Goal: Transaction & Acquisition: Purchase product/service

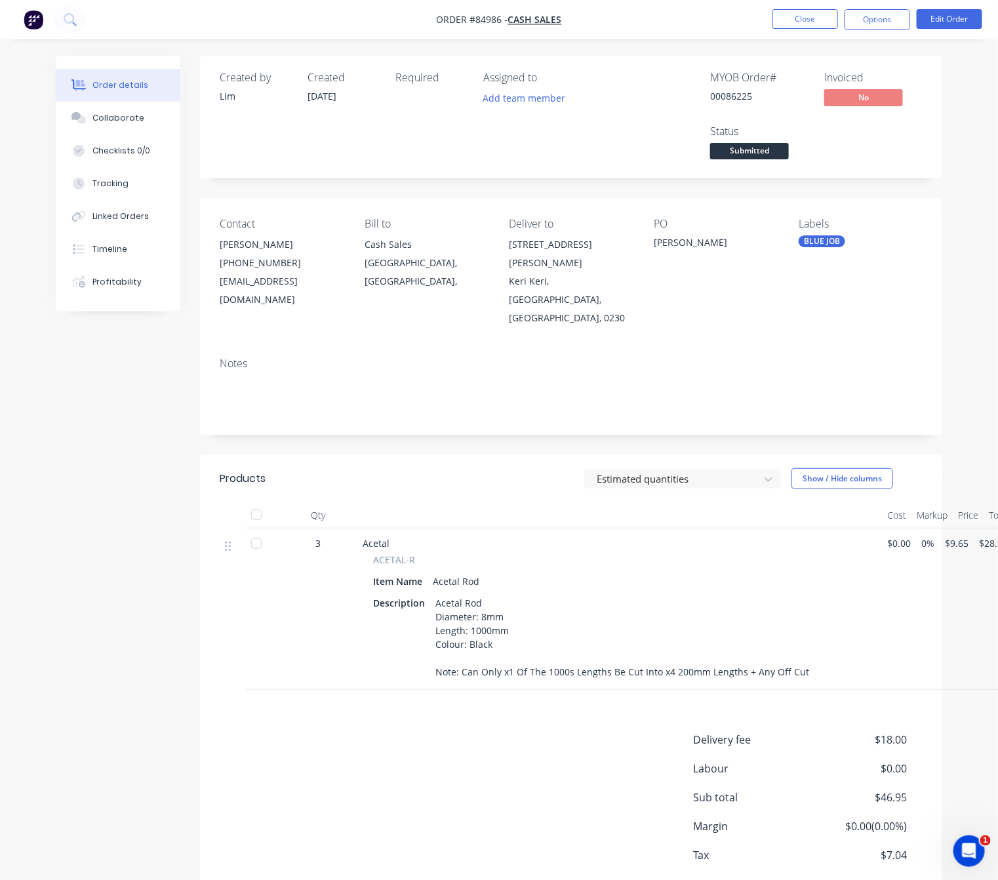
click at [768, 148] on span "Submitted" at bounding box center [749, 151] width 79 height 16
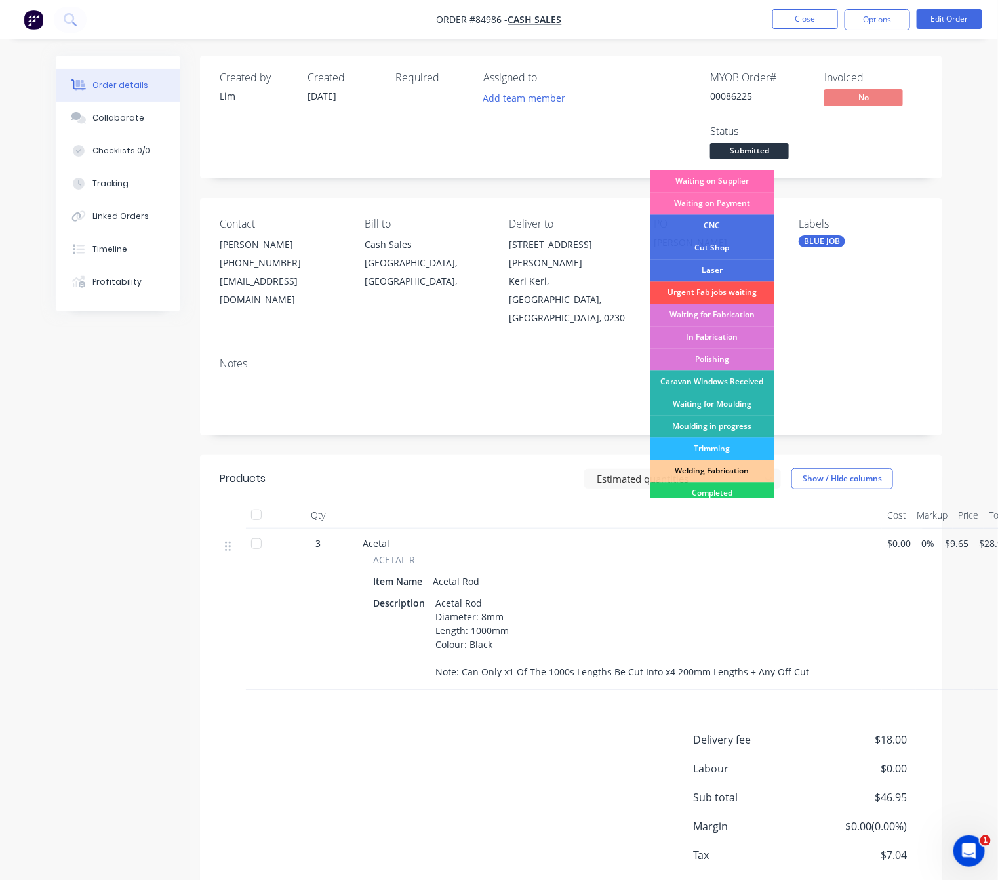
click at [745, 171] on div "Waiting on Supplier" at bounding box center [712, 181] width 124 height 22
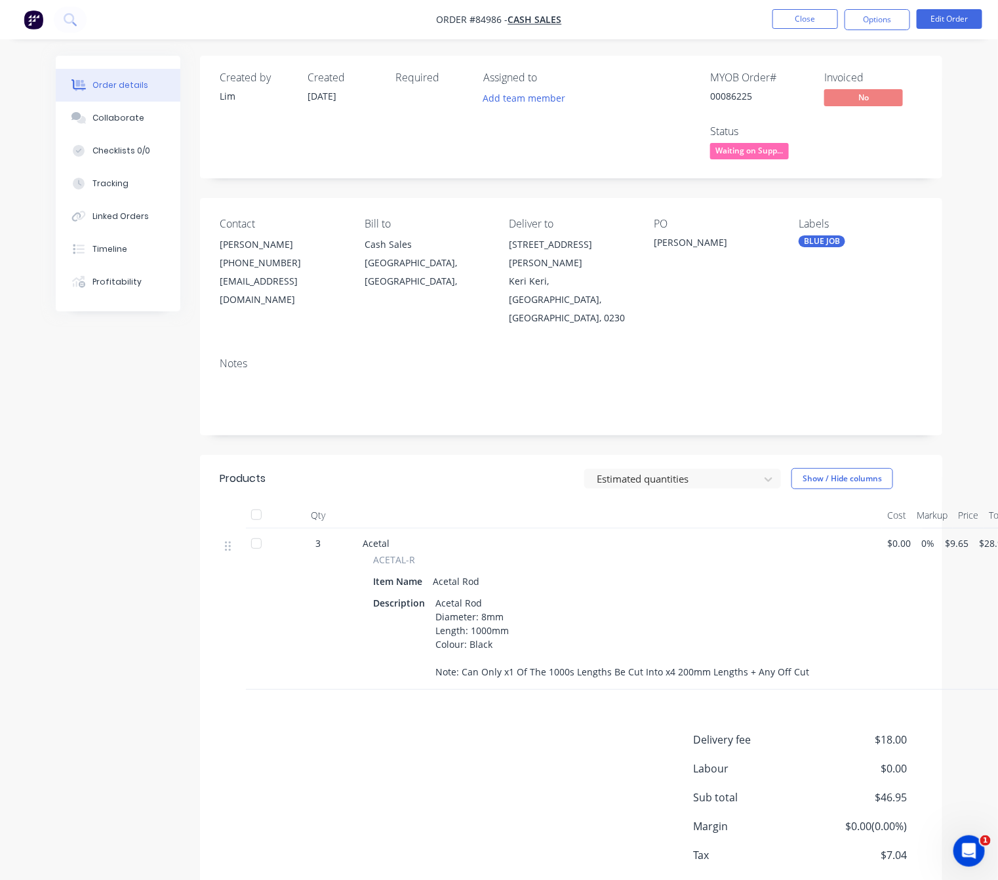
click at [804, 30] on nav "Order #84986 - Cash Sales Close Options Edit Order" at bounding box center [499, 19] width 998 height 39
click at [805, 24] on button "Close" at bounding box center [805, 19] width 66 height 20
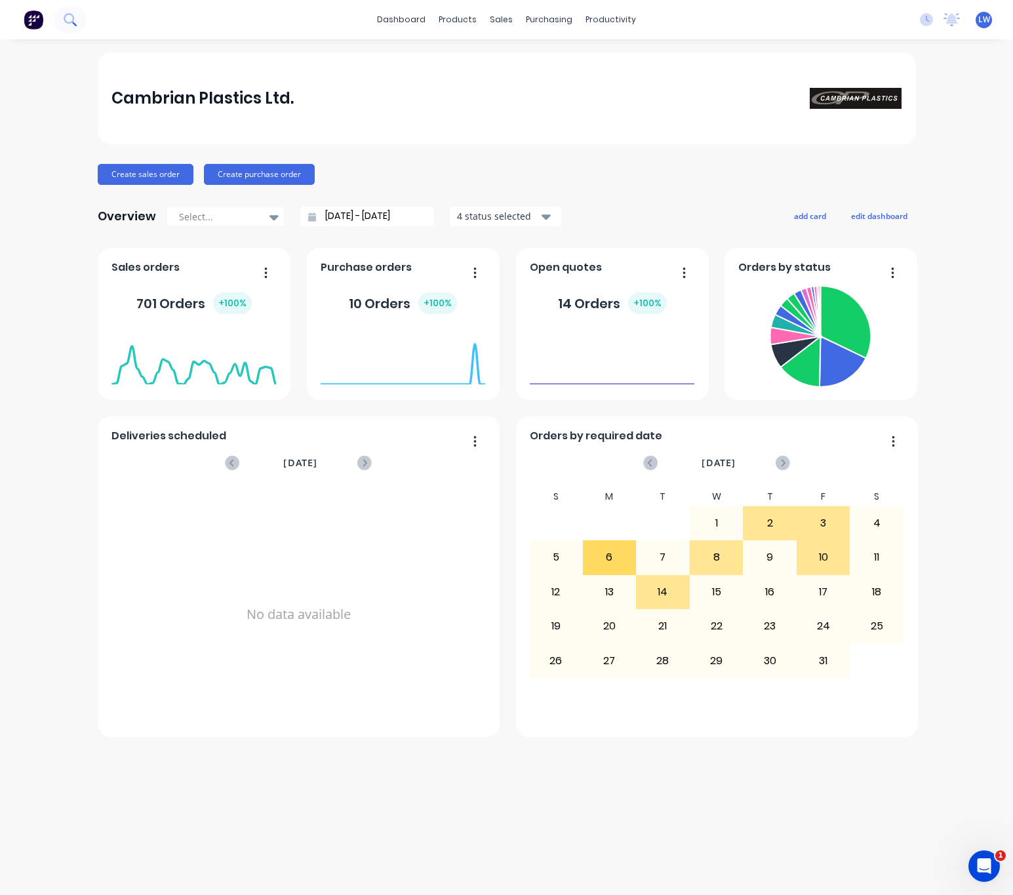
click at [77, 20] on button at bounding box center [70, 20] width 33 height 26
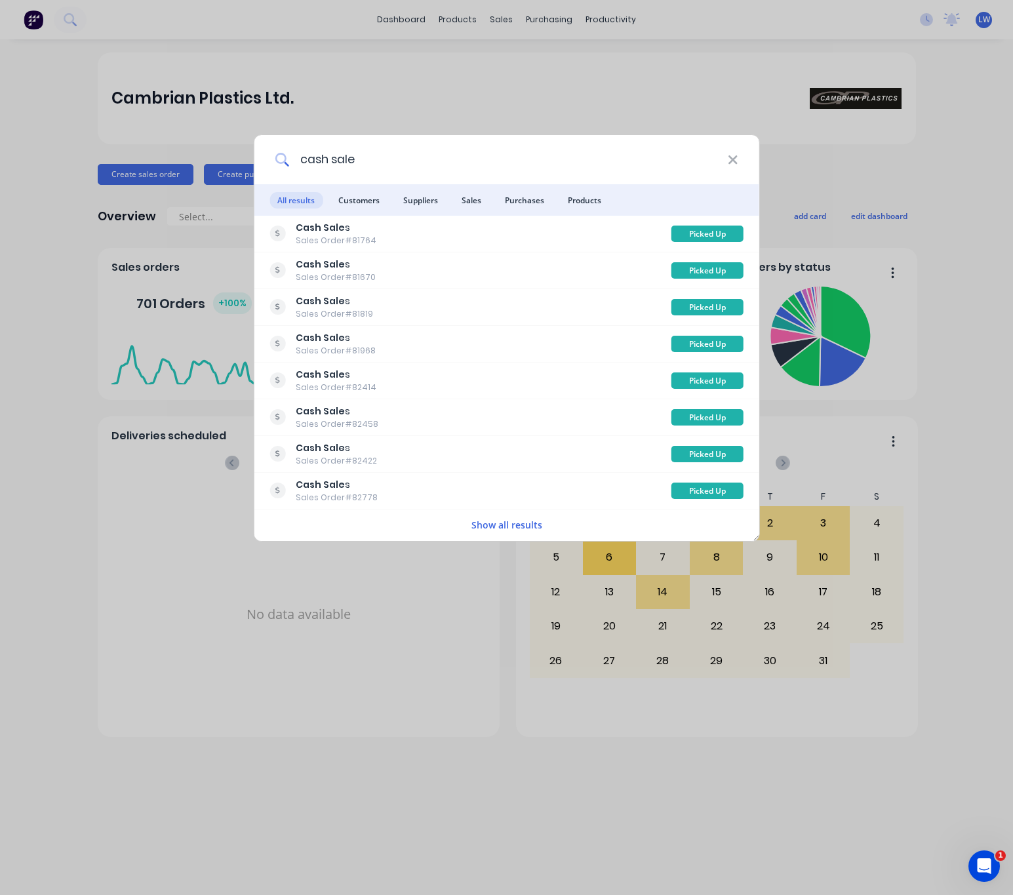
click at [722, 156] on input "cash sale" at bounding box center [508, 159] width 439 height 49
type input "cash sale"
click at [732, 163] on icon at bounding box center [733, 160] width 10 height 14
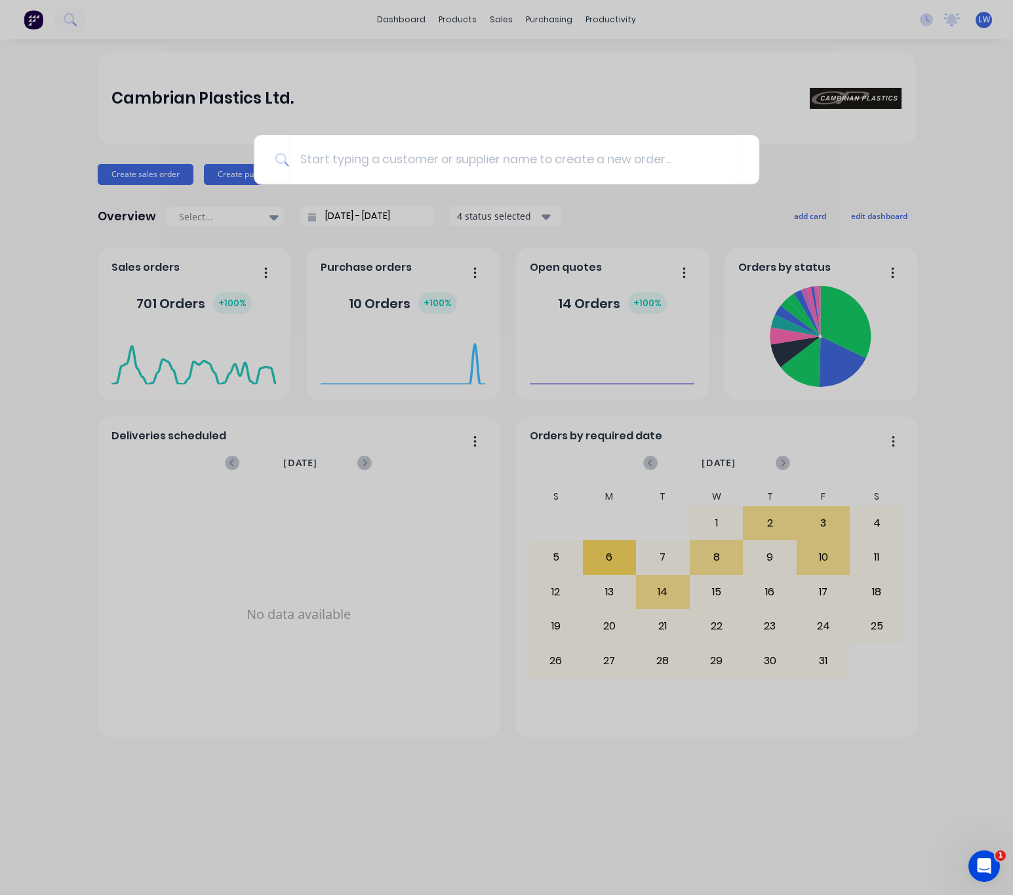
click at [492, 77] on div at bounding box center [506, 447] width 1013 height 895
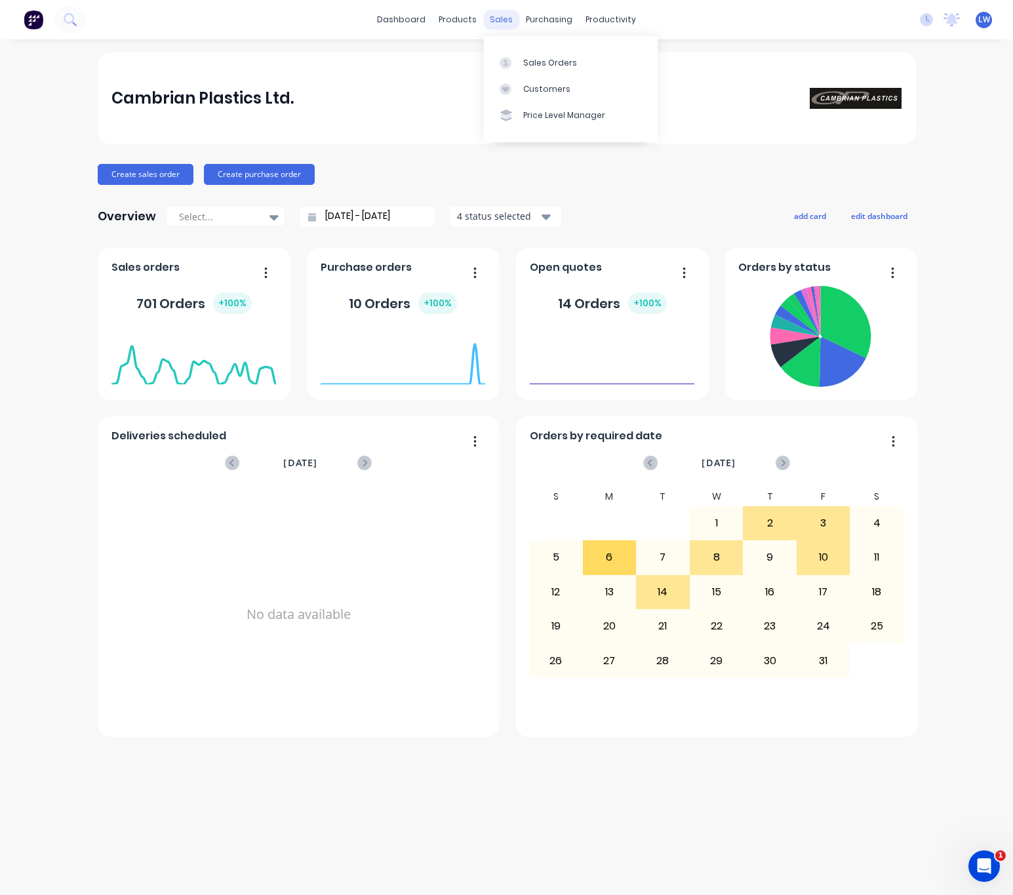
click at [500, 16] on div "sales" at bounding box center [501, 20] width 36 height 20
click at [530, 69] on link "Sales Orders" at bounding box center [571, 62] width 174 height 26
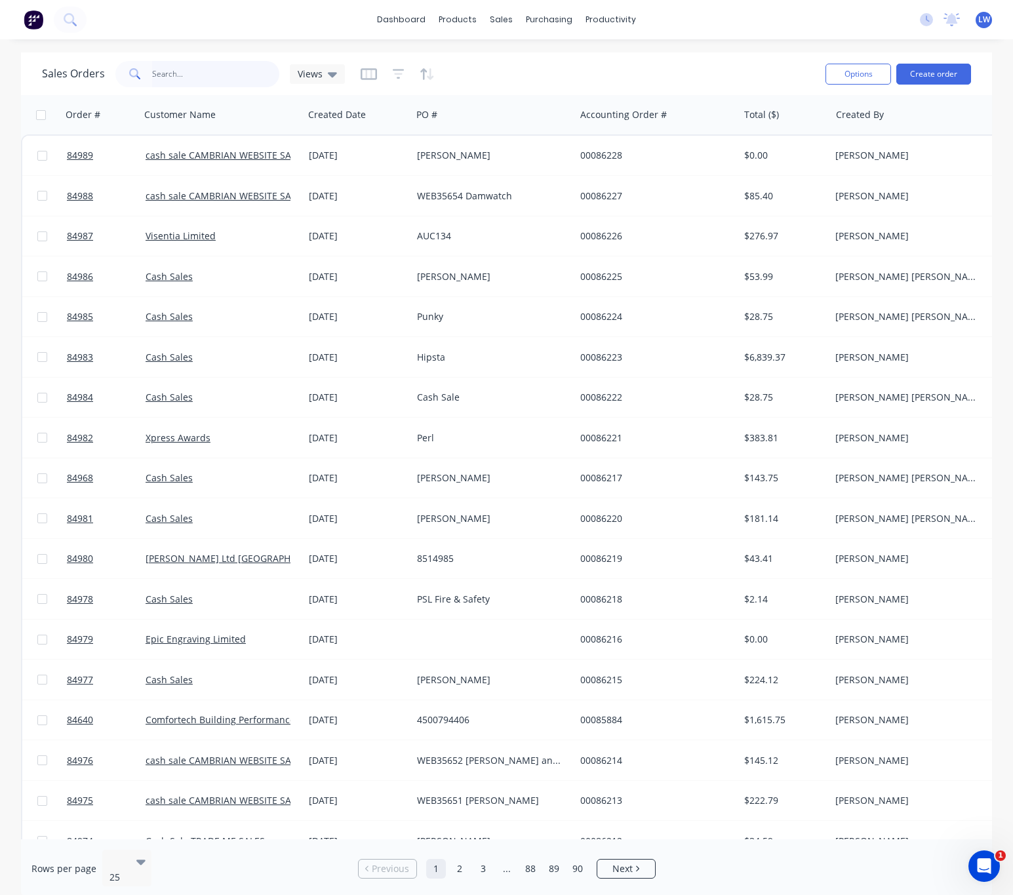
click at [206, 69] on input "text" at bounding box center [216, 74] width 128 height 26
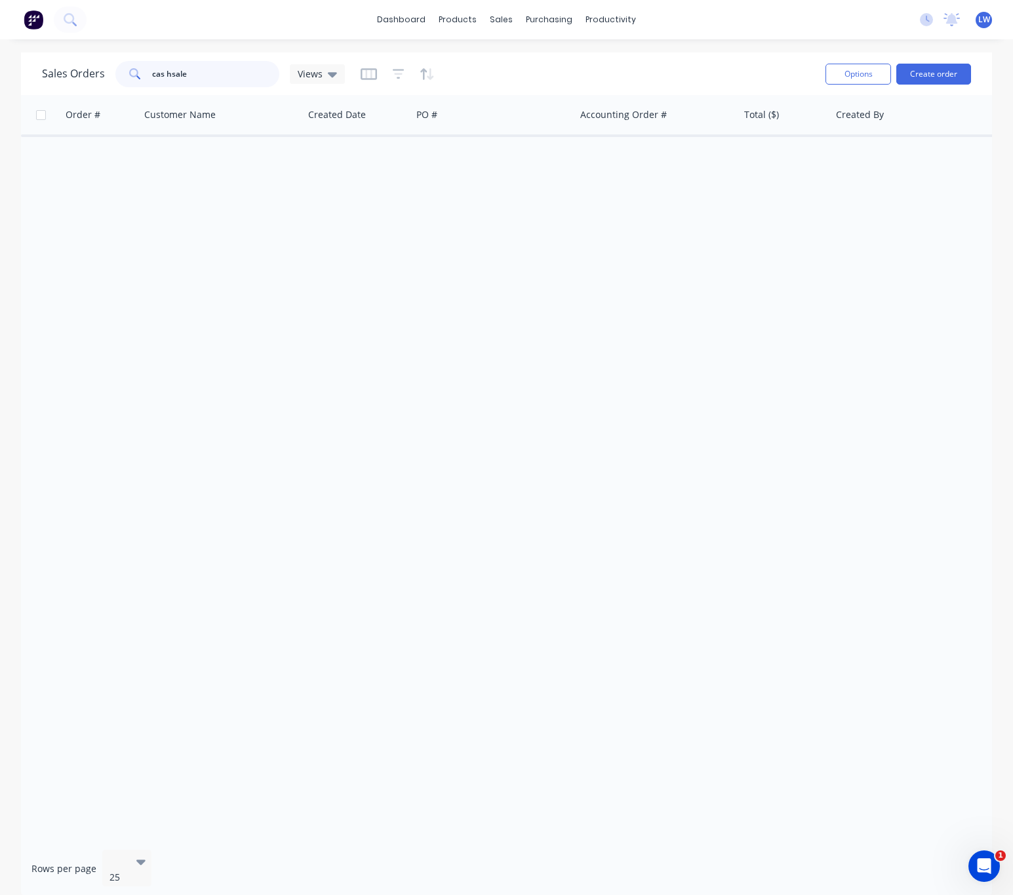
click at [166, 71] on input "cas hsale" at bounding box center [216, 74] width 128 height 26
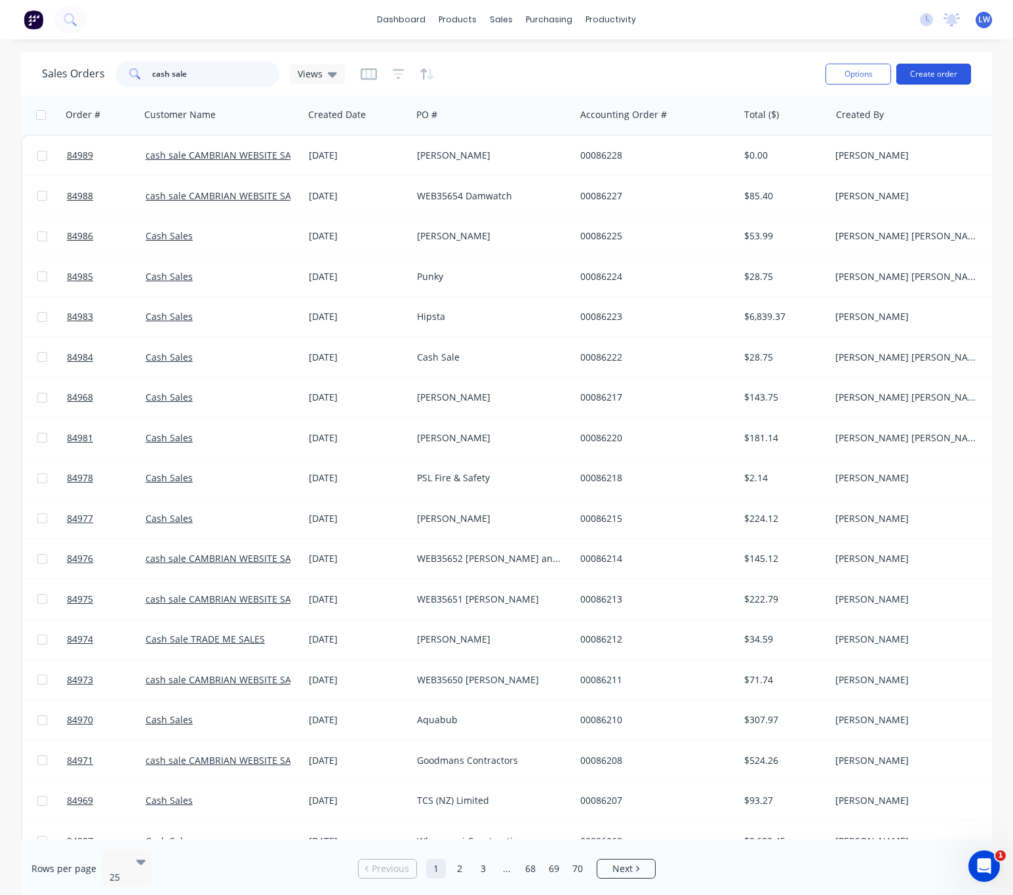
type input "cash sale"
click at [937, 71] on button "Create order" at bounding box center [933, 74] width 75 height 21
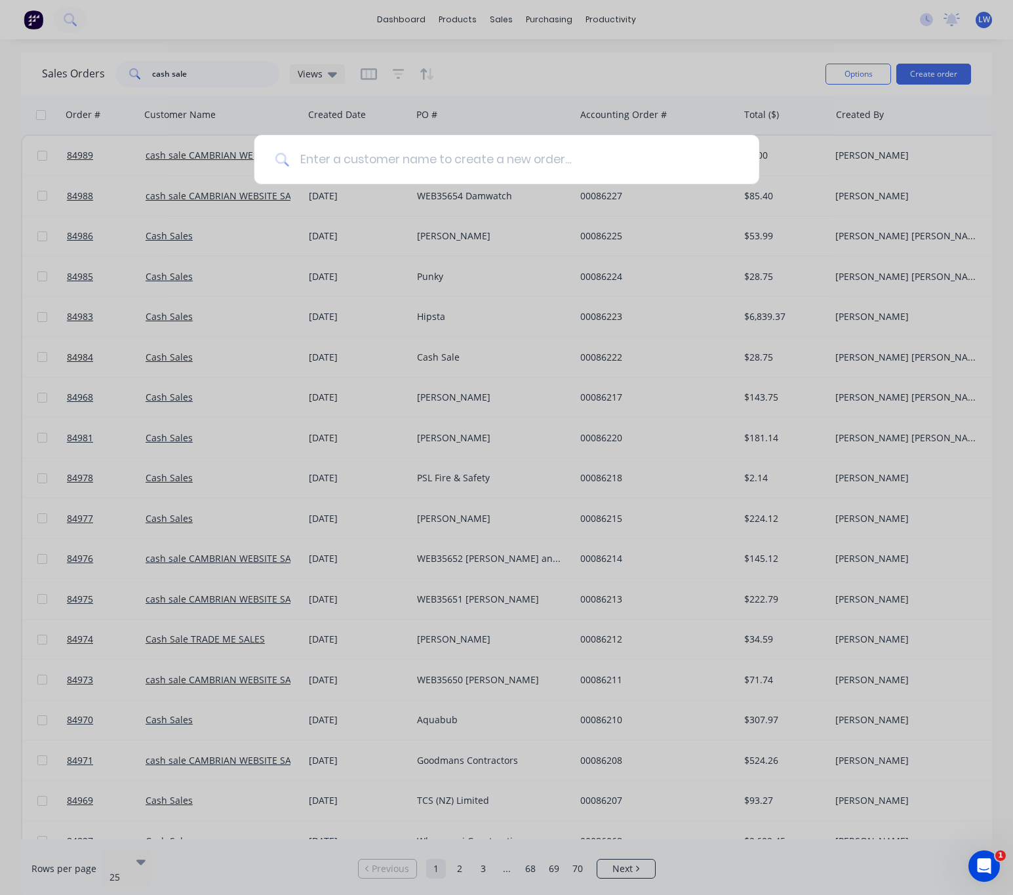
click at [437, 160] on input at bounding box center [513, 159] width 449 height 49
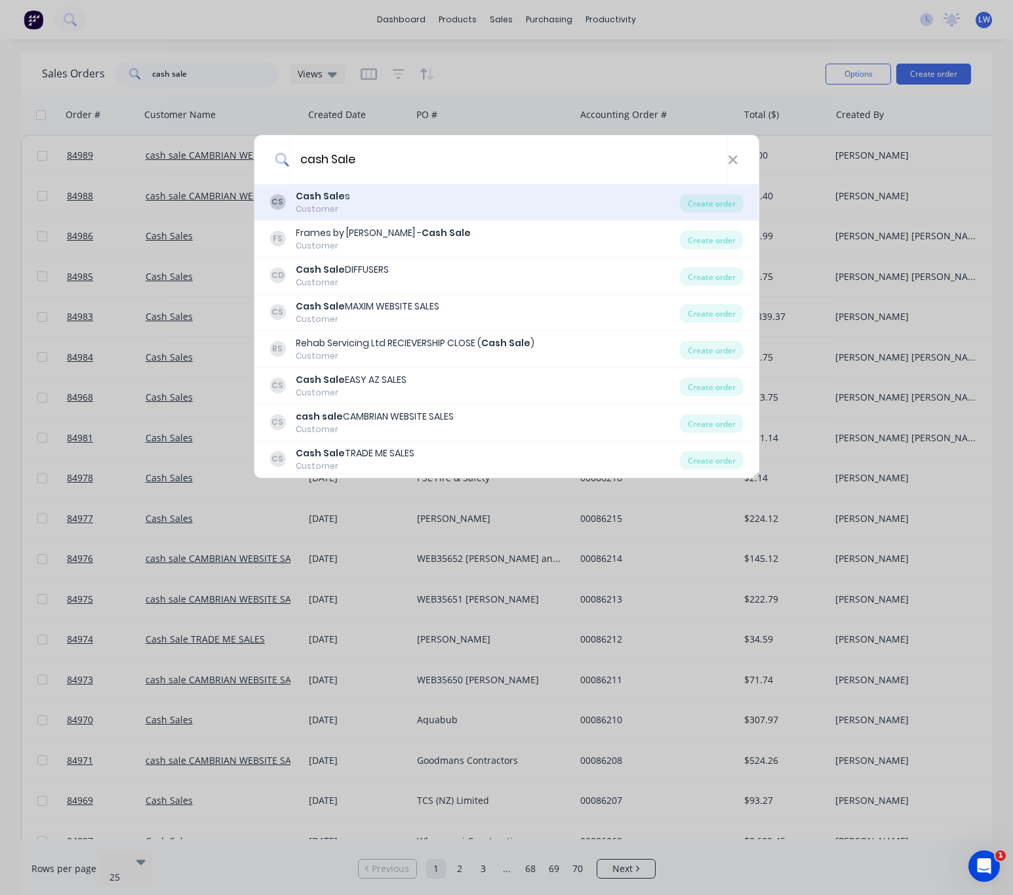
type input "cash Sale"
click at [439, 191] on div "CS Cash Sale s Customer" at bounding box center [474, 202] width 410 height 26
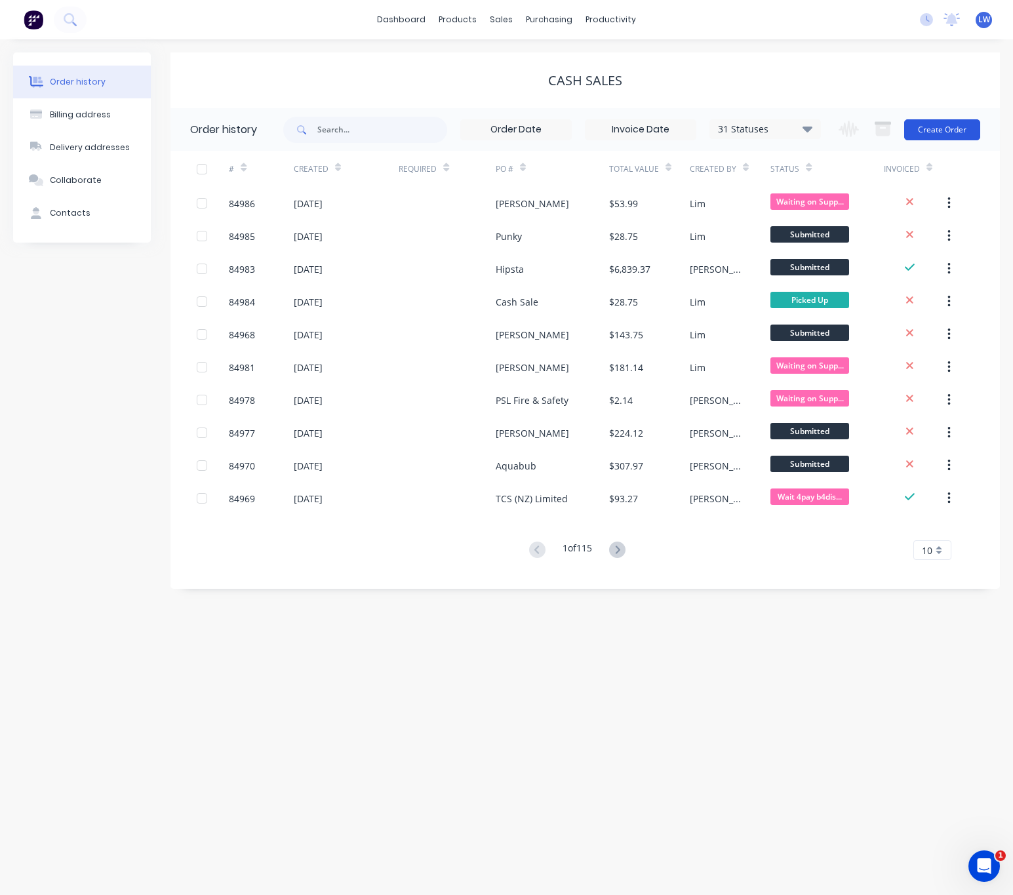
click at [970, 136] on button "Create Order" at bounding box center [942, 129] width 76 height 21
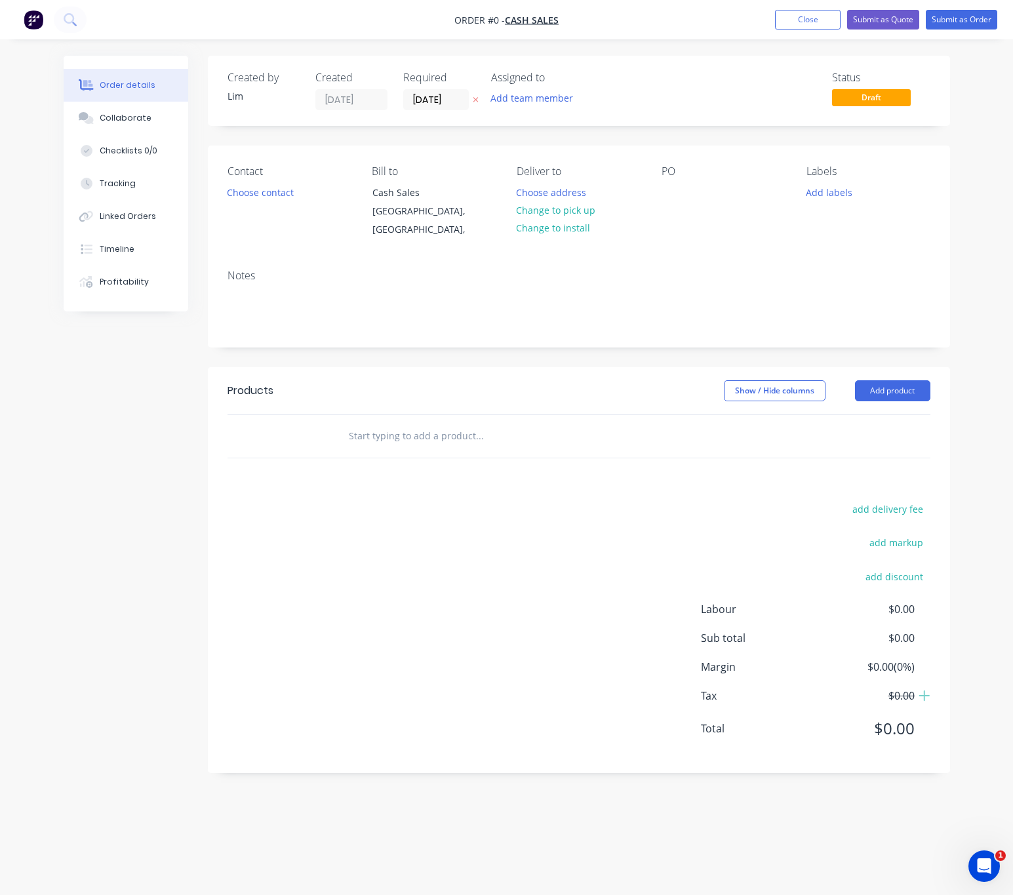
click at [475, 96] on icon "button" at bounding box center [476, 100] width 6 height 8
click at [230, 193] on button "Choose contact" at bounding box center [260, 192] width 81 height 18
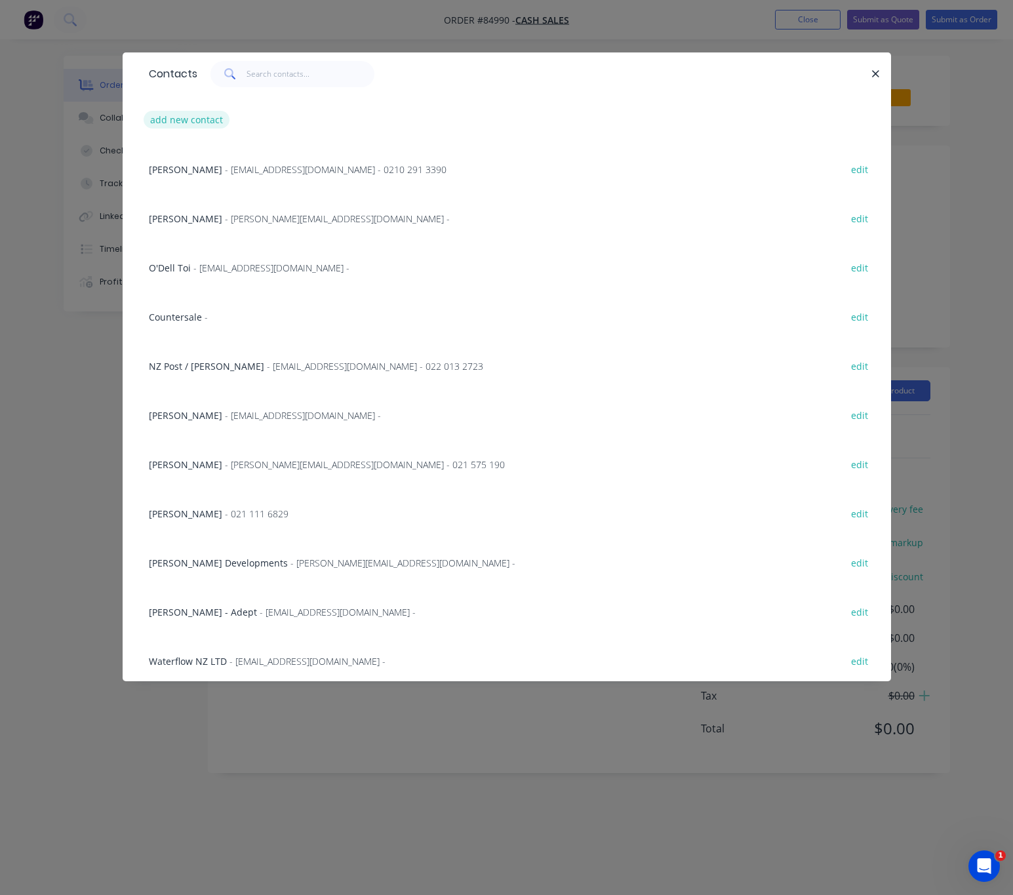
click at [197, 116] on button "add new contact" at bounding box center [187, 120] width 87 height 18
select select "AU"
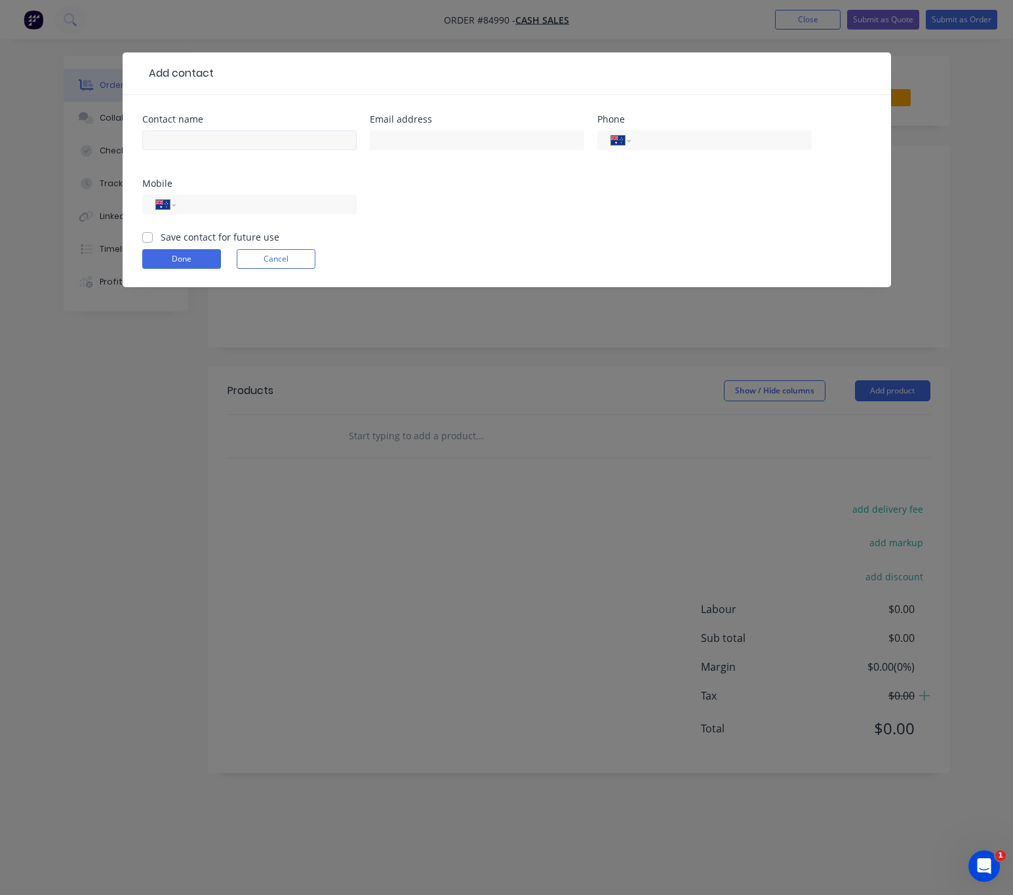
click at [214, 132] on div at bounding box center [249, 146] width 214 height 39
click at [209, 140] on input "text" at bounding box center [249, 140] width 214 height 20
type input "Roger Purdy"
click at [477, 140] on input "text" at bounding box center [477, 140] width 214 height 20
click at [319, 206] on input "tel" at bounding box center [263, 204] width 157 height 15
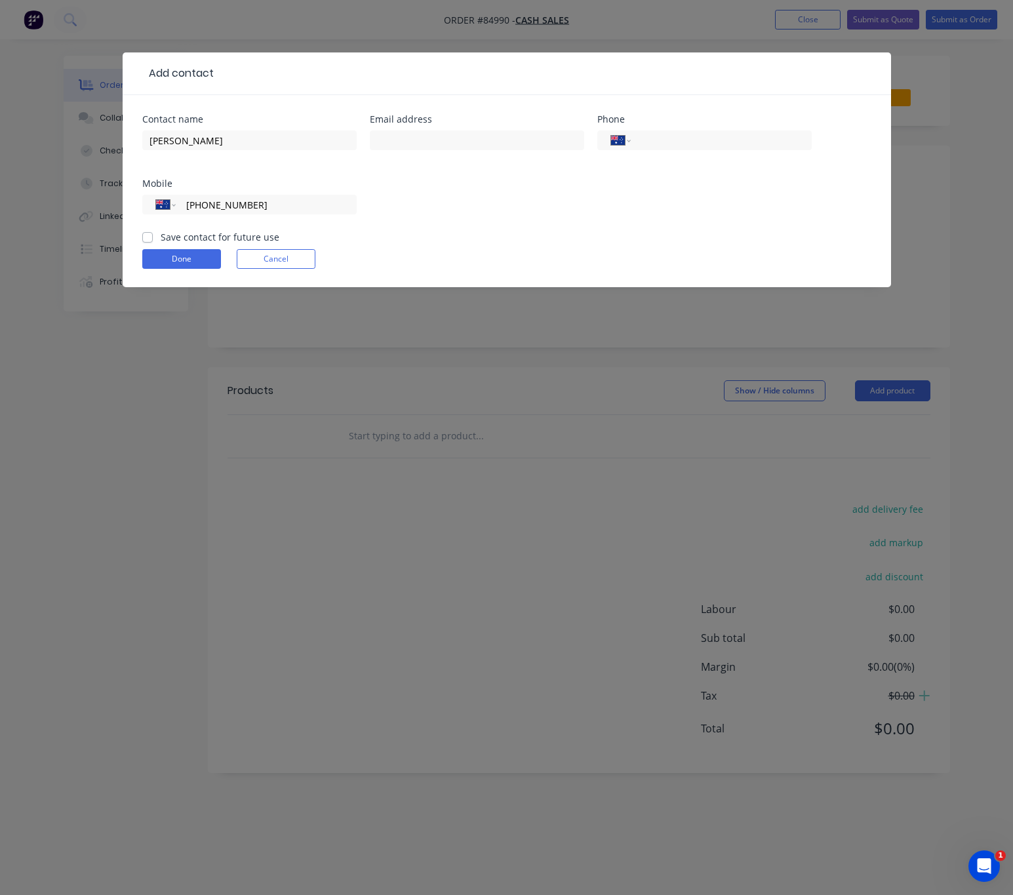
type input "(02) 7495 0271"
drag, startPoint x: 142, startPoint y: 238, endPoint x: 168, endPoint y: 256, distance: 31.1
click at [161, 238] on label "Save contact for future use" at bounding box center [220, 237] width 119 height 14
click at [144, 238] on input "Save contact for future use" at bounding box center [147, 236] width 10 height 12
checkbox input "true"
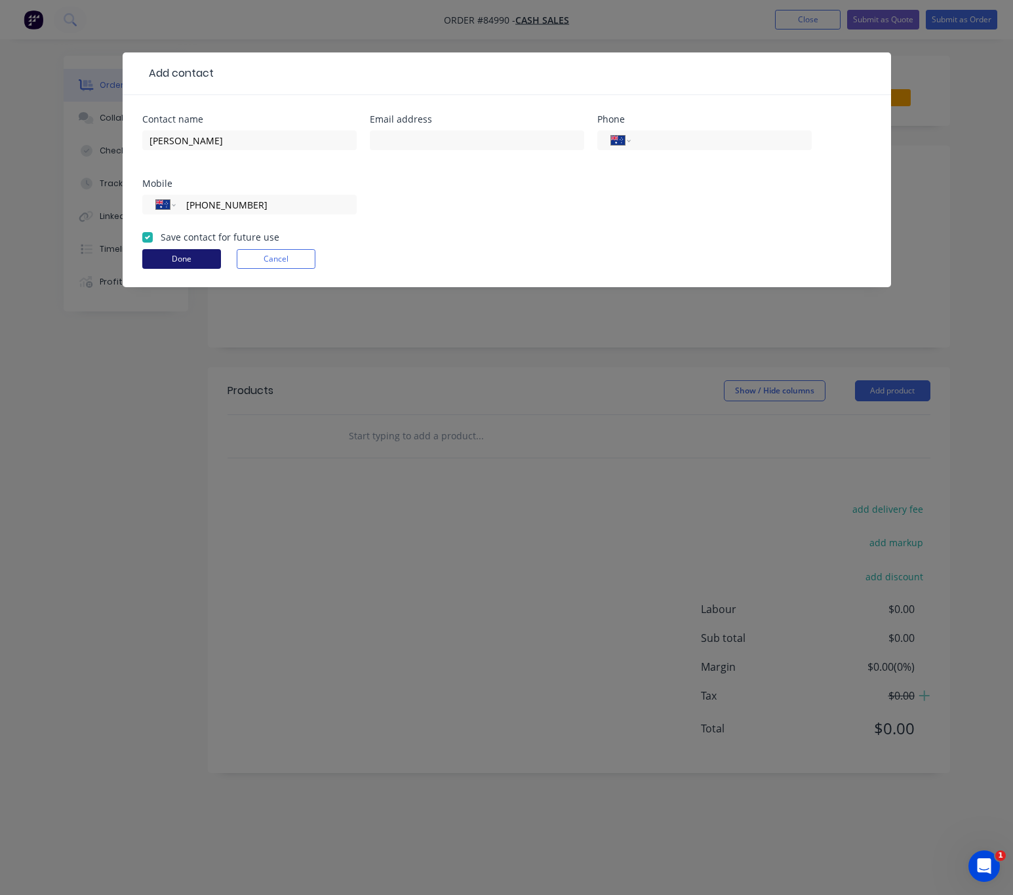
click at [173, 256] on button "Done" at bounding box center [181, 259] width 79 height 20
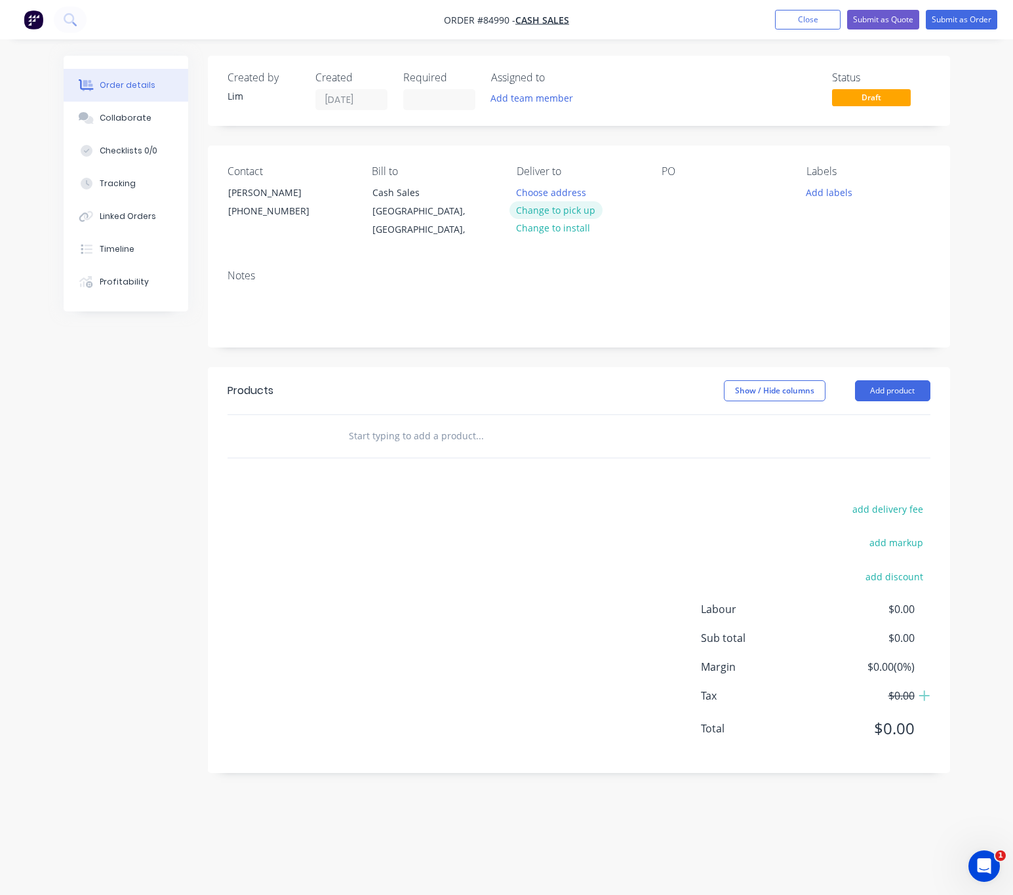
click at [557, 212] on button "Change to pick up" at bounding box center [555, 210] width 93 height 18
click at [681, 183] on div "PO" at bounding box center [723, 202] width 124 height 74
drag, startPoint x: 677, startPoint y: 187, endPoint x: 583, endPoint y: 180, distance: 94.7
click at [677, 189] on div at bounding box center [671, 192] width 21 height 19
click at [435, 96] on input at bounding box center [439, 100] width 71 height 20
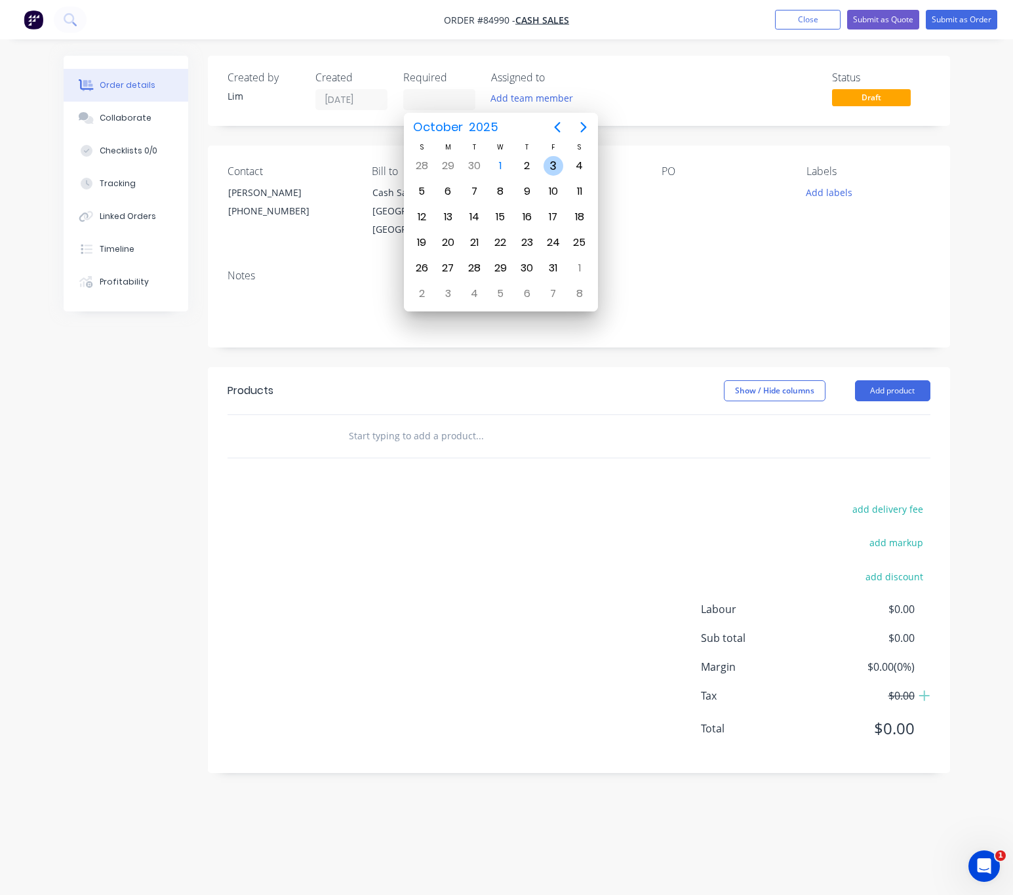
click at [553, 171] on div "3" at bounding box center [553, 166] width 20 height 20
type input "03/10/25"
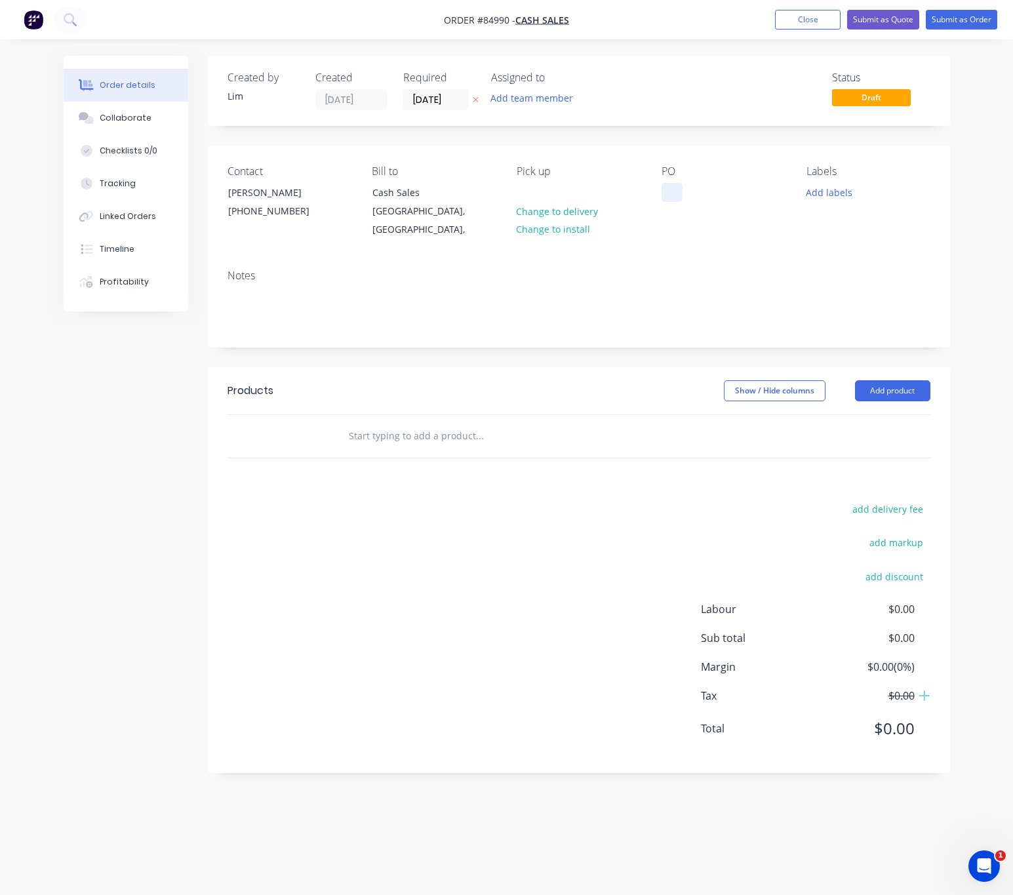
click at [675, 195] on div at bounding box center [671, 192] width 21 height 19
click at [832, 189] on button "Add labels" at bounding box center [829, 192] width 60 height 18
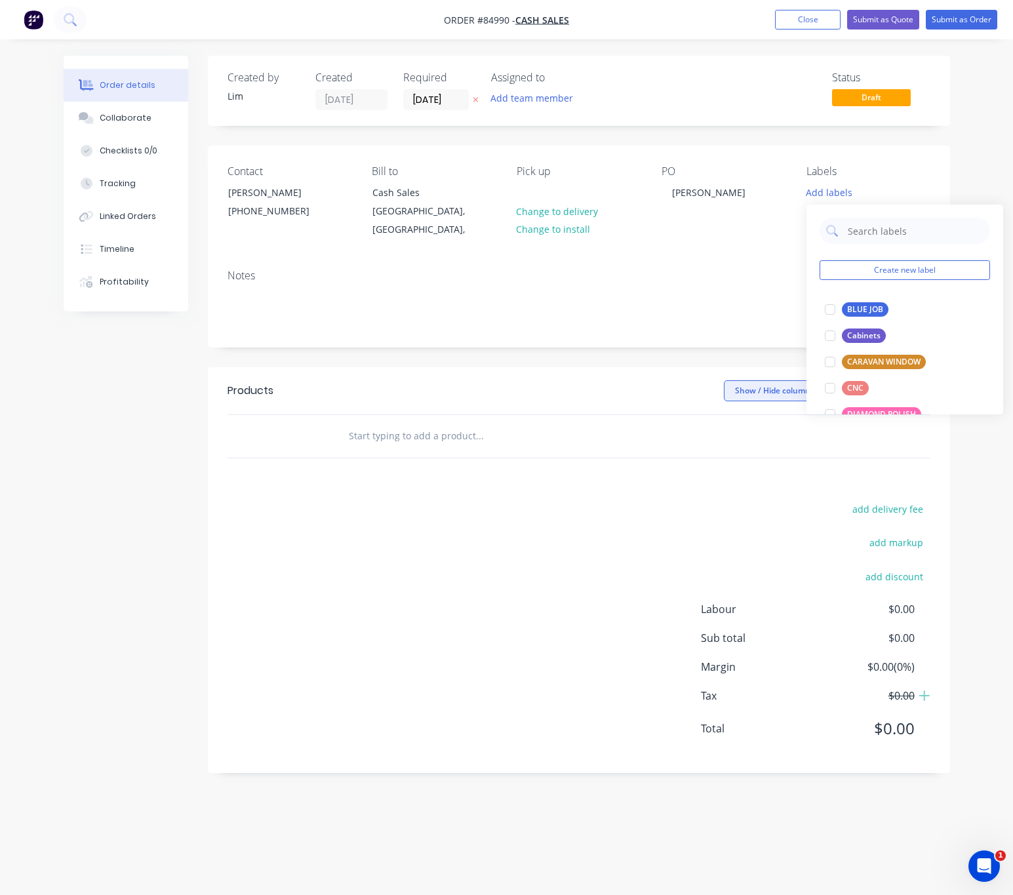
drag, startPoint x: 883, startPoint y: 307, endPoint x: 740, endPoint y: 384, distance: 162.5
click at [882, 307] on div "BLUE JOB" at bounding box center [865, 309] width 47 height 14
click at [479, 526] on div "add delivery fee add markup add discount Labour $0.00 Sub total $0.00 Margin $0…" at bounding box center [578, 626] width 703 height 253
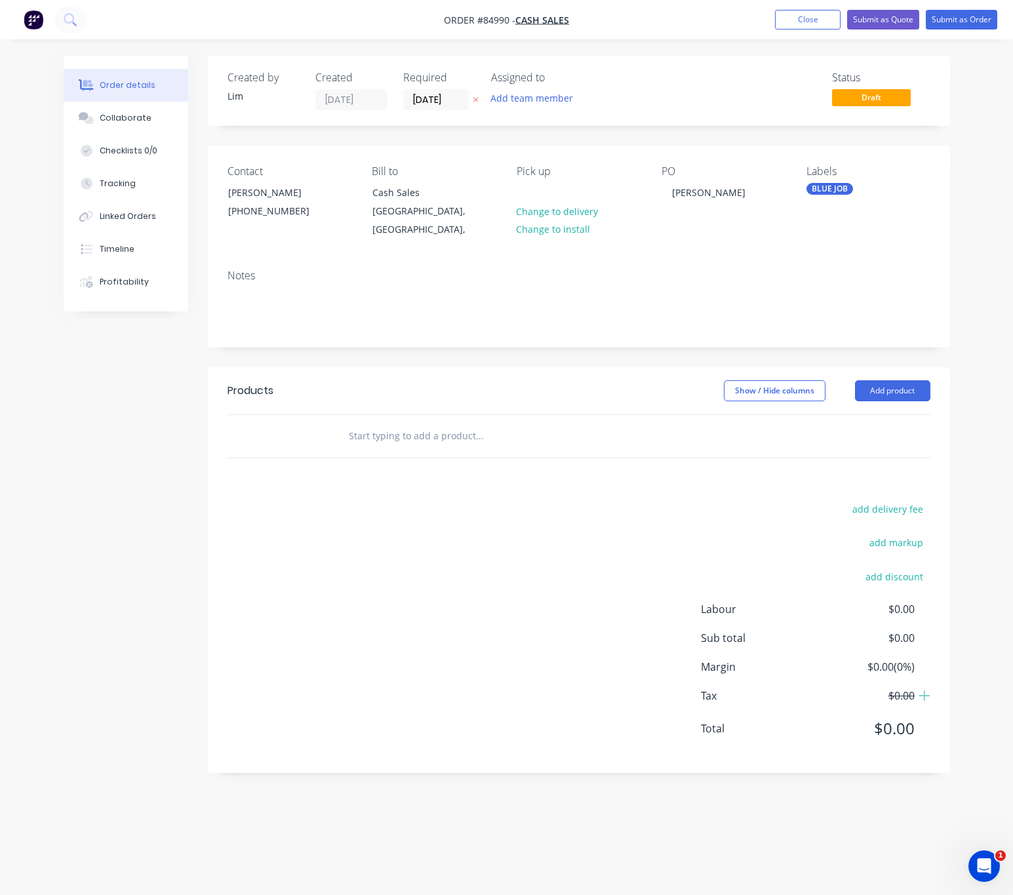
click at [409, 423] on input "text" at bounding box center [479, 436] width 262 height 26
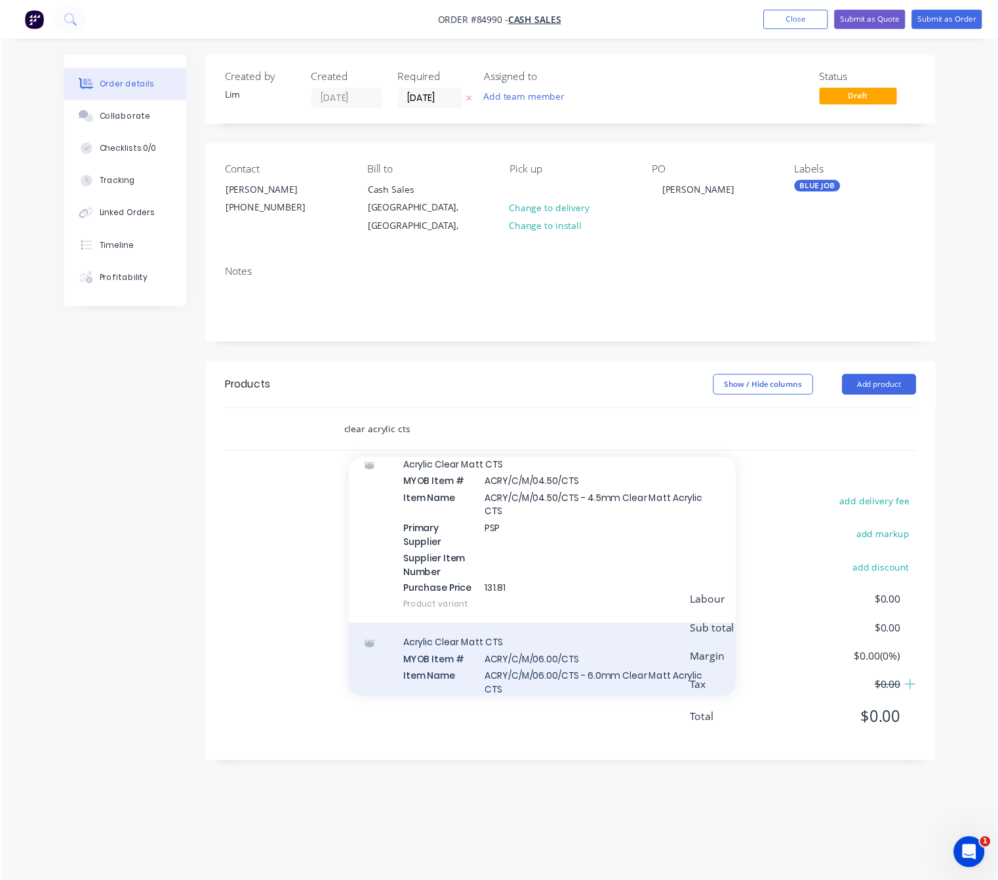
scroll to position [450, 0]
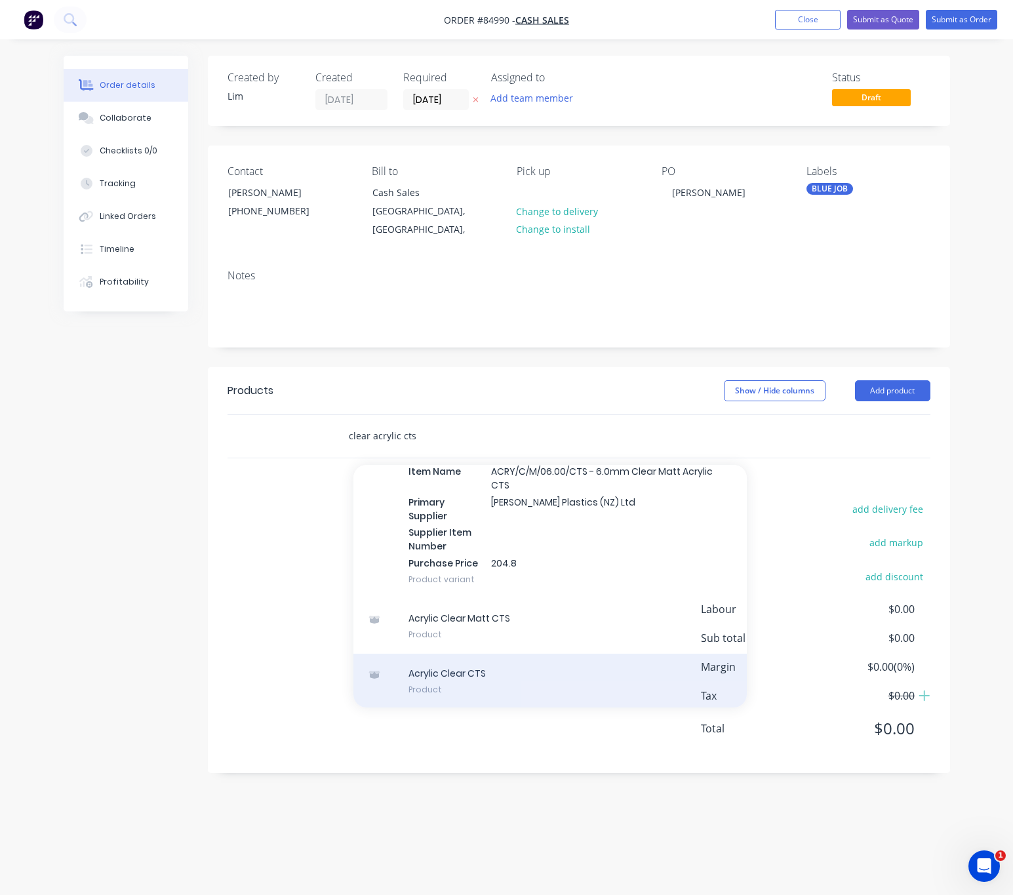
type input "clear acrylic cts"
click at [526, 675] on div "Acrylic Clear CTS Product" at bounding box center [549, 681] width 393 height 55
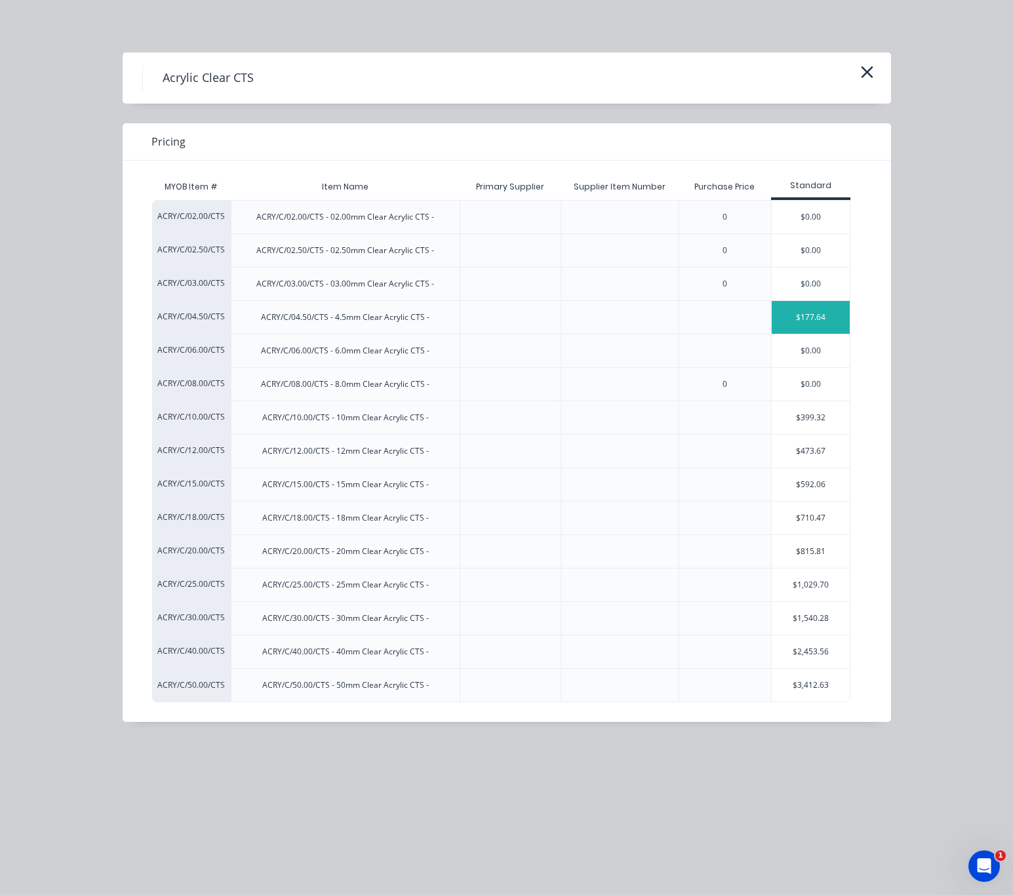
click at [814, 319] on div "$177.64" at bounding box center [811, 317] width 79 height 33
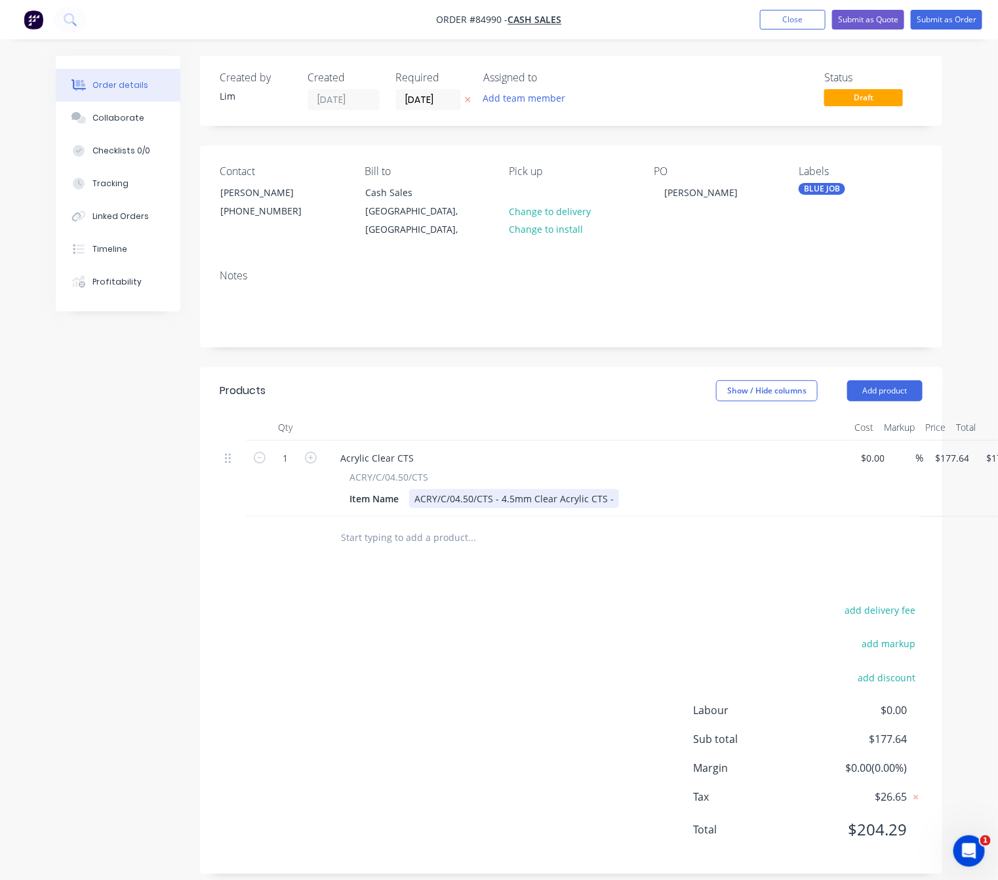
click at [498, 489] on div "ACRY/C/04.50/CTS - 4.5mm Clear Acrylic CTS -" at bounding box center [514, 498] width 210 height 19
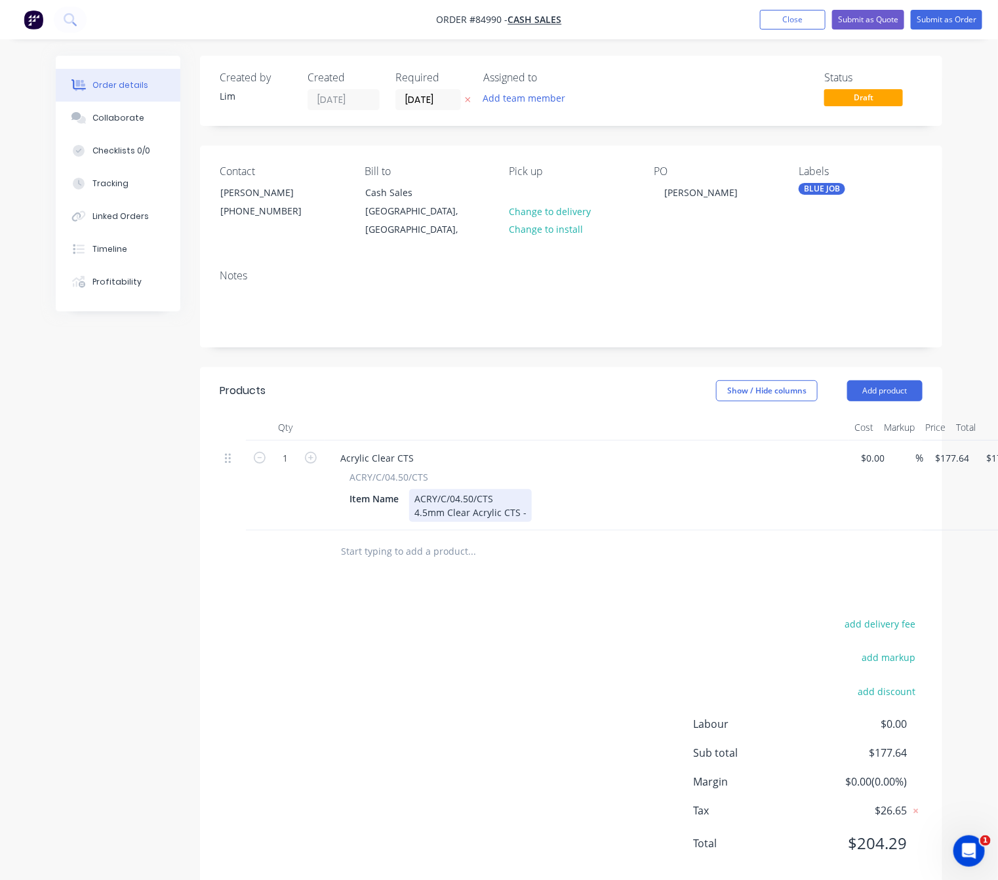
click at [526, 500] on div "ACRY/C/04.50/CTS 4.5mm Clear Acrylic CTS -" at bounding box center [470, 505] width 123 height 33
click at [490, 648] on div "add delivery fee add markup add discount Labour $0.00 Sub total $177.64 Margin …" at bounding box center [571, 741] width 703 height 253
drag, startPoint x: 954, startPoint y: 445, endPoint x: 914, endPoint y: 684, distance: 242.5
click at [953, 448] on input "177.64" at bounding box center [953, 457] width 41 height 19
click at [681, 650] on div "add delivery fee add markup add discount Labour $0.00 Sub total $177.64 Margin …" at bounding box center [571, 741] width 703 height 253
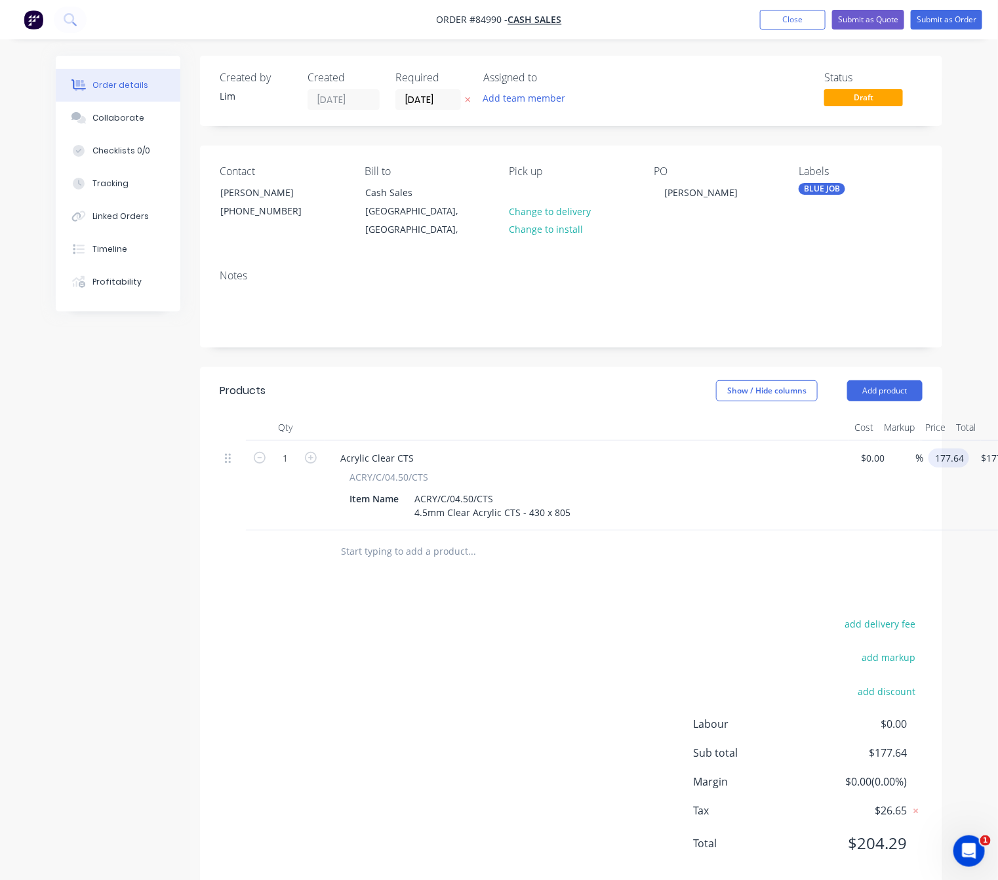
click at [960, 449] on input "177.64" at bounding box center [950, 457] width 35 height 19
type input "$32.78"
click at [591, 639] on div "add delivery fee add markup add discount Labour $0.00 Sub total $177.64 Margin …" at bounding box center [571, 741] width 703 height 253
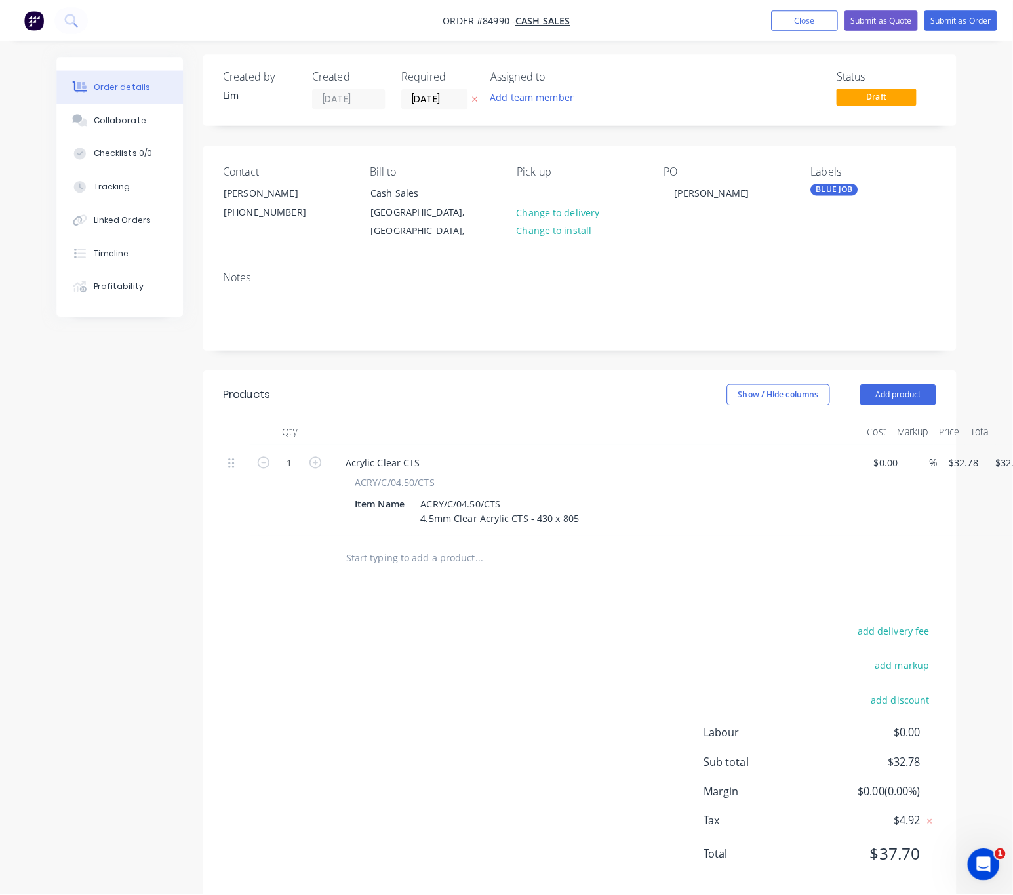
scroll to position [0, 0]
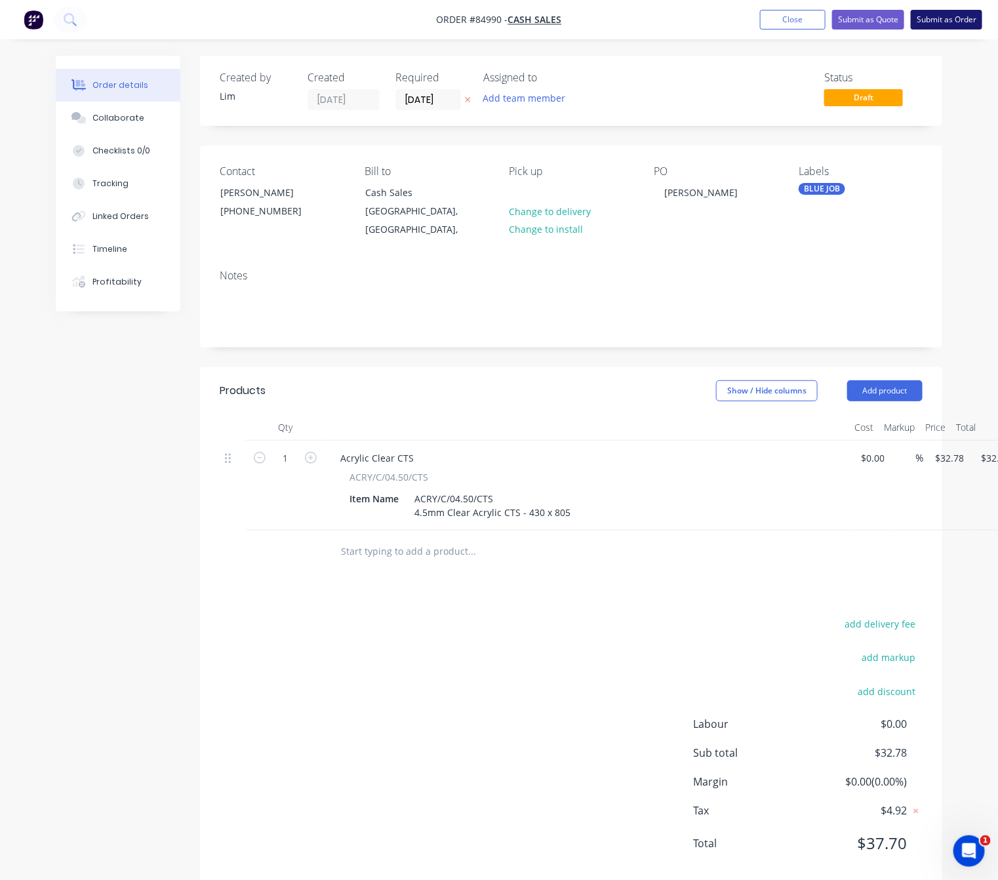
click at [945, 20] on button "Submit as Order" at bounding box center [946, 20] width 71 height 20
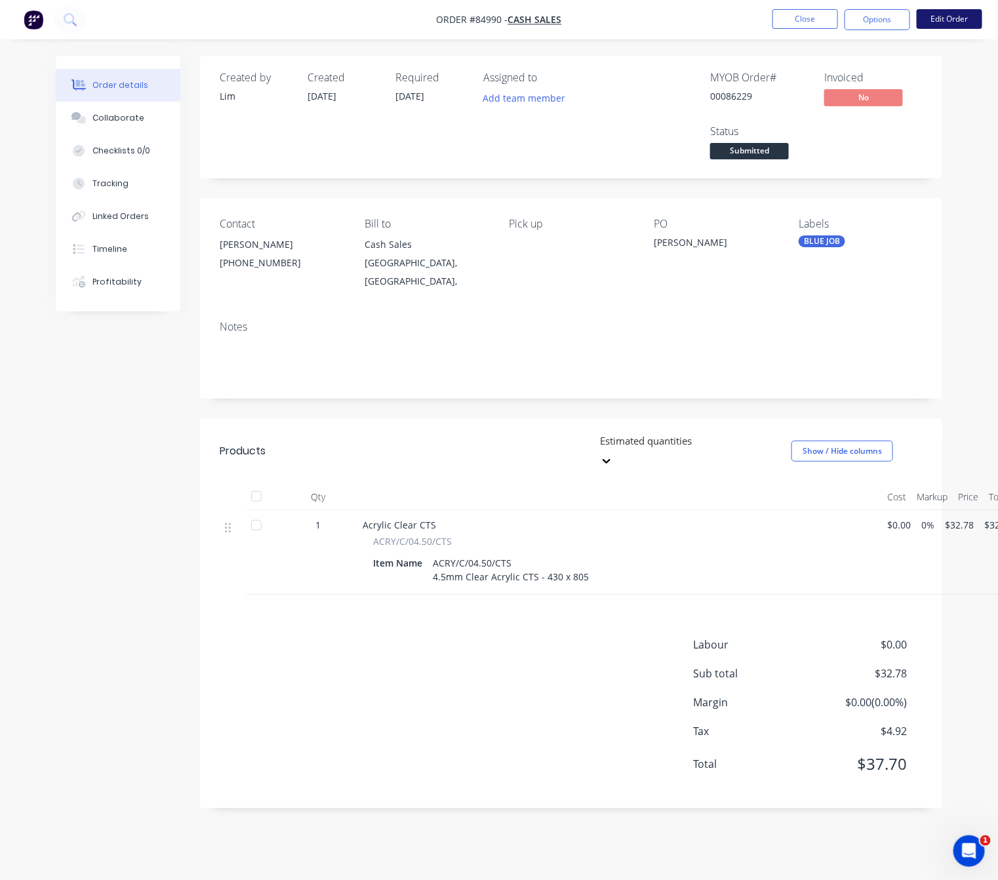
click at [943, 18] on button "Edit Order" at bounding box center [949, 19] width 66 height 20
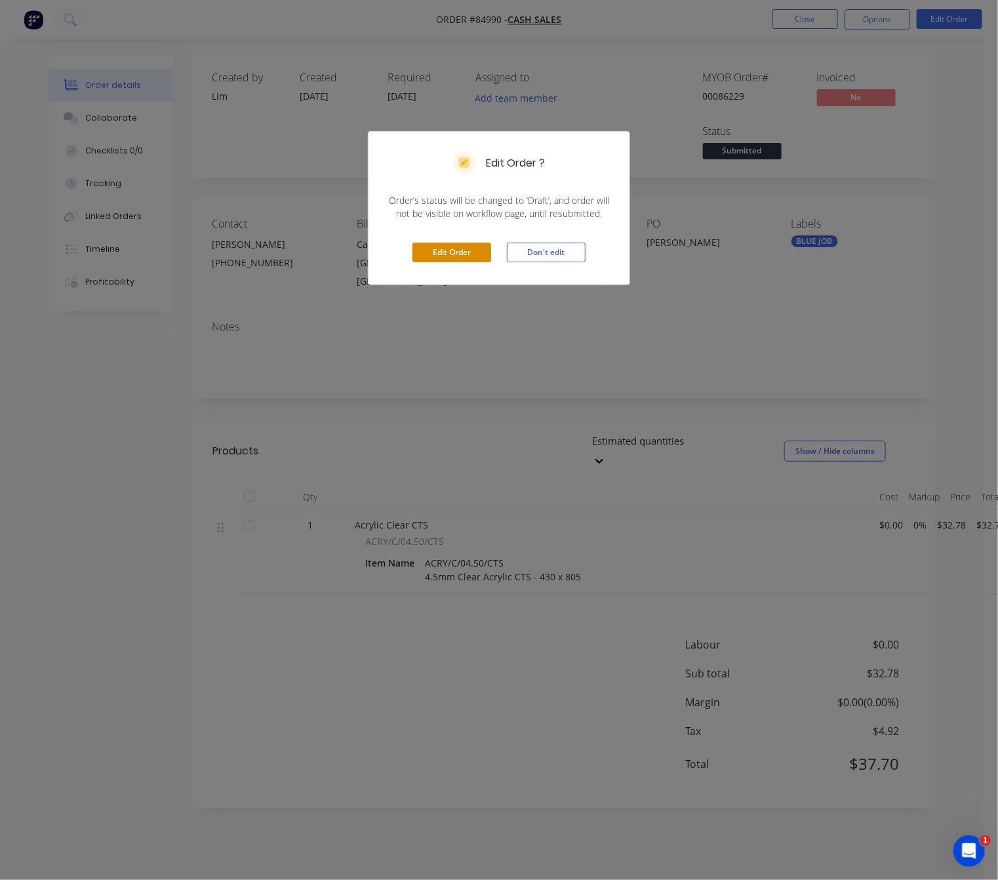
drag, startPoint x: 469, startPoint y: 258, endPoint x: 467, endPoint y: 353, distance: 95.1
click at [467, 258] on button "Edit Order" at bounding box center [451, 253] width 79 height 20
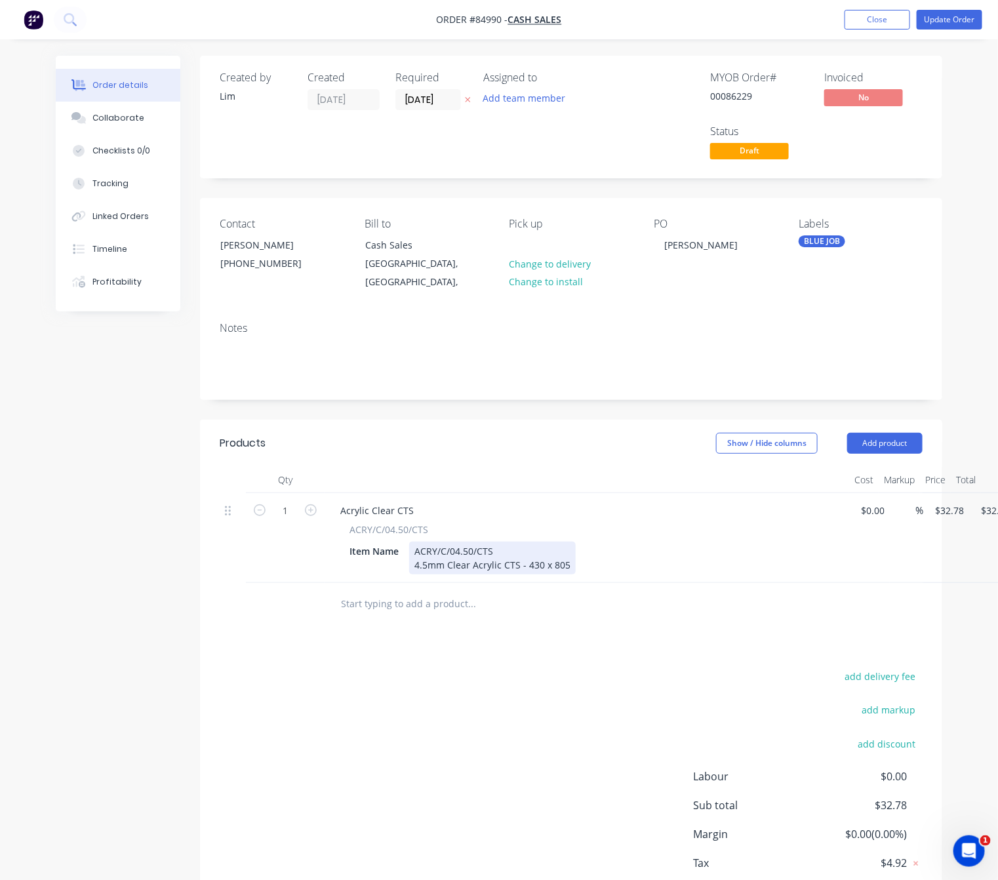
click at [573, 549] on div "Item Name ACRY/C/04.50/CTS 4.5mm Clear Acrylic CTS - 430 x 805" at bounding box center [584, 557] width 480 height 33
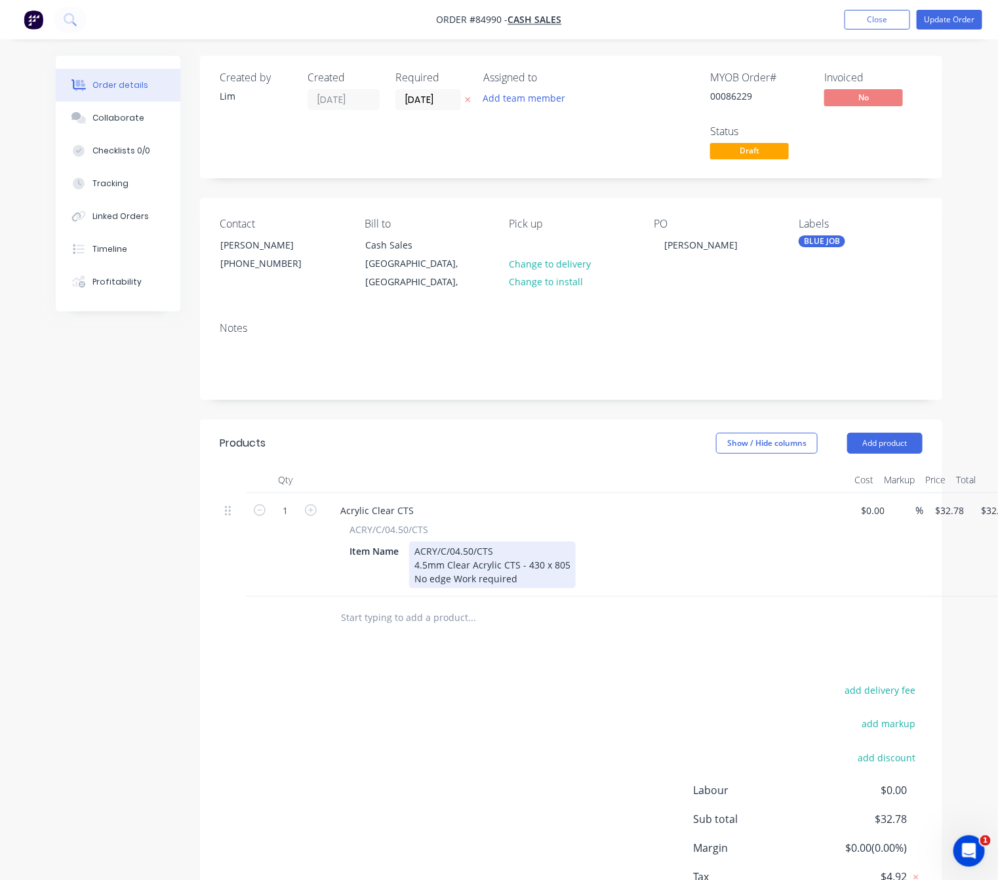
click at [437, 560] on div "ACRY/C/04.50/CTS 4.5mm Clear Acrylic CTS - 430 x 805 No edge Work required" at bounding box center [492, 564] width 167 height 47
click at [482, 562] on div "ACRY/C/04.50/CTS 4.5mm Clear Acrylic CTS - 430 x 805 No Edge Work required" at bounding box center [492, 564] width 167 height 47
click at [602, 681] on div "add delivery fee add markup add discount Labour $0.00 Sub total $32.78 Margin $…" at bounding box center [571, 807] width 703 height 253
click at [479, 566] on div "ACRY/C/04.50/CTS 4.5mm Clear Acrylic CTS - 430 x 805 No Edge Work required" at bounding box center [492, 564] width 167 height 47
click at [482, 566] on div "ACRY/C/04.50/CTS 4.5mm Clear Acrylic CTS - 430 x 805 No Edge Work required" at bounding box center [492, 564] width 167 height 47
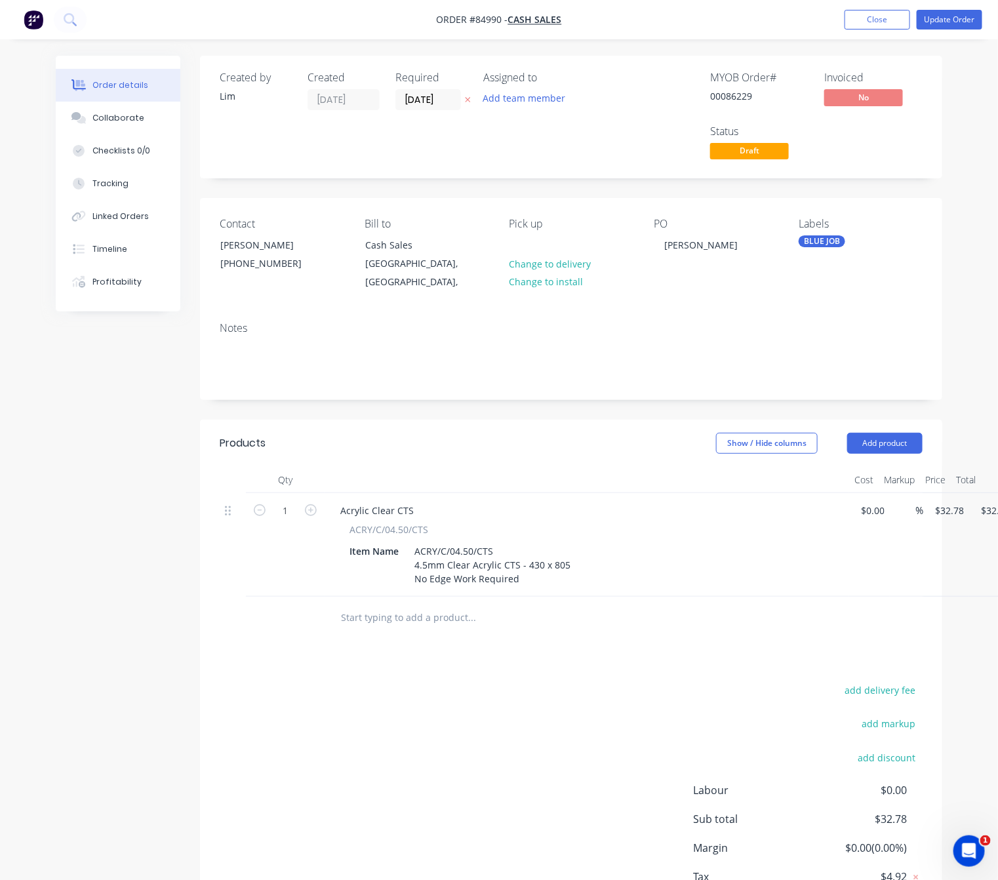
click at [530, 692] on div "add delivery fee add markup add discount Labour $0.00 Sub total $32.78 Margin $…" at bounding box center [571, 807] width 703 height 253
click at [956, 24] on button "Update Order" at bounding box center [949, 20] width 66 height 20
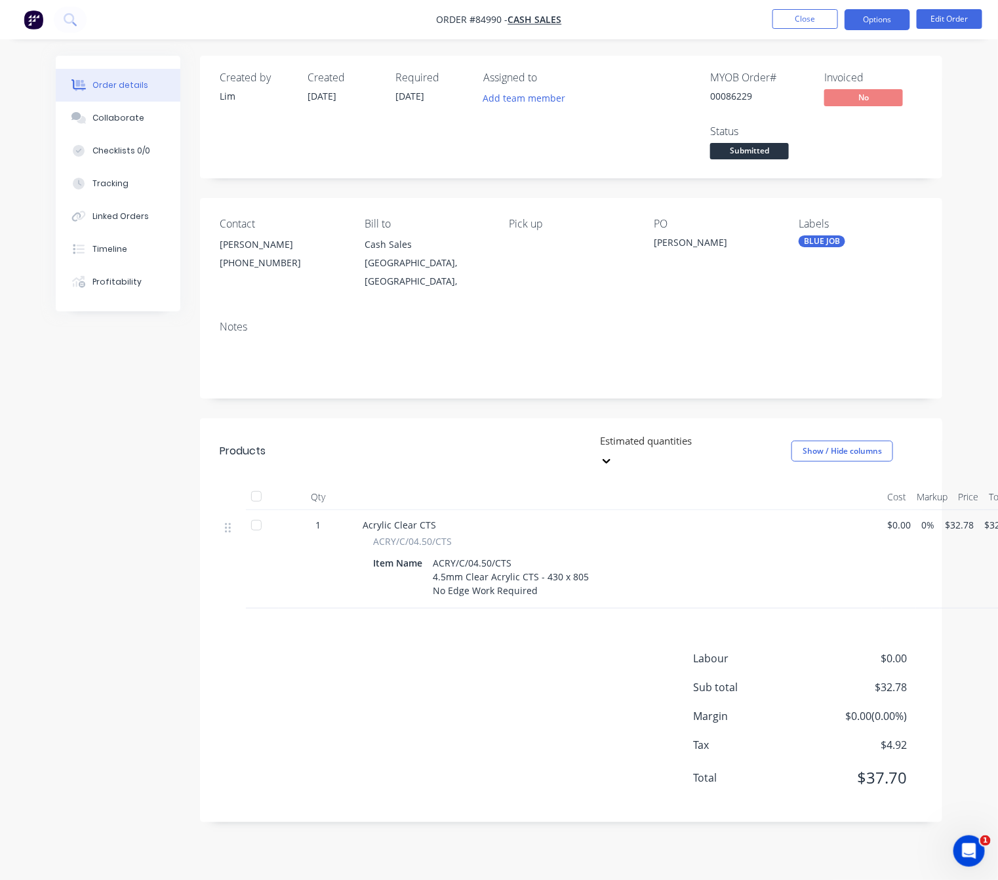
click at [875, 18] on button "Options" at bounding box center [877, 19] width 66 height 21
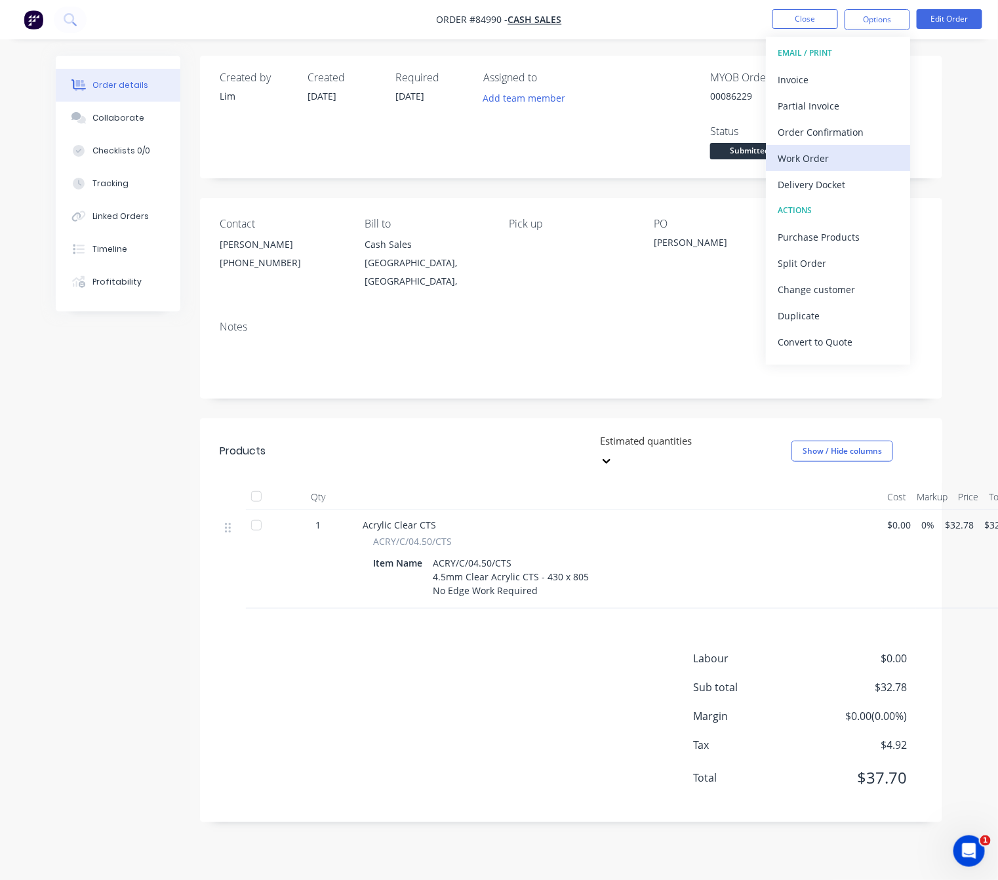
click at [833, 158] on div "Work Order" at bounding box center [837, 158] width 121 height 19
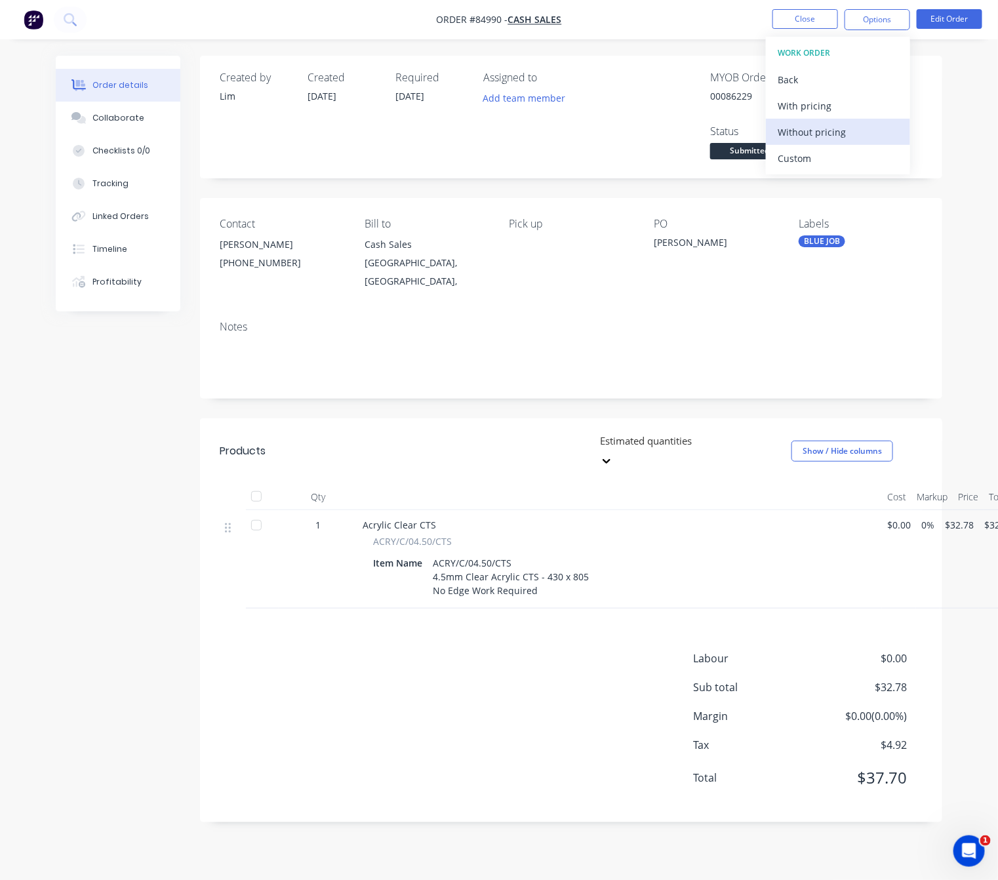
click at [835, 138] on div "Without pricing" at bounding box center [837, 132] width 121 height 19
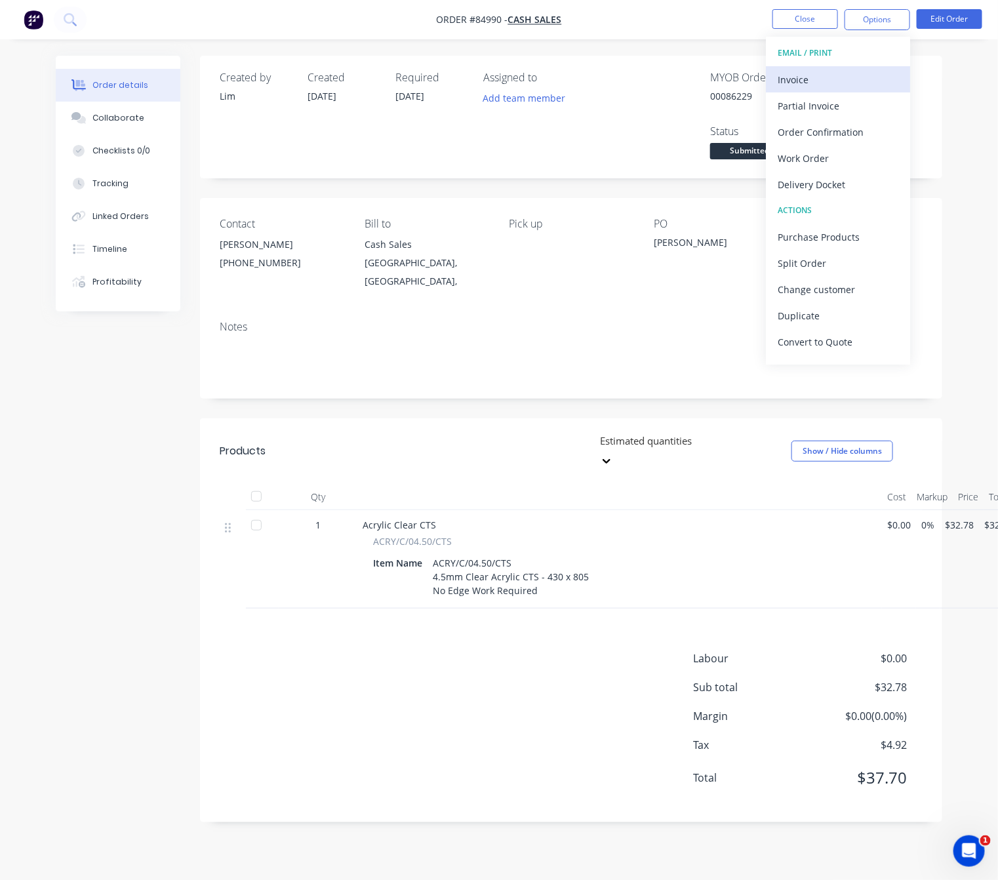
click at [860, 71] on div "Invoice" at bounding box center [837, 79] width 121 height 19
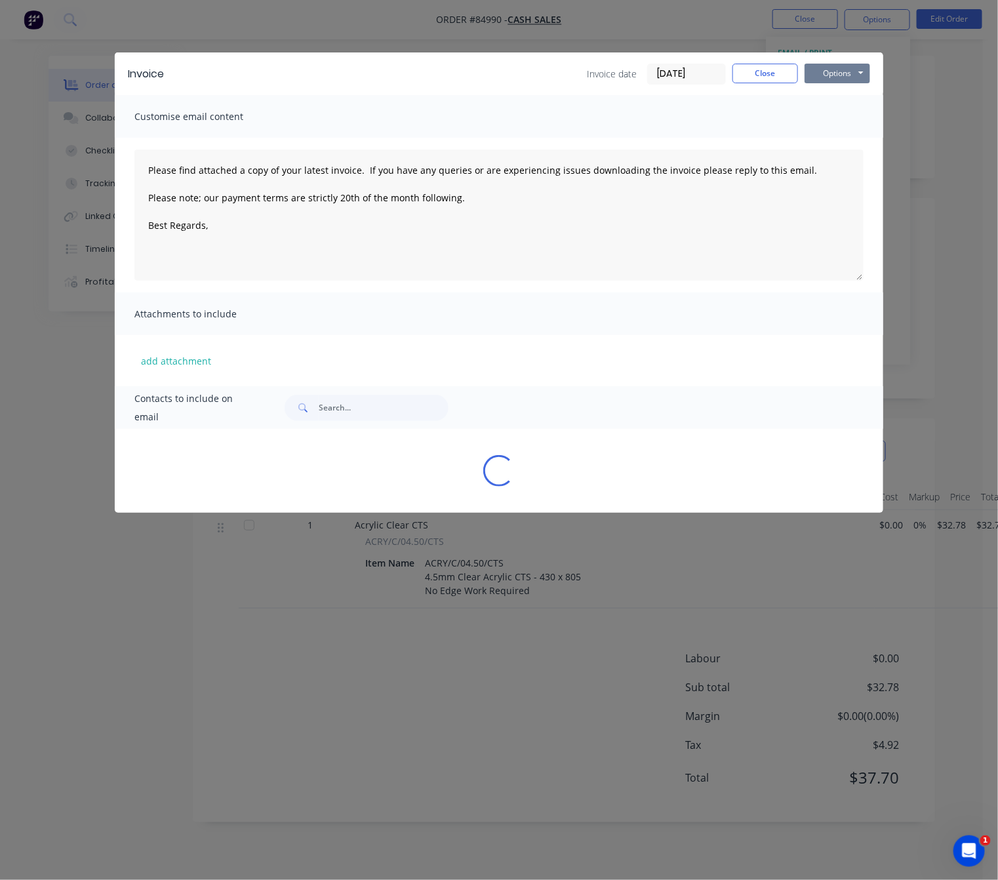
type textarea "Please find attached a copy of your latest invoice. If you have any queries or …"
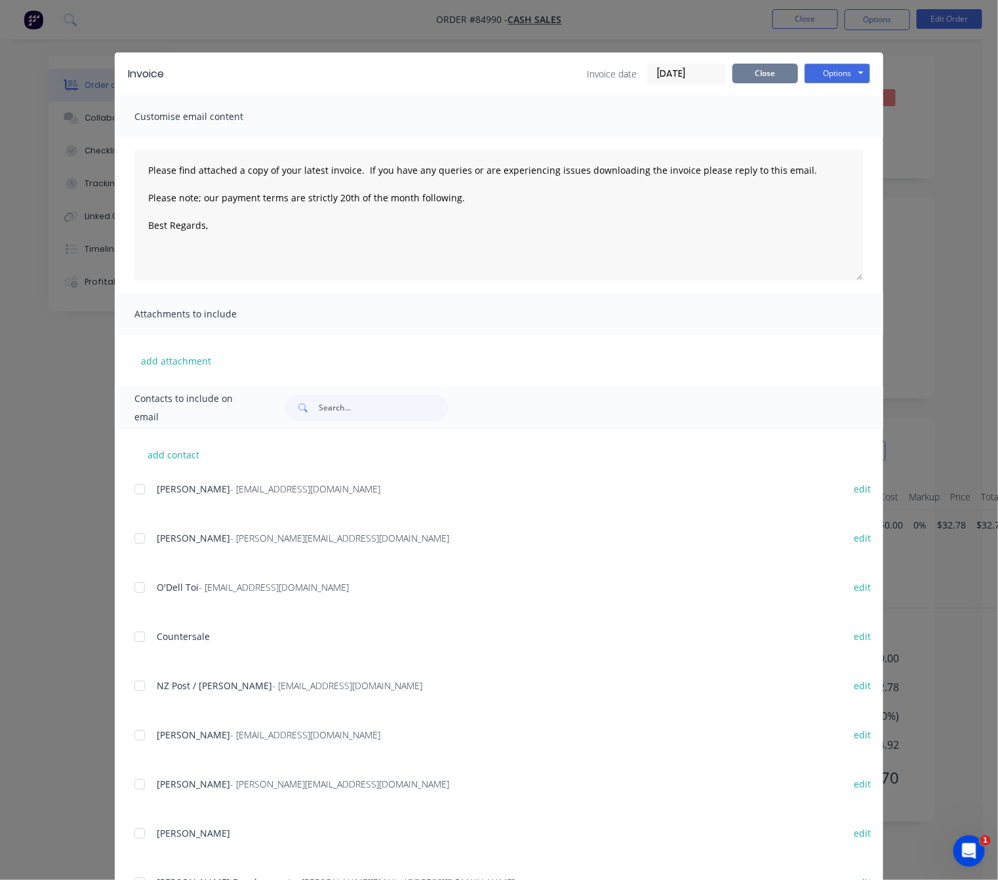
click at [754, 68] on button "Close" at bounding box center [765, 74] width 66 height 20
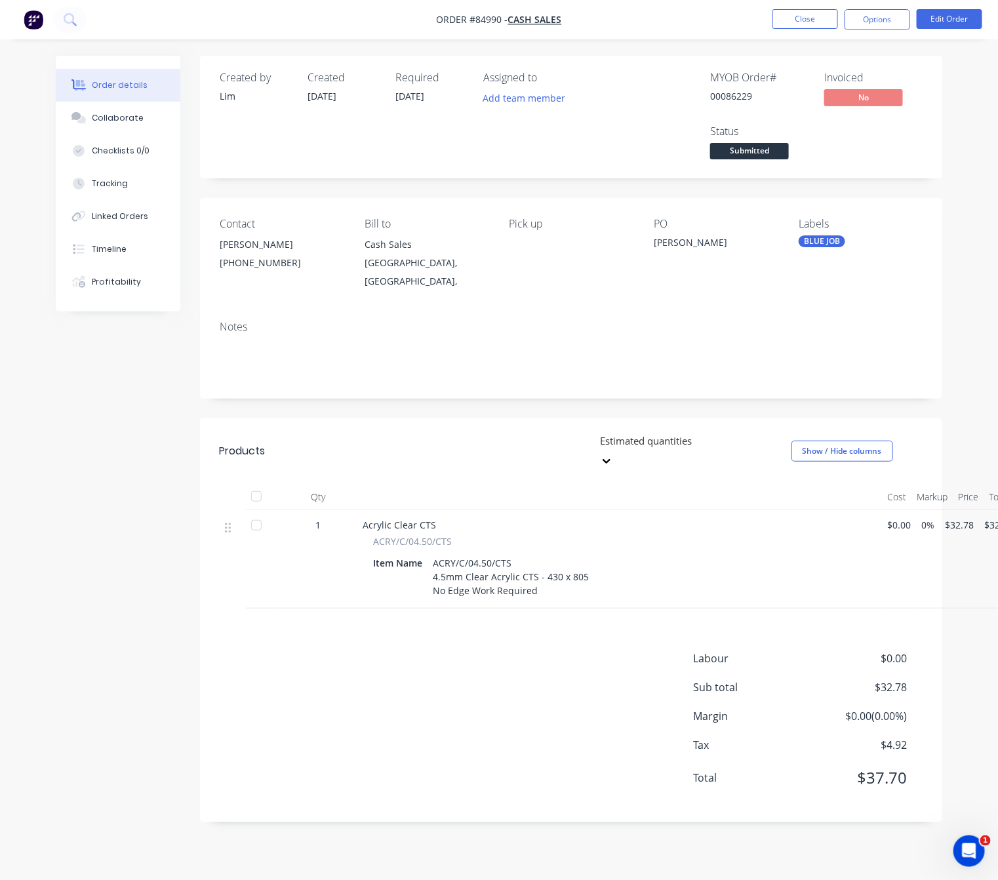
click at [83, 593] on div "Created by Lim Created 01/10/25 Required 03/10/25 Assigned to Add team member M…" at bounding box center [499, 449] width 886 height 786
click at [793, 20] on button "Close" at bounding box center [805, 19] width 66 height 20
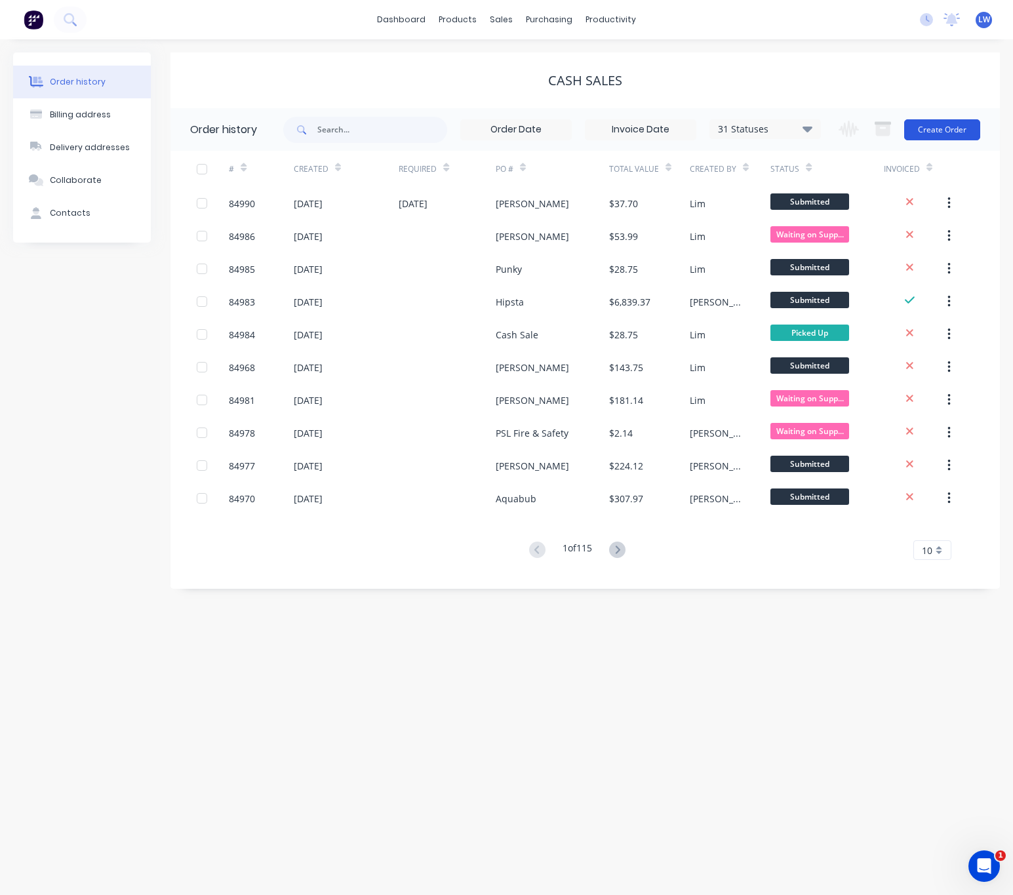
click at [958, 128] on button "Create Order" at bounding box center [942, 129] width 76 height 21
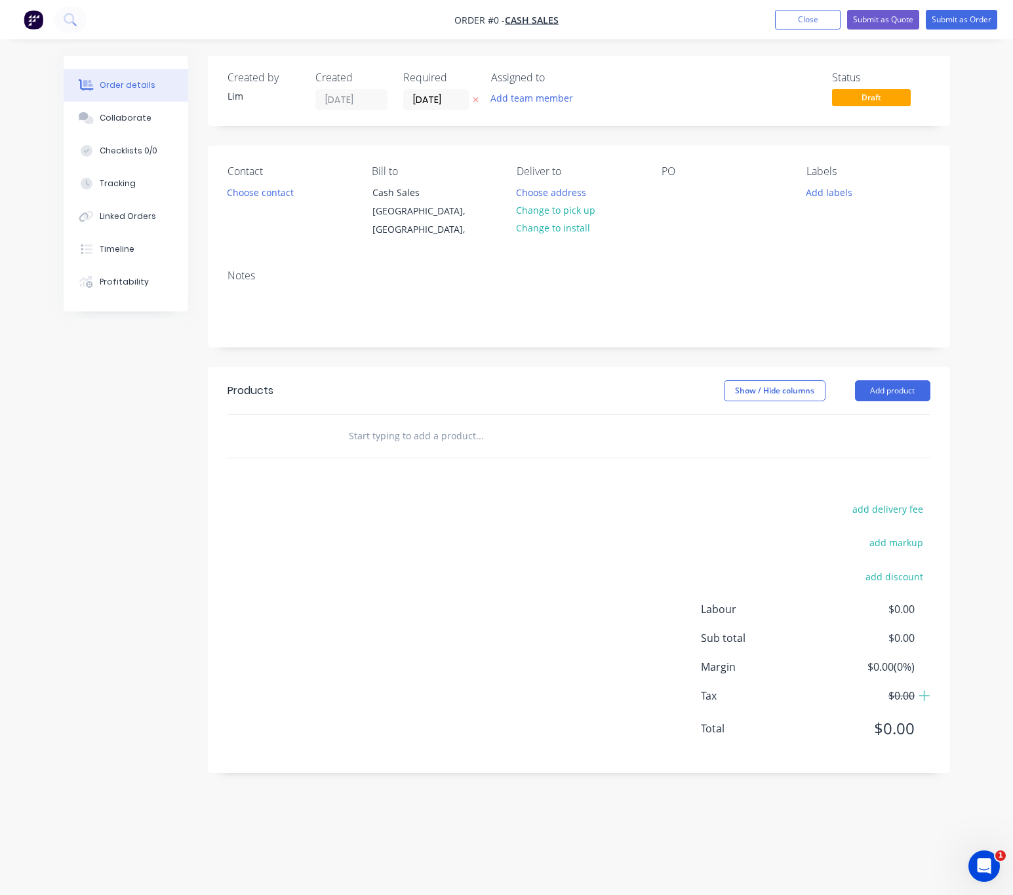
click at [477, 102] on icon "button" at bounding box center [476, 100] width 6 height 8
click at [439, 423] on input "text" at bounding box center [479, 436] width 262 height 26
click at [262, 199] on button "Choose contact" at bounding box center [260, 192] width 81 height 18
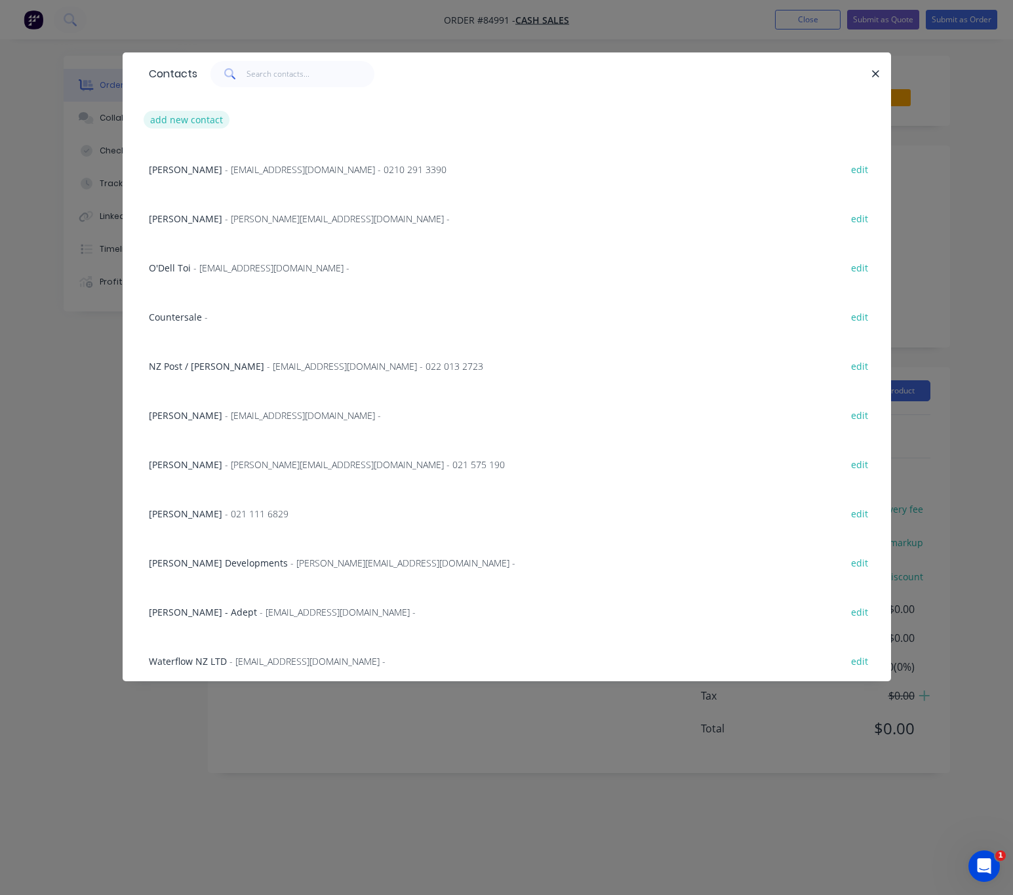
click at [201, 125] on button "add new contact" at bounding box center [187, 120] width 87 height 18
select select "AU"
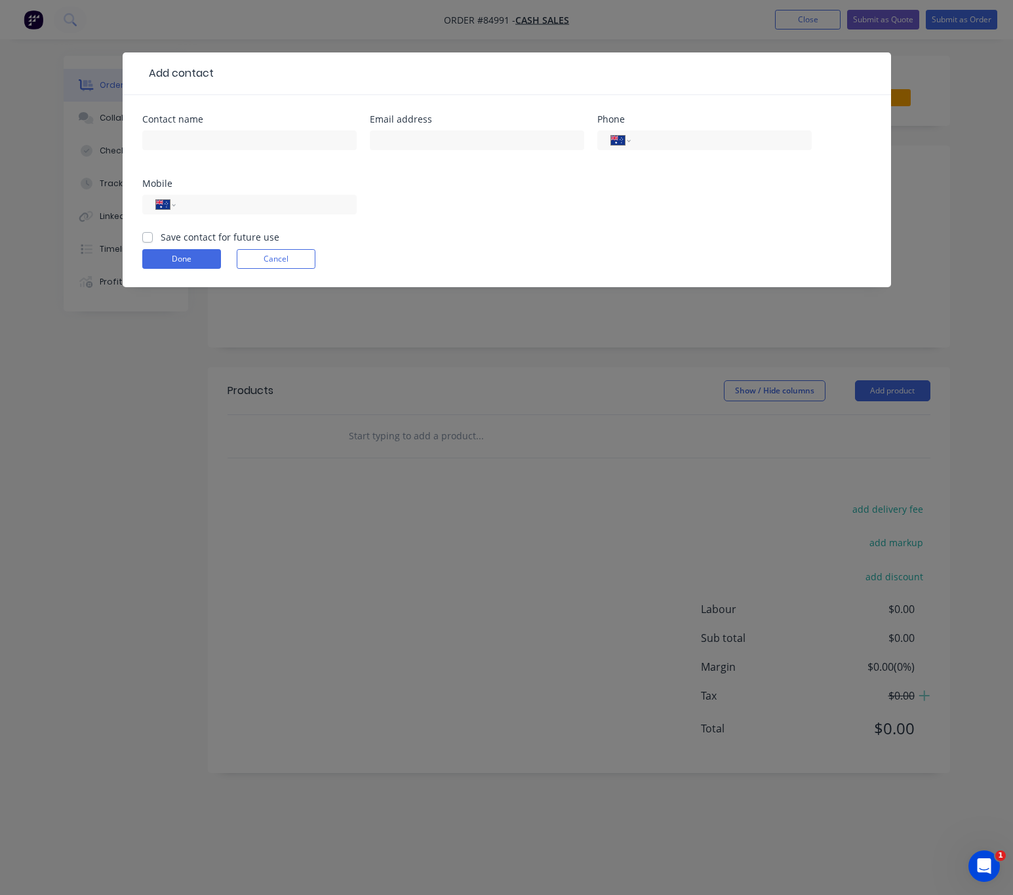
click at [228, 153] on div at bounding box center [249, 146] width 214 height 39
click at [224, 140] on input "text" at bounding box center [249, 140] width 214 height 20
type input "Hendrik Van Der Horst"
click at [403, 142] on input "text" at bounding box center [477, 140] width 214 height 20
type input "j"
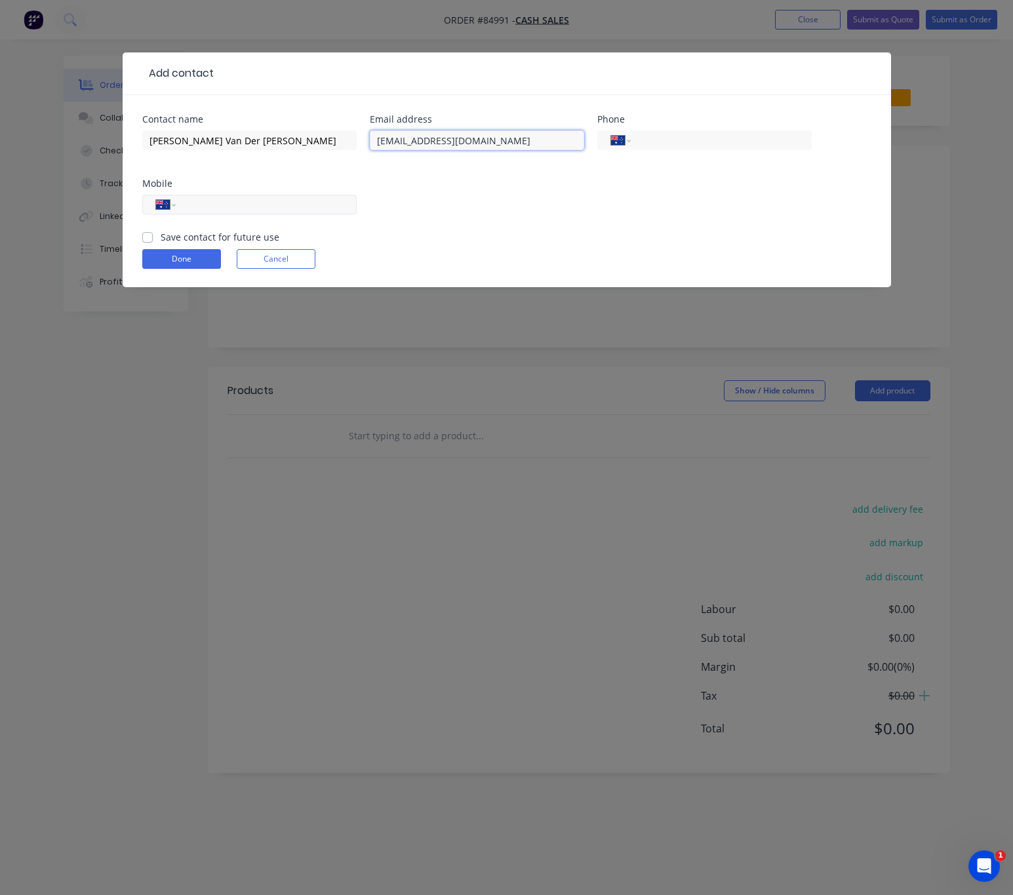
type input "hjvdhb@gmail.com"
click at [237, 207] on input "tel" at bounding box center [263, 204] width 157 height 15
type input "(02) 1077 6619"
click at [140, 231] on div "Contact name Hendrik Van Der Horst Email address hjvdhb@gmail.com Phone Interna…" at bounding box center [507, 191] width 768 height 192
click at [161, 238] on label "Save contact for future use" at bounding box center [220, 237] width 119 height 14
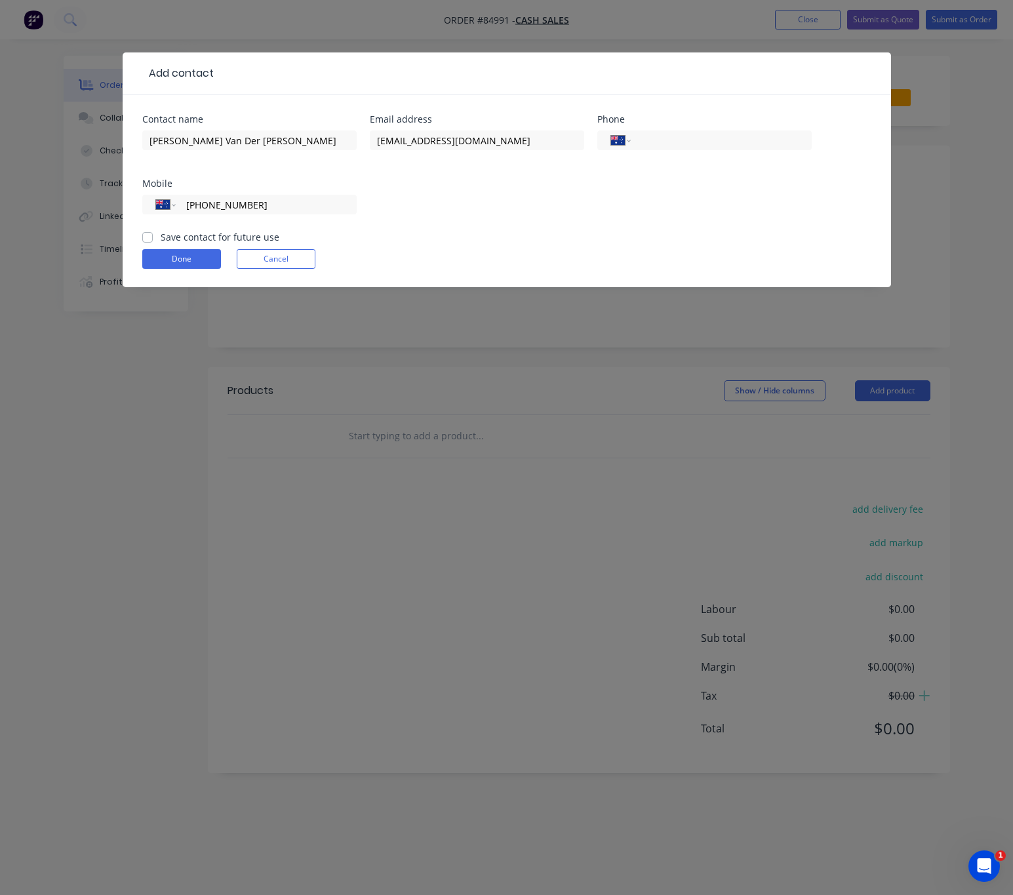
click at [148, 238] on input "Save contact for future use" at bounding box center [147, 236] width 10 height 12
checkbox input "true"
click at [178, 268] on button "Done" at bounding box center [181, 259] width 79 height 20
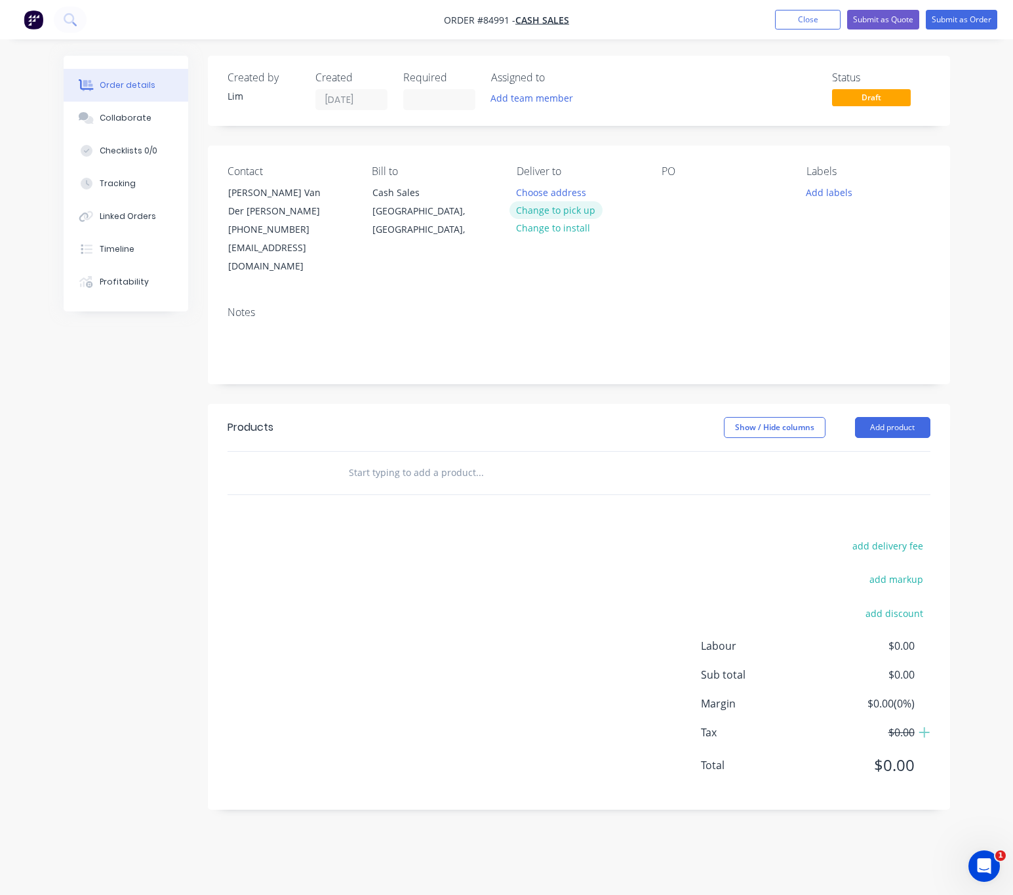
click at [570, 216] on button "Change to pick up" at bounding box center [555, 210] width 93 height 18
click at [673, 199] on div at bounding box center [671, 192] width 21 height 19
drag, startPoint x: 329, startPoint y: 193, endPoint x: 208, endPoint y: 187, distance: 120.8
click at [208, 187] on div "Contact Hendrik Van Der Horst (02) 1077 6619 hjvdhb@gmail.com Bill to Cash Sale…" at bounding box center [579, 221] width 742 height 150
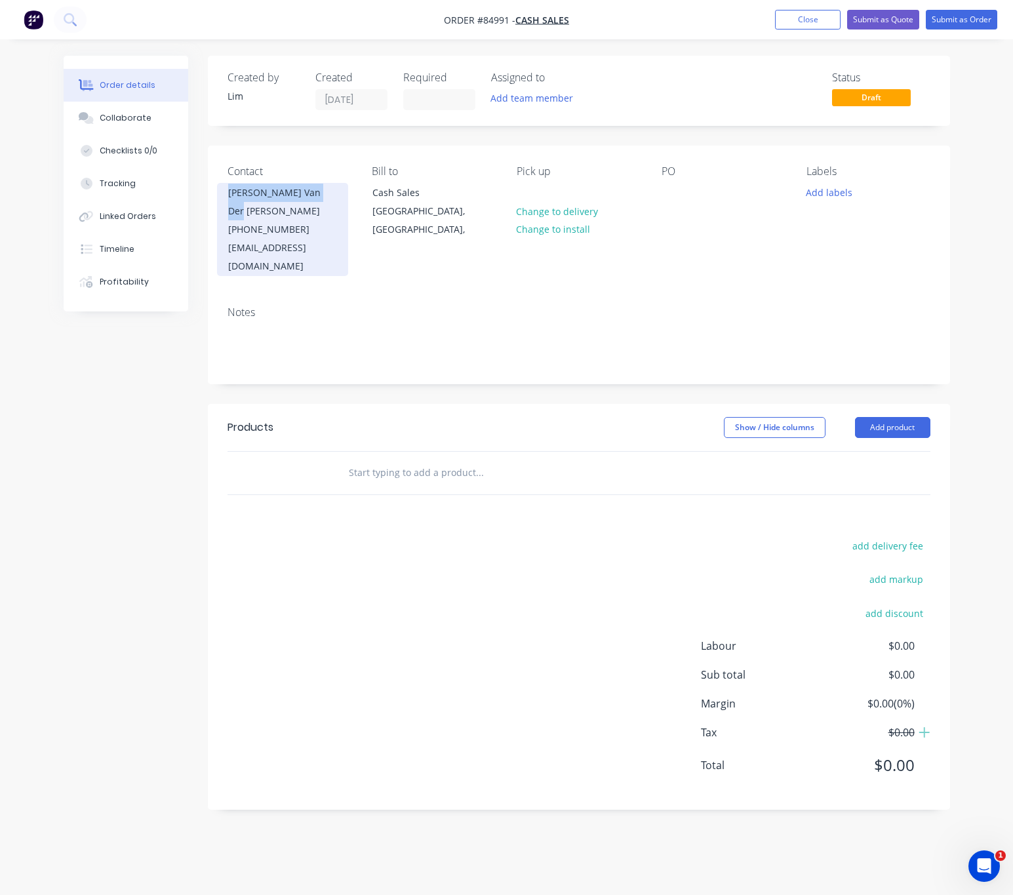
copy div "Hendrik Van Der Horst"
click at [669, 191] on div at bounding box center [671, 192] width 21 height 19
paste div
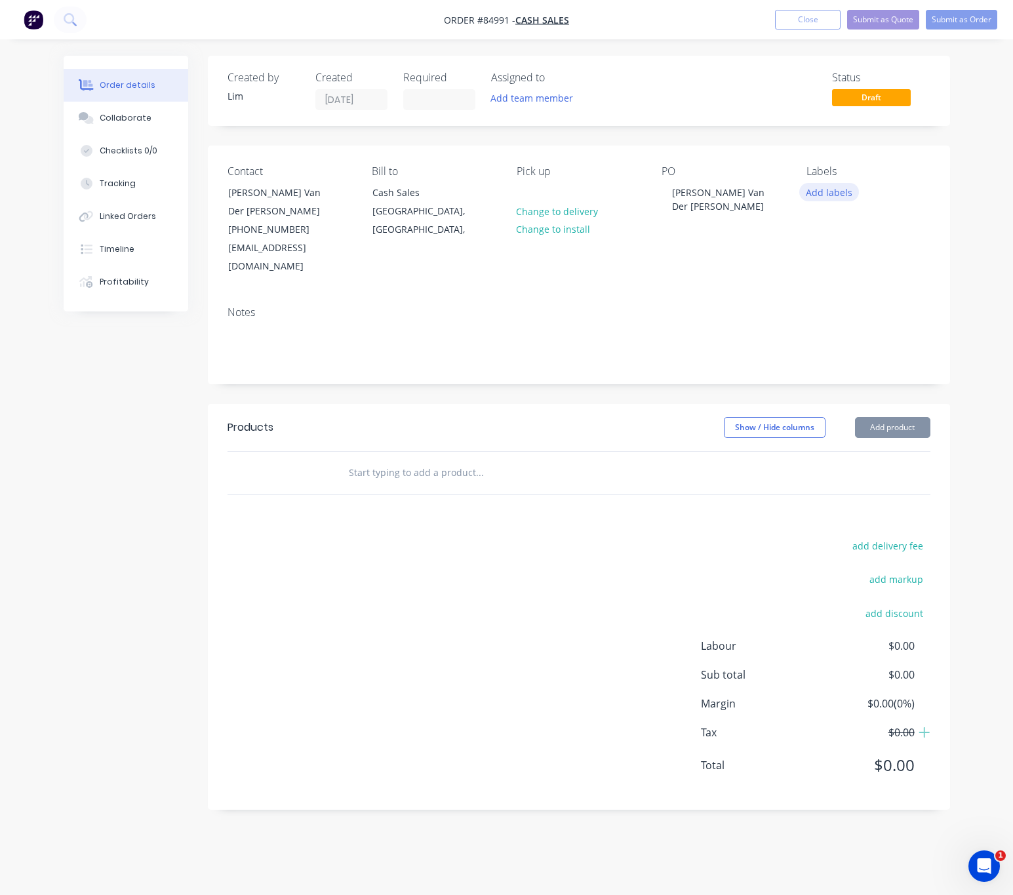
click at [820, 191] on button "Add labels" at bounding box center [829, 192] width 60 height 18
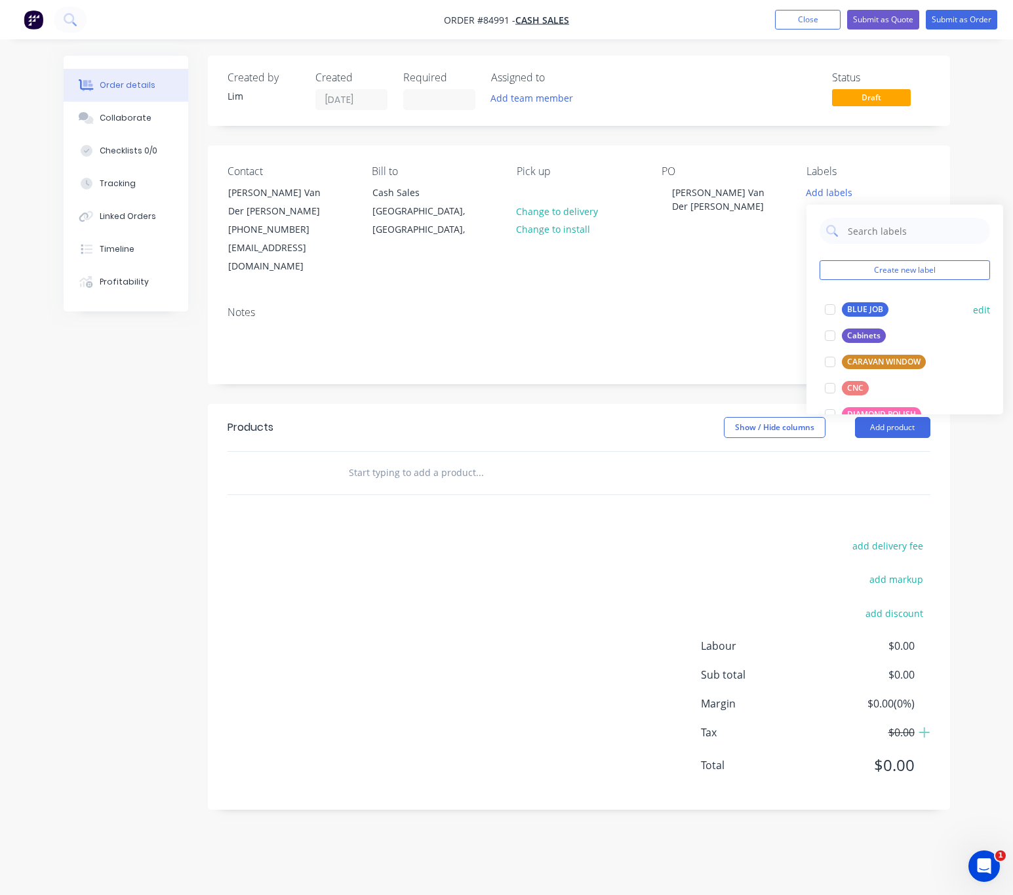
click at [868, 311] on div "BLUE JOB" at bounding box center [865, 309] width 47 height 14
click at [458, 537] on div "add delivery fee add markup add discount Labour $0.00 Sub total $0.00 Margin $0…" at bounding box center [578, 663] width 703 height 253
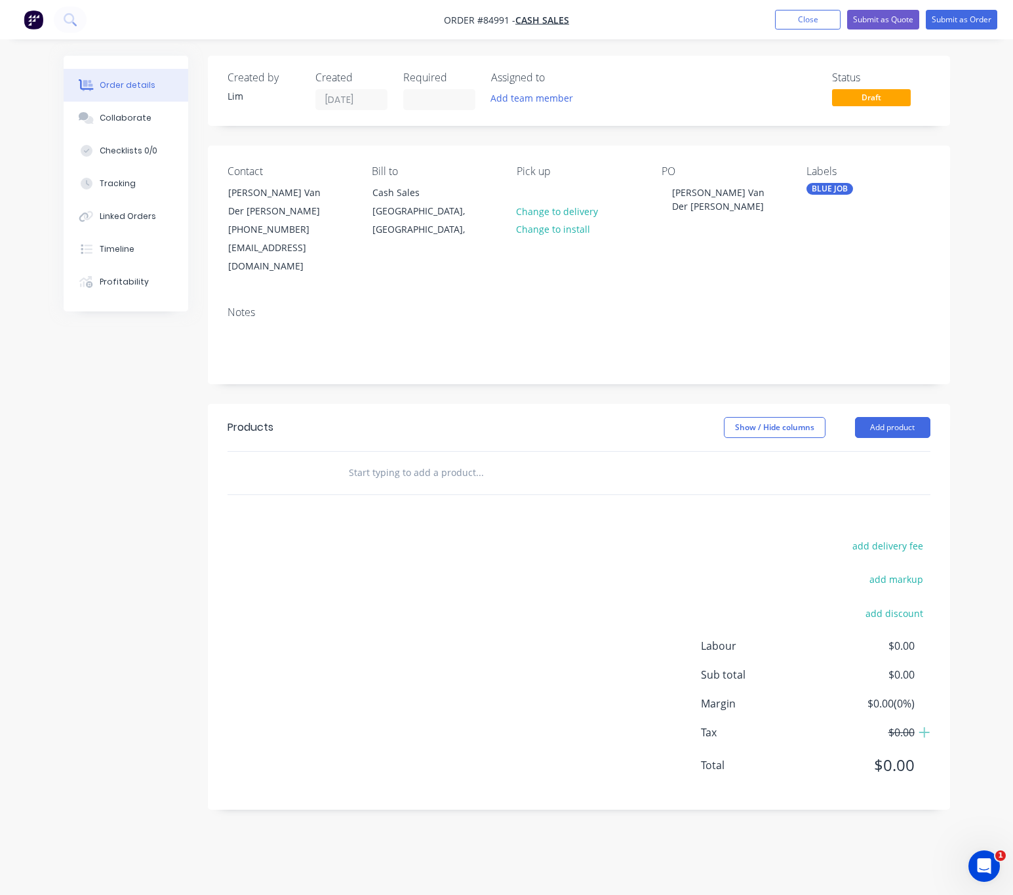
click at [429, 460] on input "text" at bounding box center [479, 473] width 262 height 26
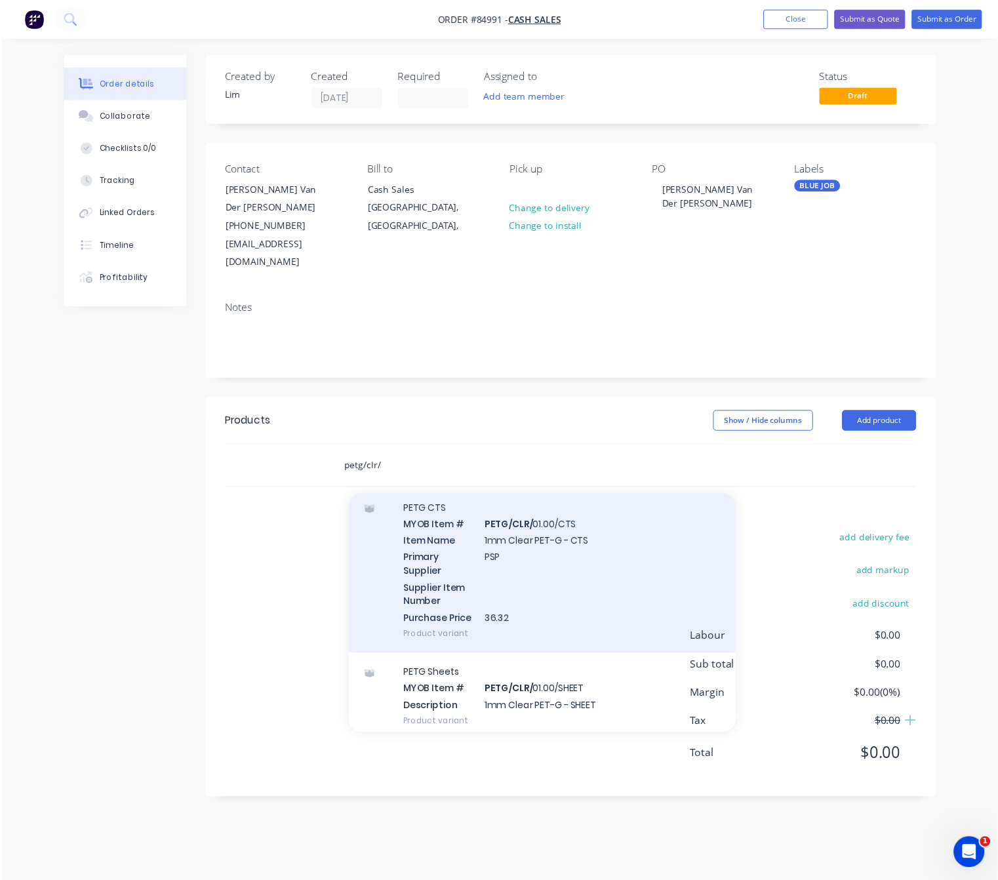
scroll to position [197, 0]
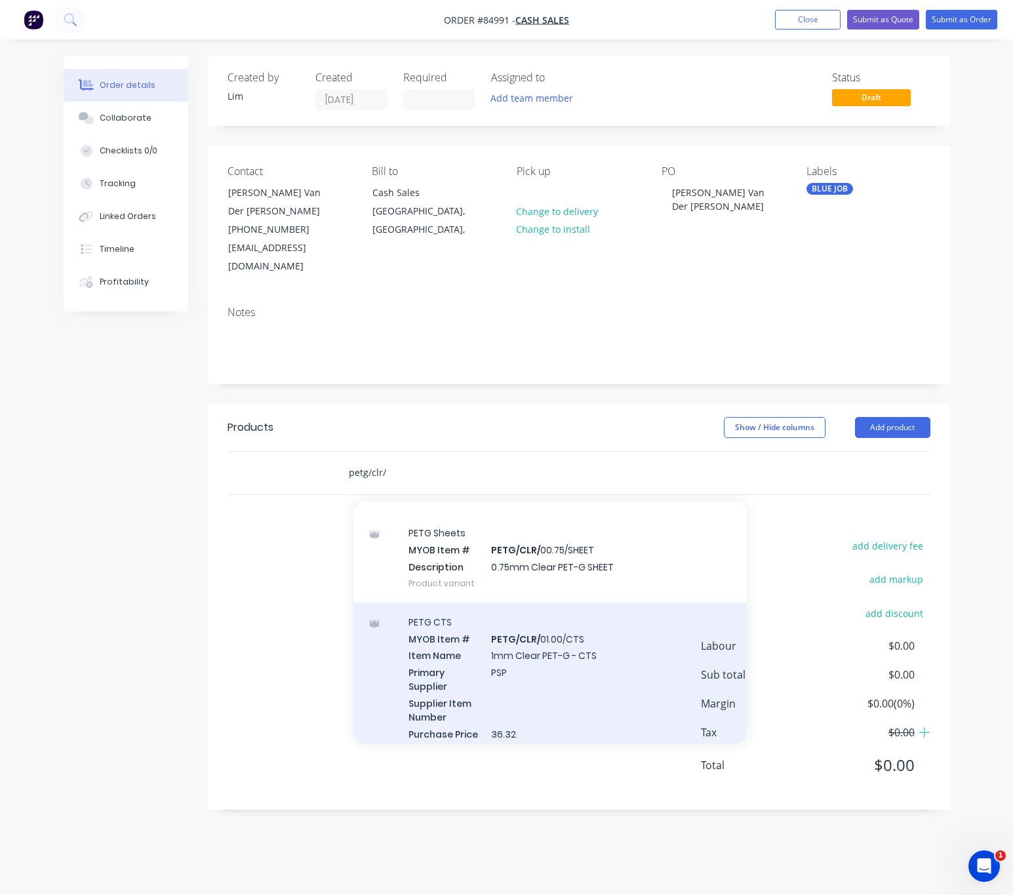
type input "petg/clr/"
click at [567, 647] on div "PETG CTS MYOB Item # PETG/CLR/ 01.00/CTS Item Name 1mm Clear PET-G - CTS Primar…" at bounding box center [549, 685] width 393 height 167
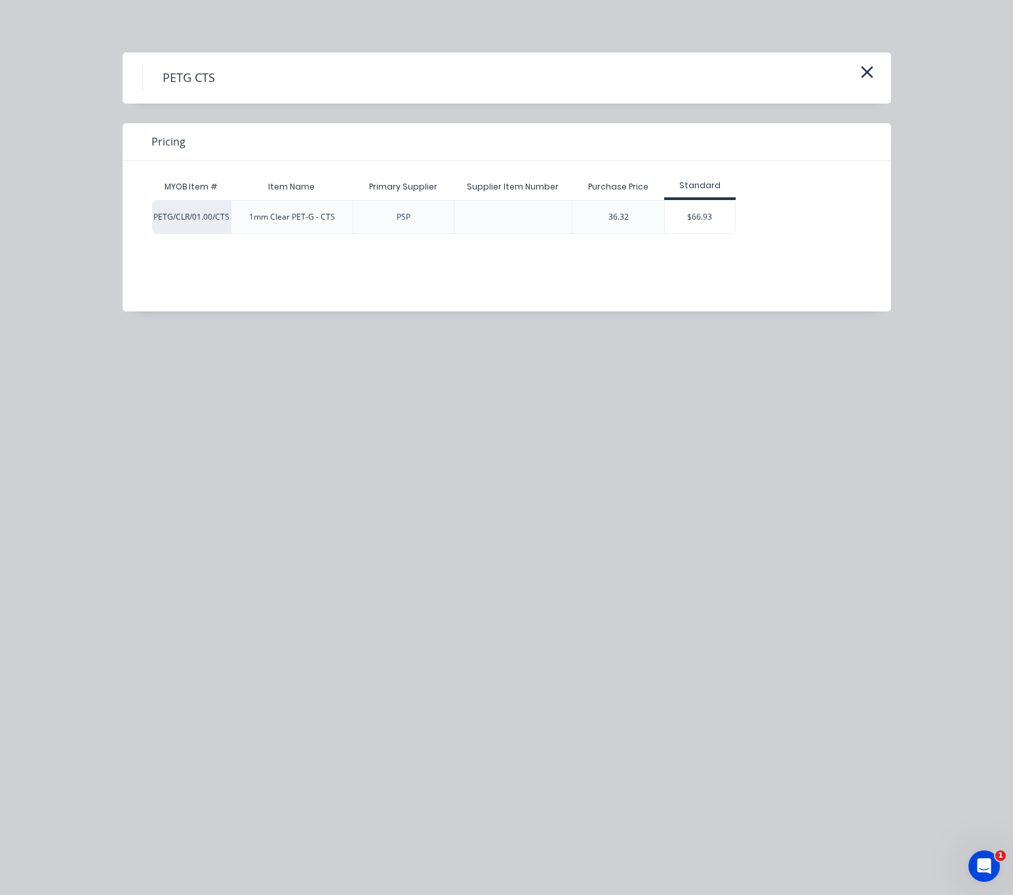
click at [695, 211] on div "$66.93" at bounding box center [700, 217] width 70 height 33
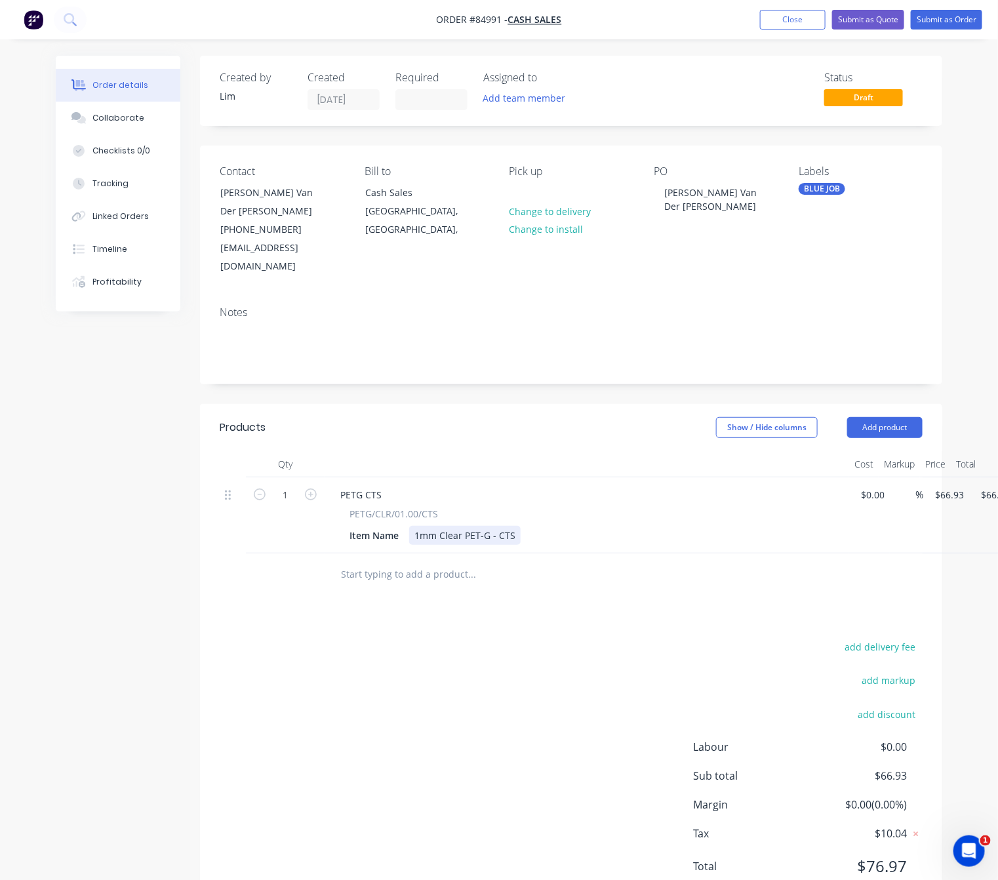
click at [498, 526] on div "1mm Clear PET-G - CTS" at bounding box center [464, 535] width 111 height 19
click at [506, 526] on div "1mm Clear PET-G CTS" at bounding box center [462, 535] width 106 height 19
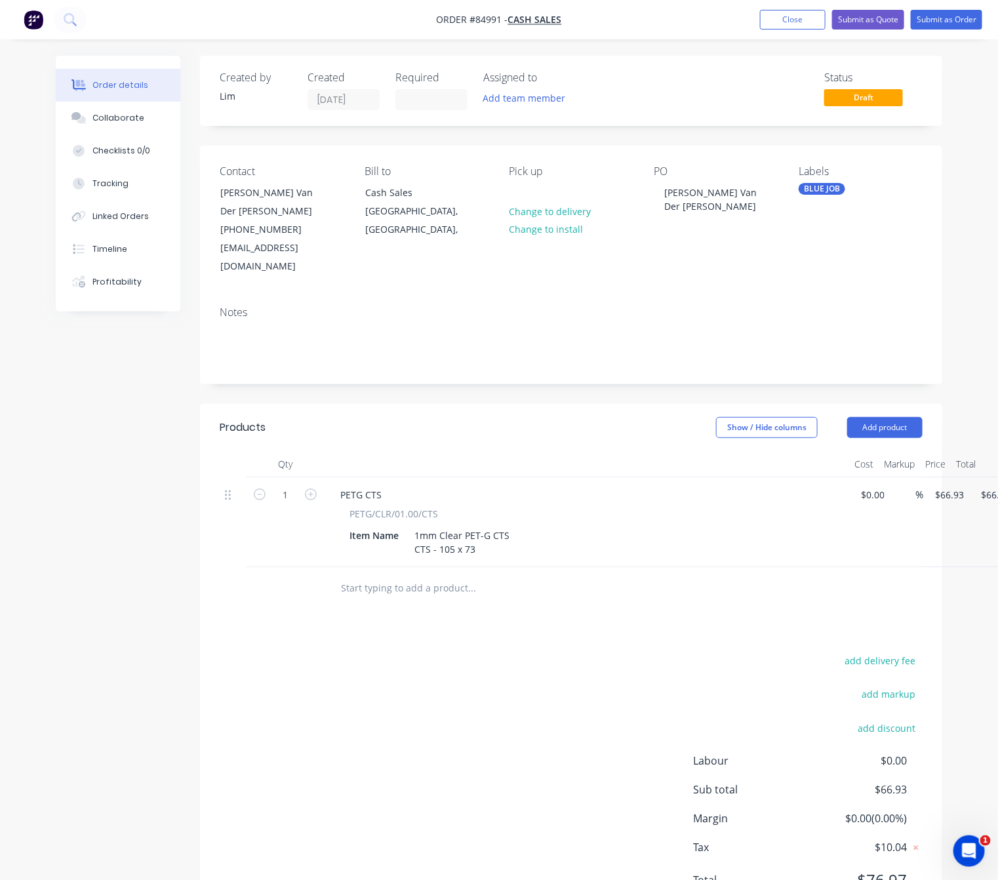
click at [508, 748] on div "add delivery fee add markup add discount Labour $0.00 Sub total $66.93 Margin $…" at bounding box center [571, 778] width 703 height 253
click at [305, 488] on icon "button" at bounding box center [311, 494] width 12 height 12
type input "2"
type input "$133.86"
click at [953, 485] on input "66.93" at bounding box center [948, 494] width 30 height 19
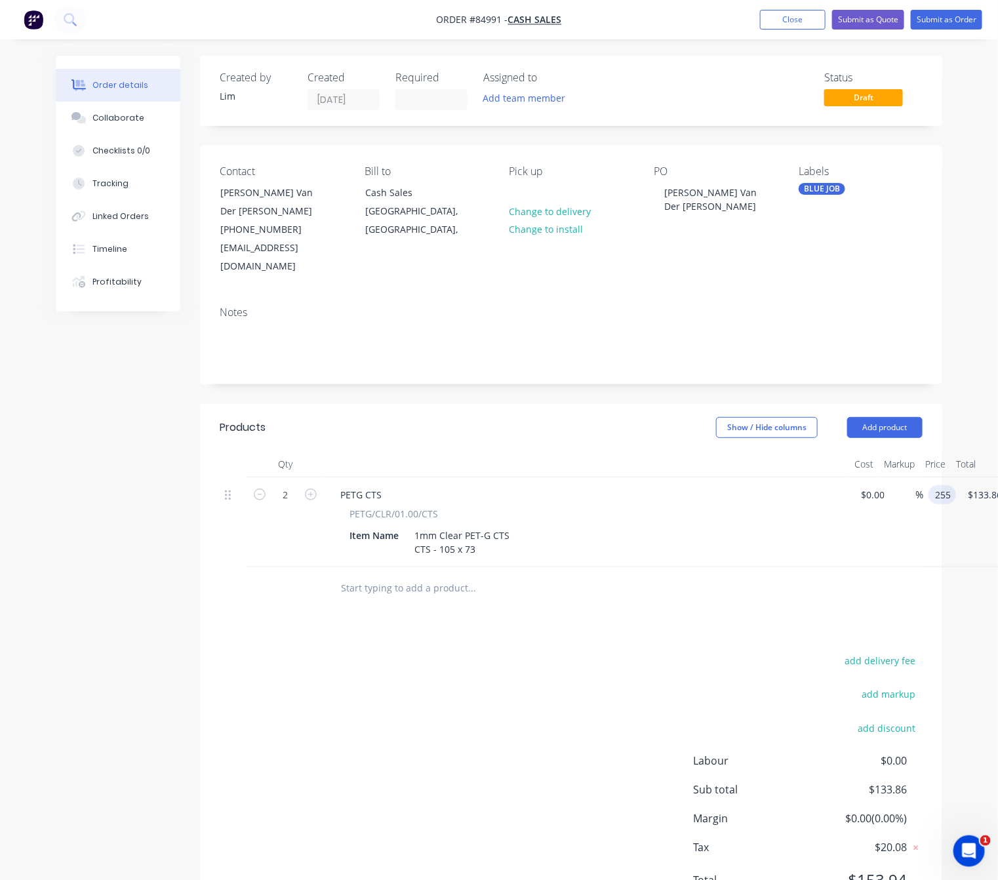
type input "$255.00"
type input "$510.00"
click at [390, 720] on div "add delivery fee add markup add discount Labour $0.00 Sub total $133.86 Margin …" at bounding box center [571, 778] width 703 height 253
click at [954, 485] on div "255 255" at bounding box center [944, 494] width 22 height 19
type input "$25.00"
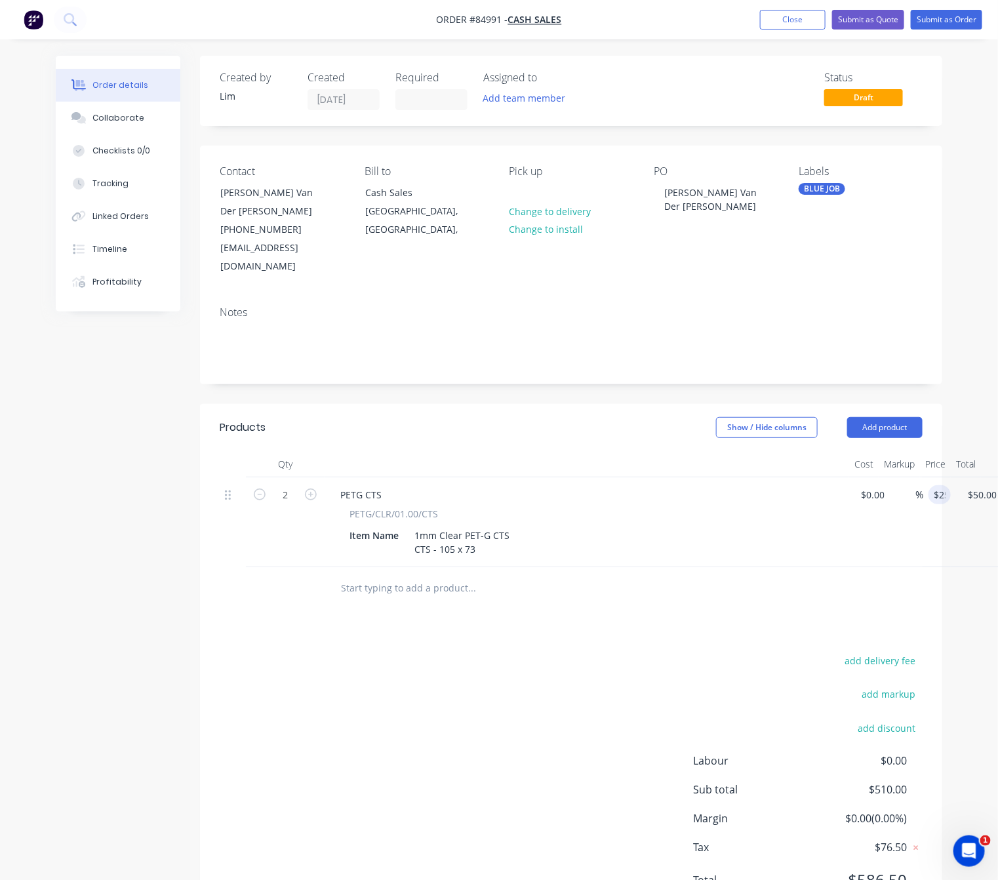
drag, startPoint x: 623, startPoint y: 667, endPoint x: 642, endPoint y: 679, distance: 22.2
click at [622, 667] on div "add delivery fee add markup add discount Labour $0.00 Sub total $510.00 Margin …" at bounding box center [571, 778] width 703 height 253
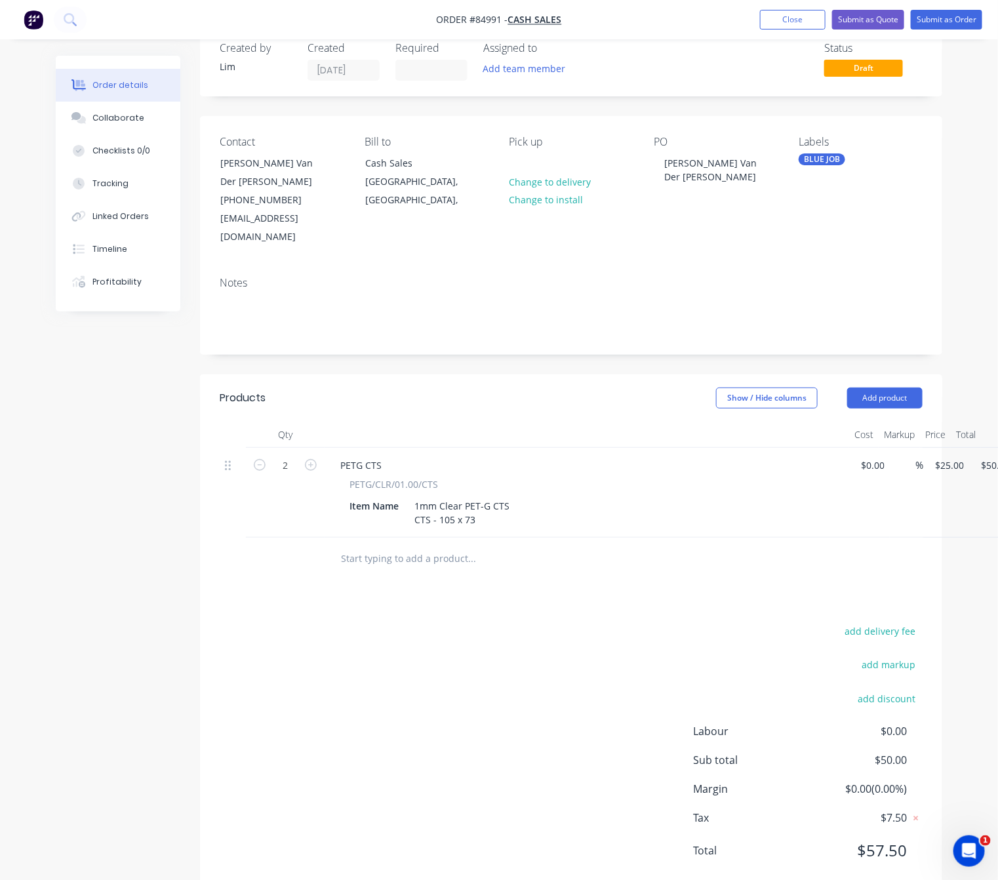
scroll to position [0, 0]
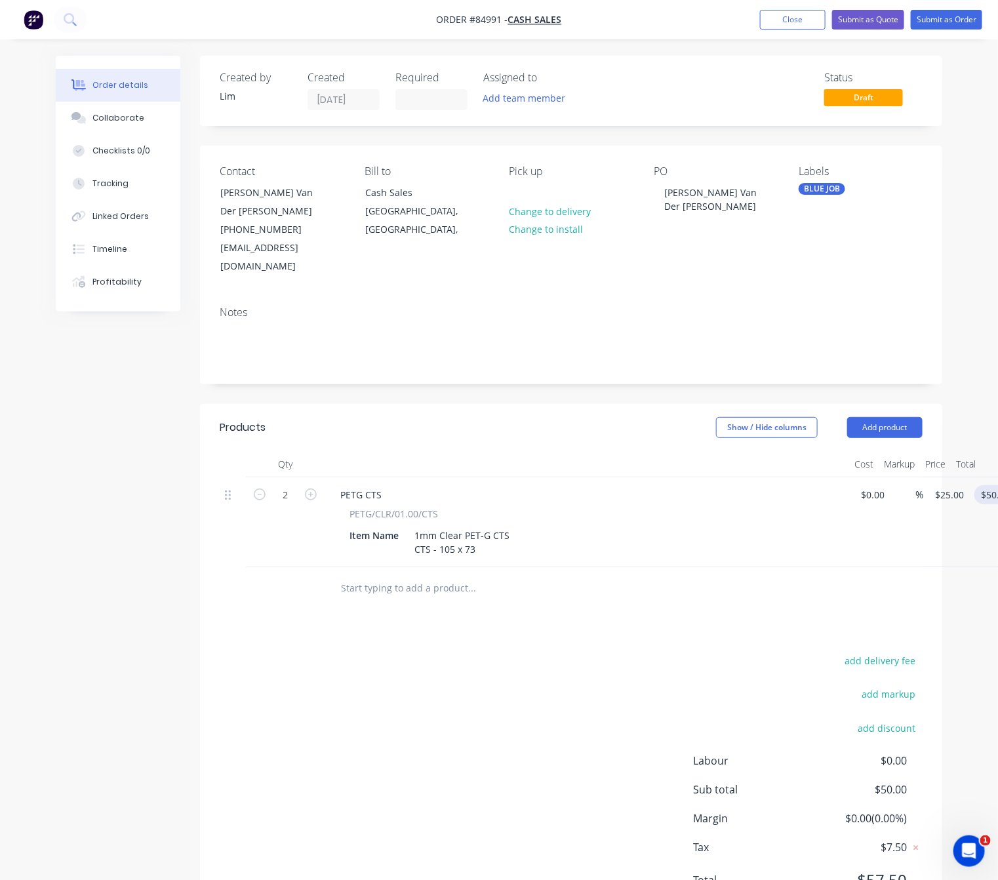
type input "50.00"
click at [985, 485] on input "50.00" at bounding box center [996, 494] width 35 height 19
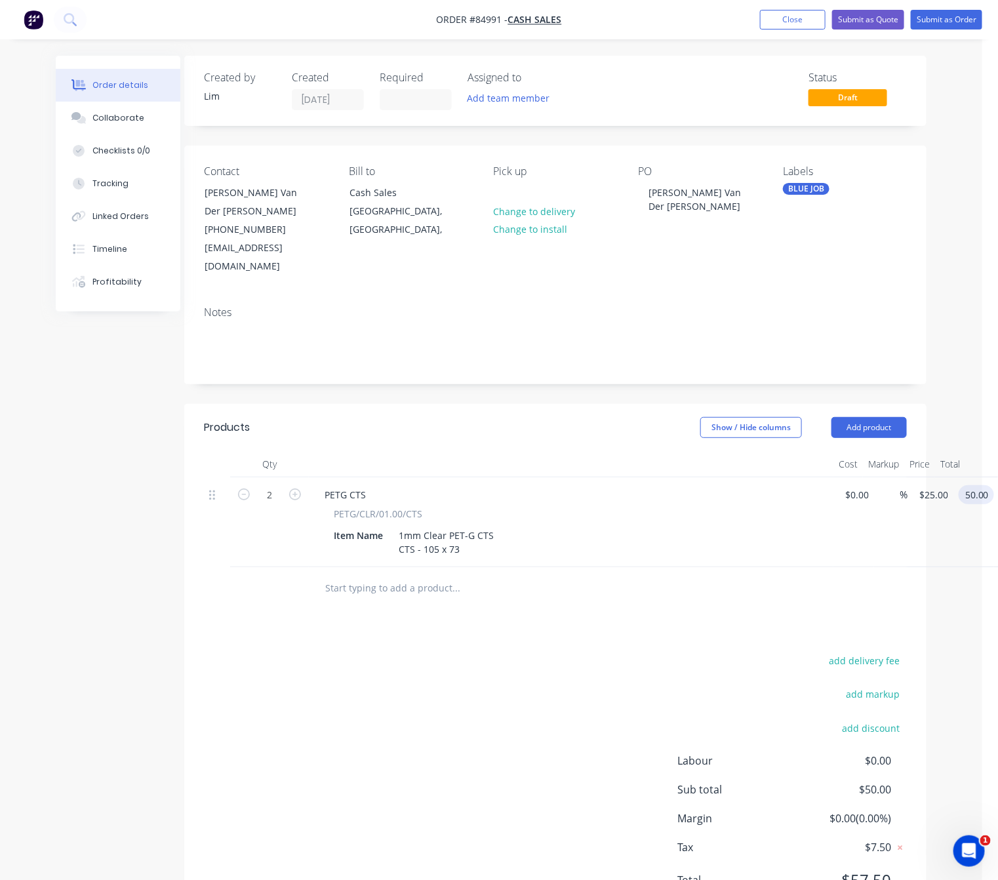
type input "25"
type input "$50.00"
click at [907, 477] on div "2 PETG CTS PETG/CLR/01.00/CTS Item Name 1mm Clear PET-G CTS CTS - 105 x 73 $0.0…" at bounding box center [555, 522] width 703 height 90
type input "$0.00"
click at [968, 485] on input "0.00" at bounding box center [960, 494] width 35 height 19
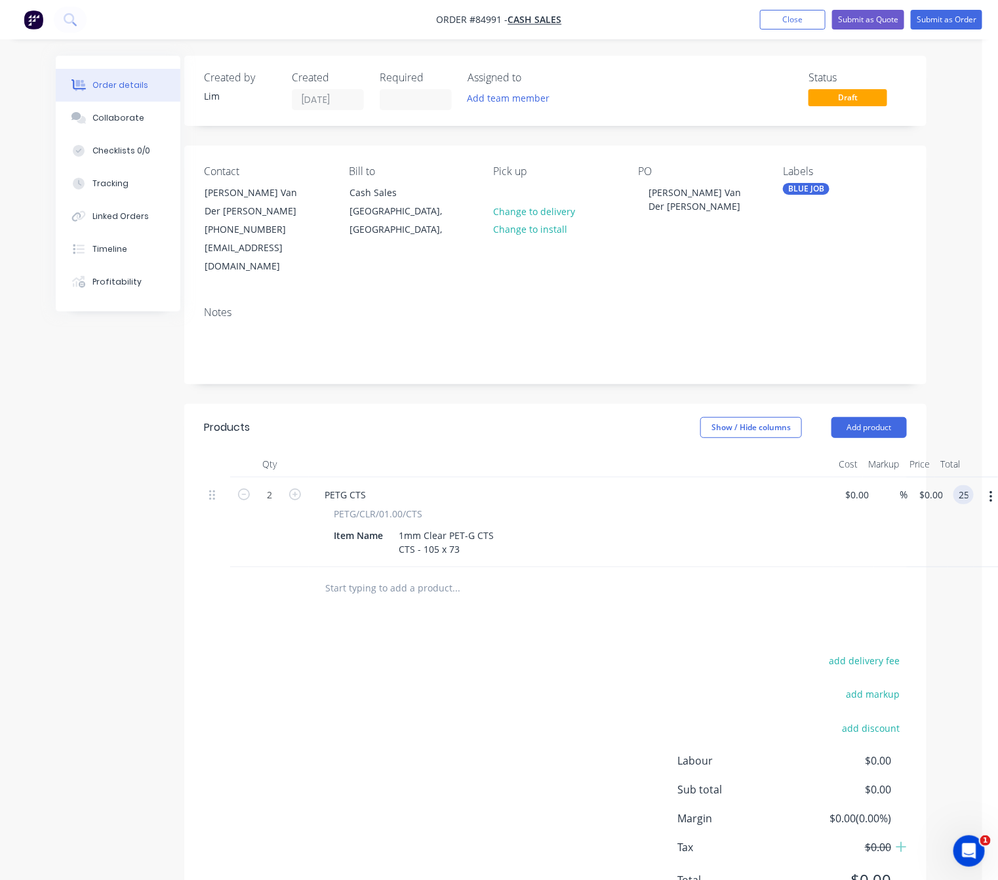
type input "25"
type input "$12.50"
type input "$25.00"
drag, startPoint x: 636, startPoint y: 684, endPoint x: 624, endPoint y: 688, distance: 12.4
click at [632, 685] on div "add delivery fee add markup add discount Labour $0.00 Sub total $25.00 Margin $…" at bounding box center [555, 778] width 703 height 253
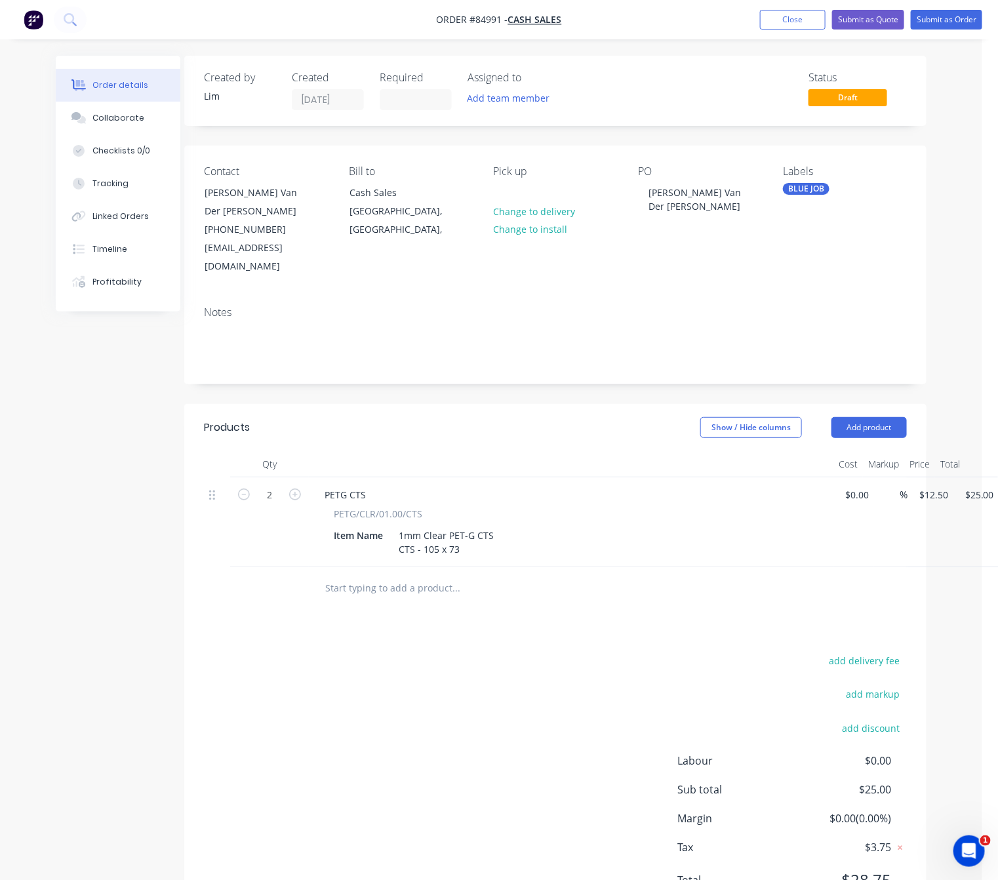
scroll to position [29, 16]
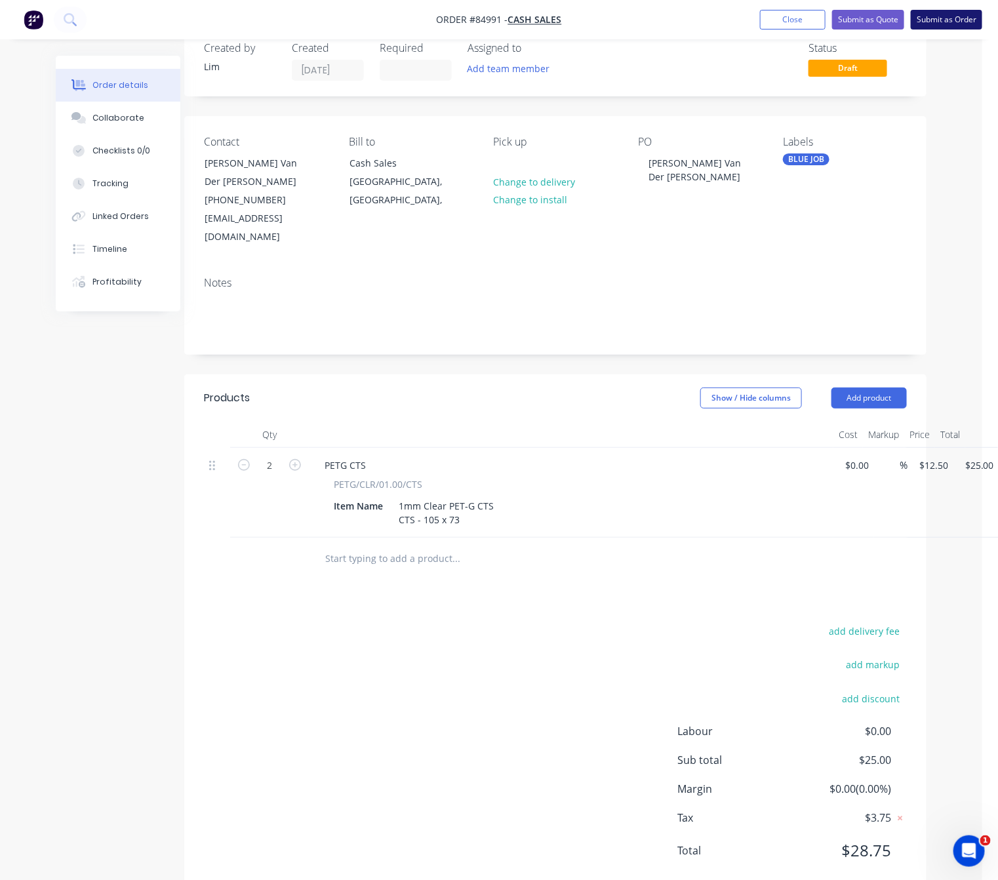
click at [952, 22] on button "Submit as Order" at bounding box center [946, 20] width 71 height 20
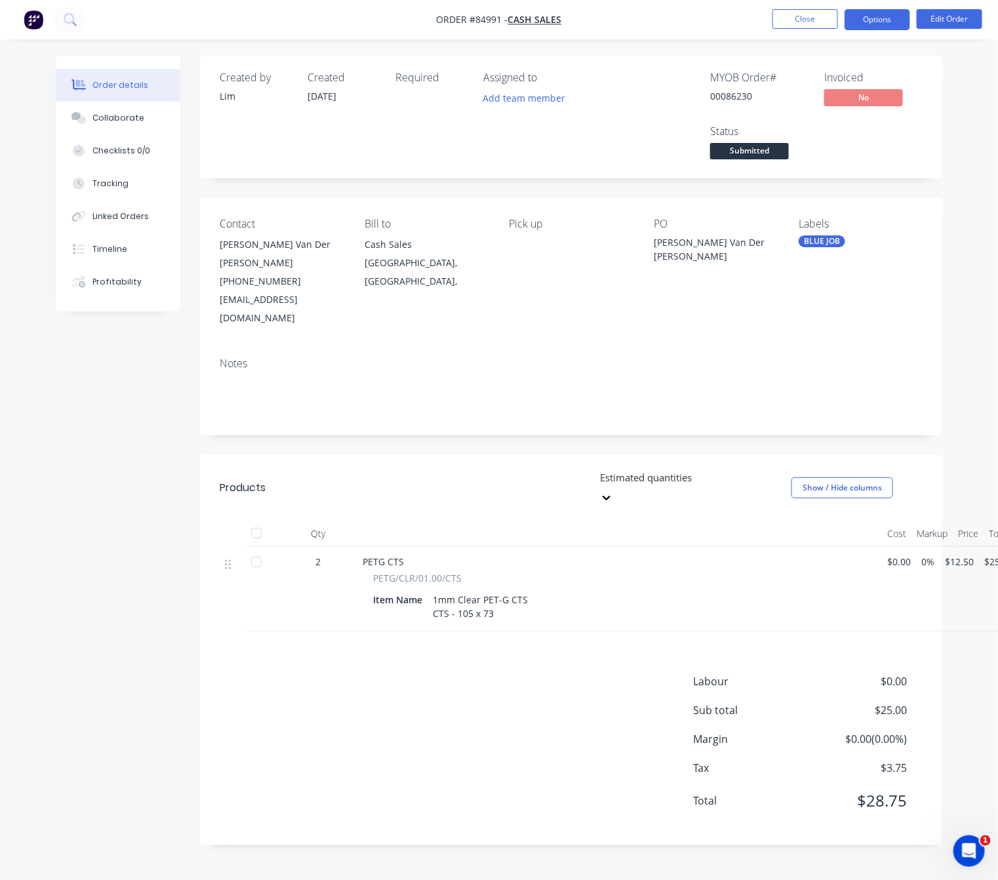
click at [879, 16] on button "Options" at bounding box center [877, 19] width 66 height 21
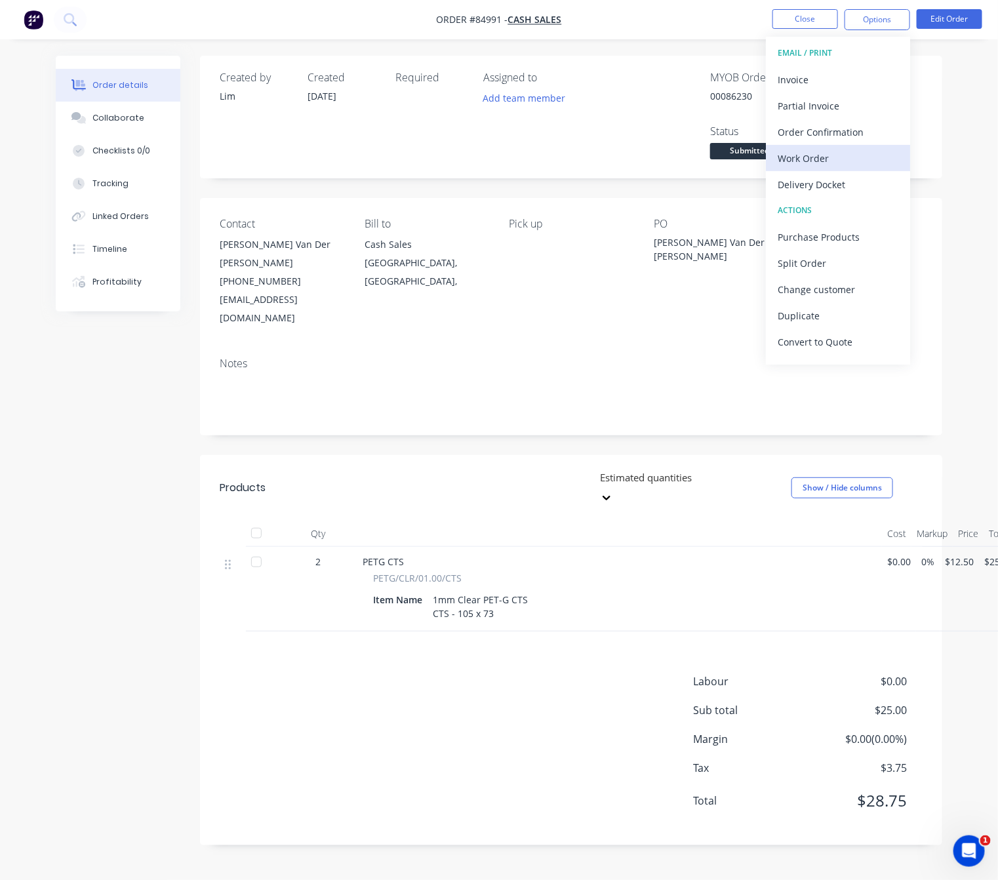
click at [825, 150] on div "Work Order" at bounding box center [837, 158] width 121 height 19
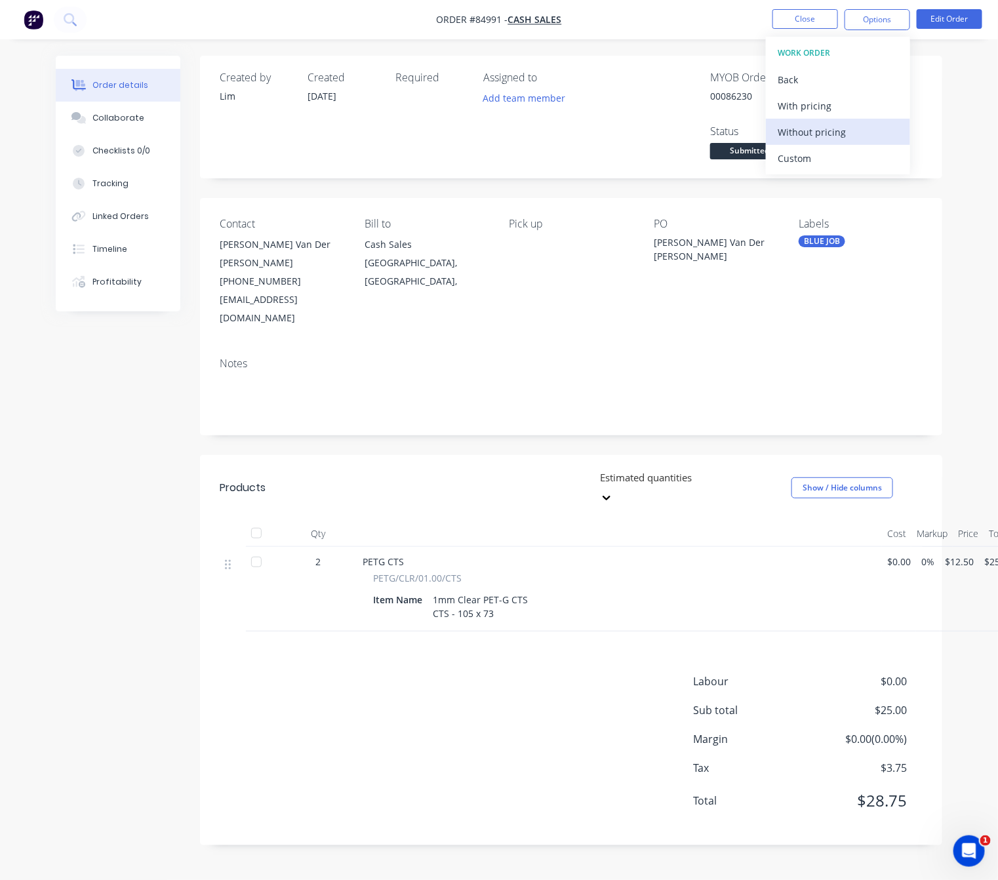
click at [836, 132] on div "Without pricing" at bounding box center [837, 132] width 121 height 19
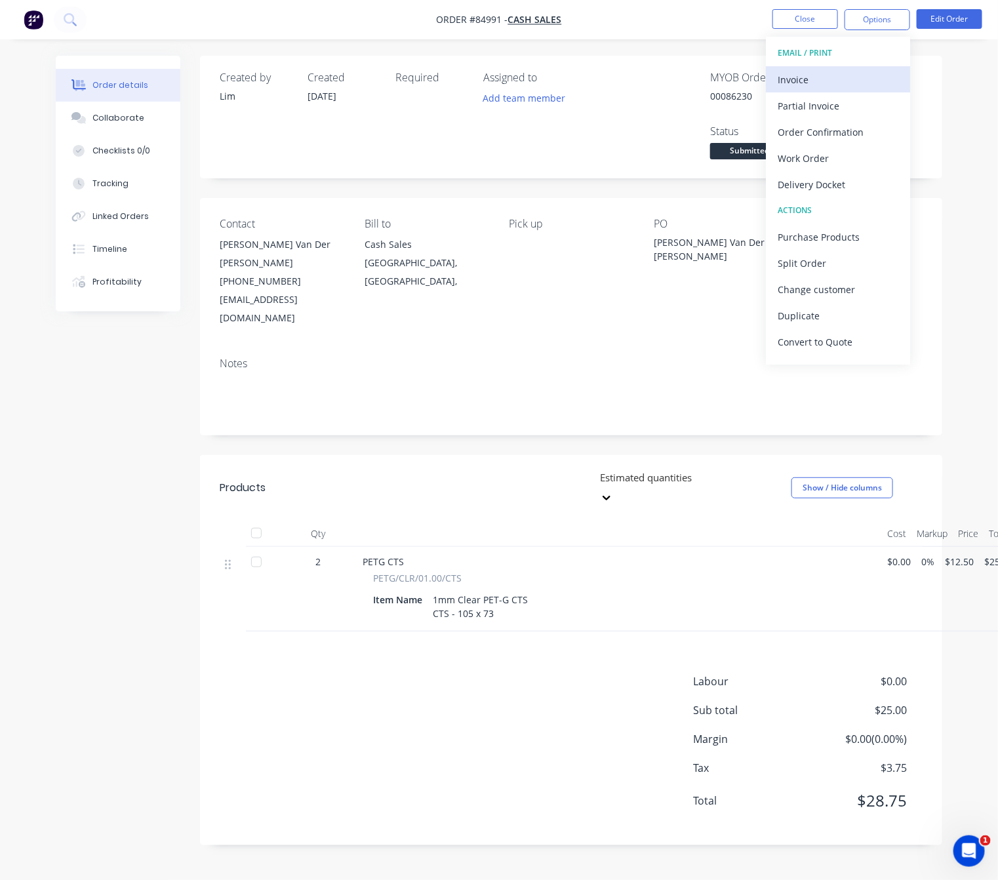
click at [832, 75] on div "Invoice" at bounding box center [837, 79] width 121 height 19
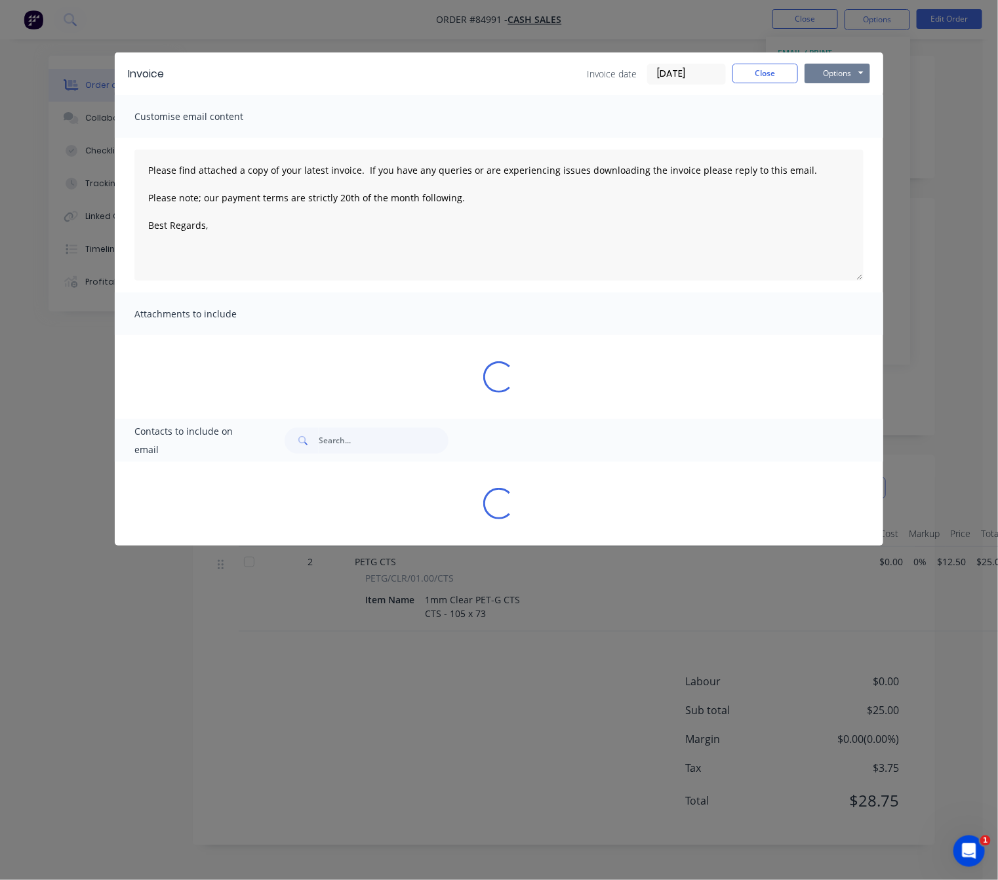
click at [842, 75] on button "Options" at bounding box center [837, 74] width 66 height 20
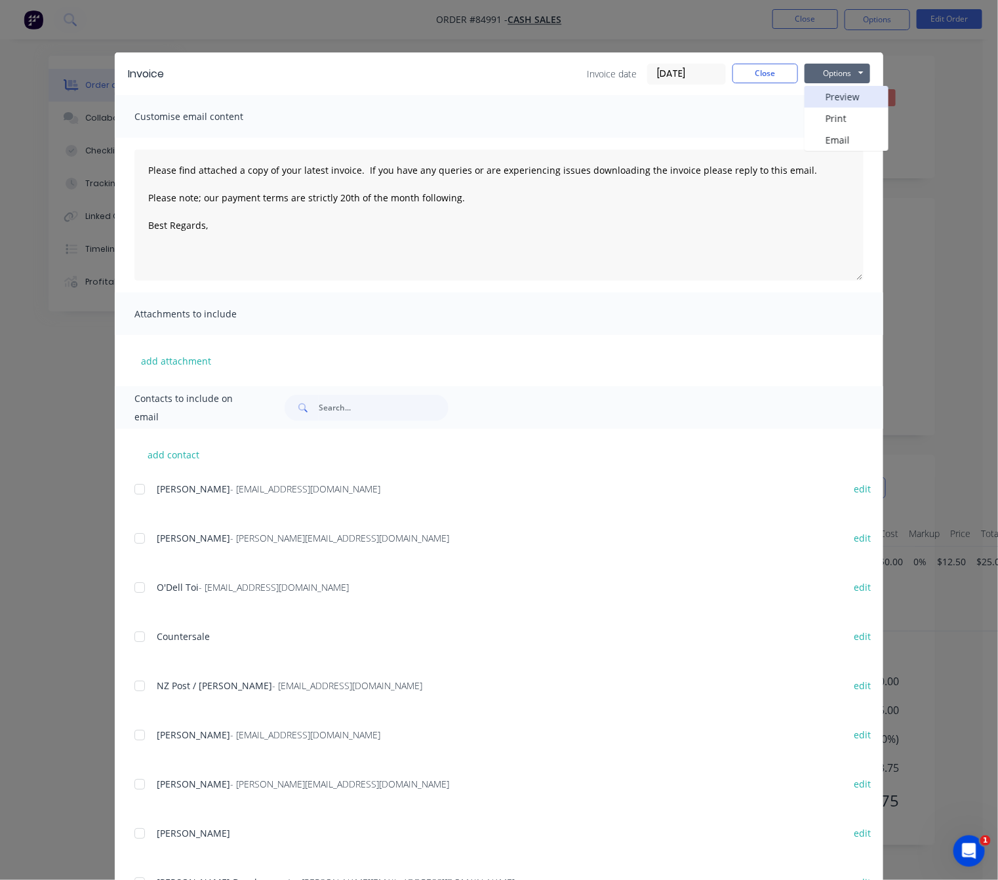
click at [850, 89] on button "Preview" at bounding box center [846, 97] width 84 height 22
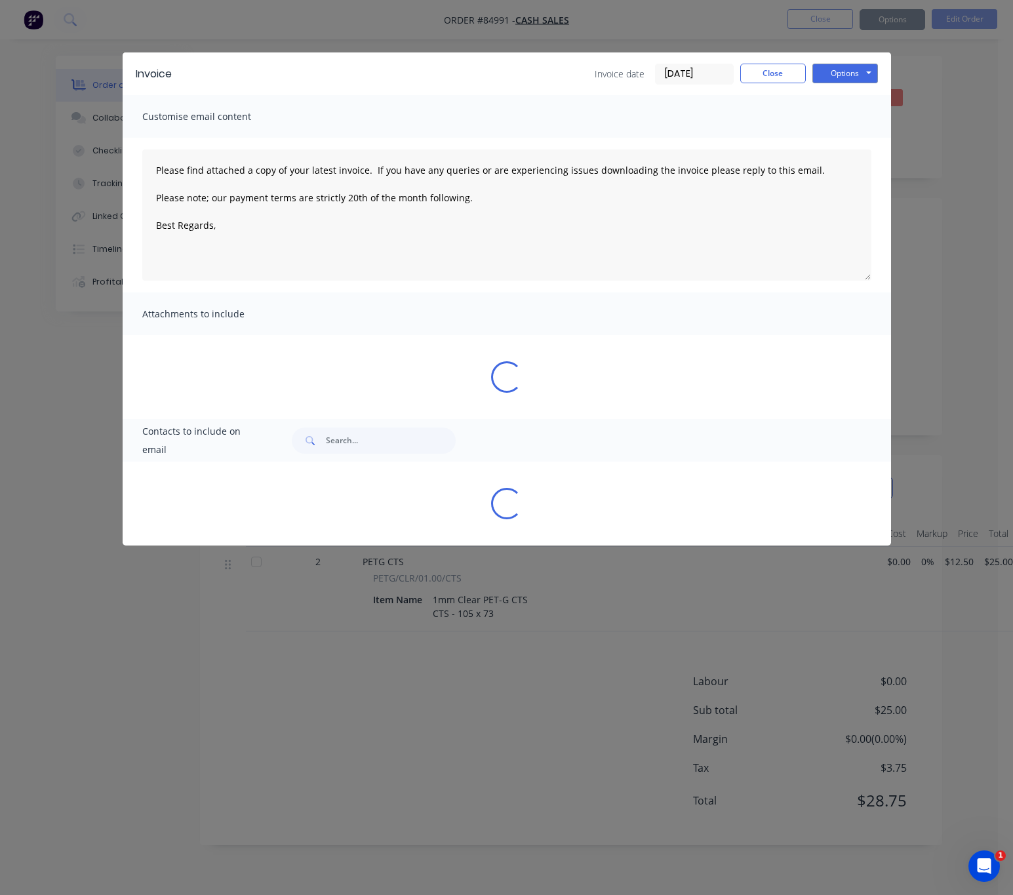
type textarea "Please find attached a copy of your latest invoice. If you have any queries or …"
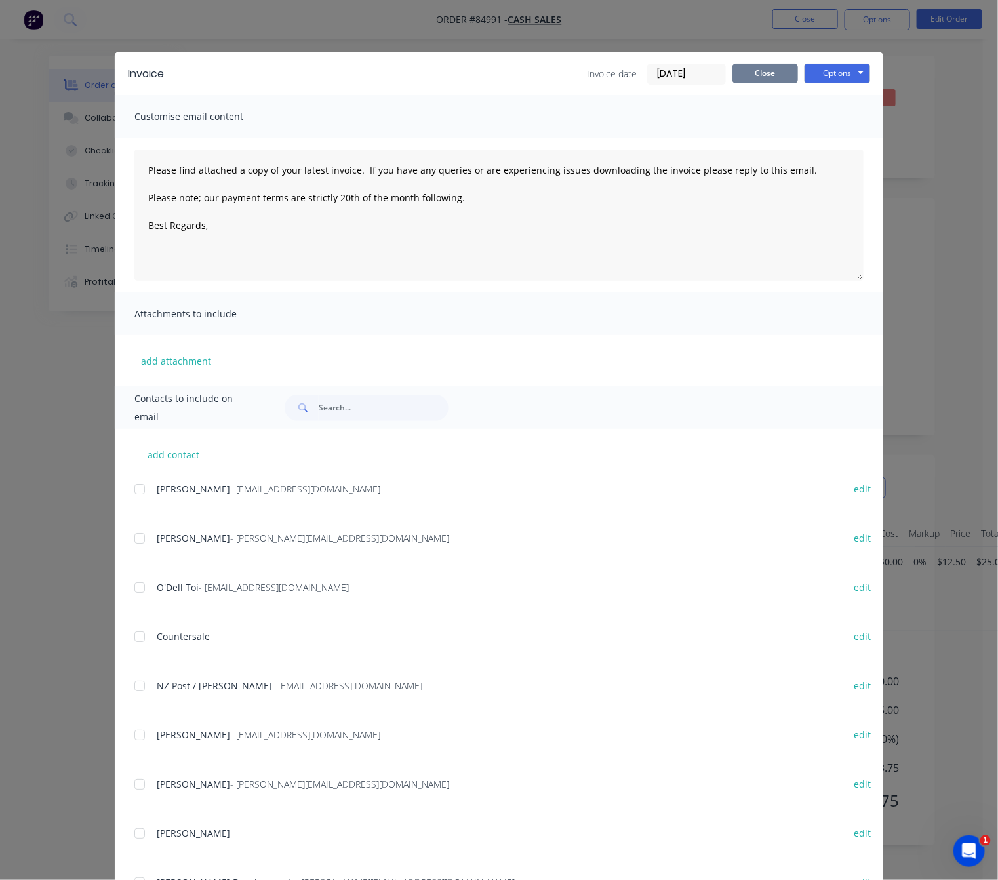
click at [745, 64] on button "Close" at bounding box center [765, 74] width 66 height 20
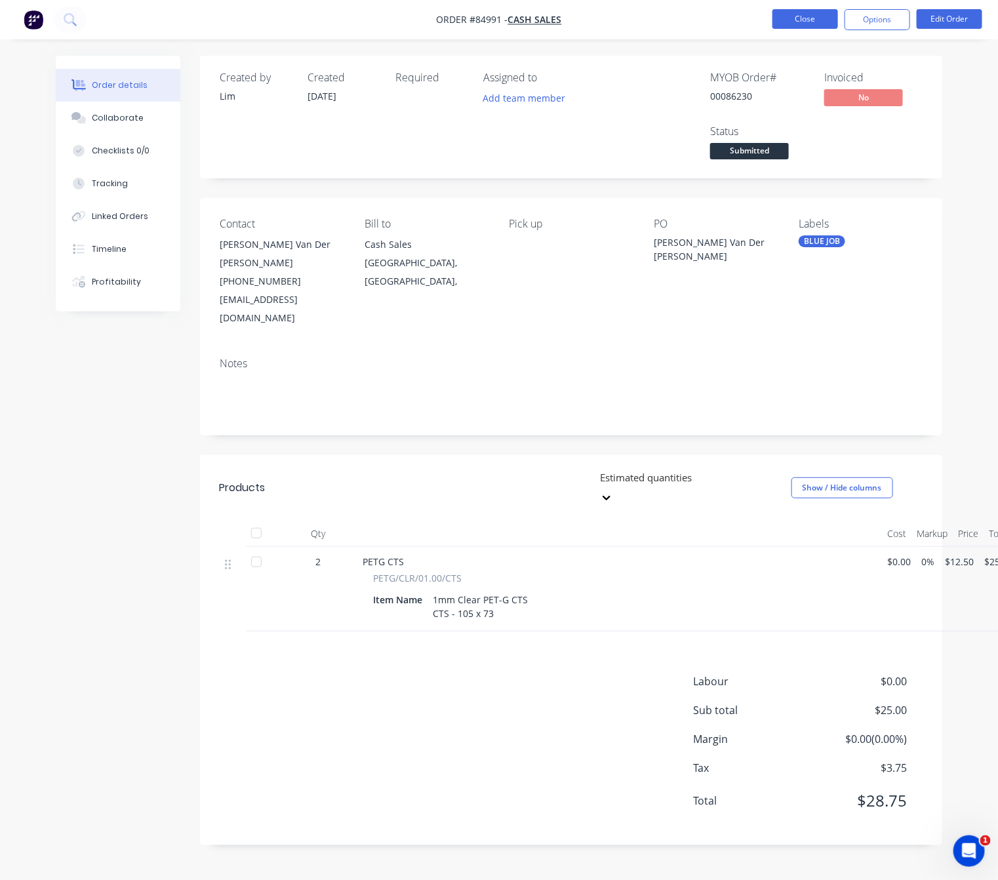
click at [825, 24] on button "Close" at bounding box center [805, 19] width 66 height 20
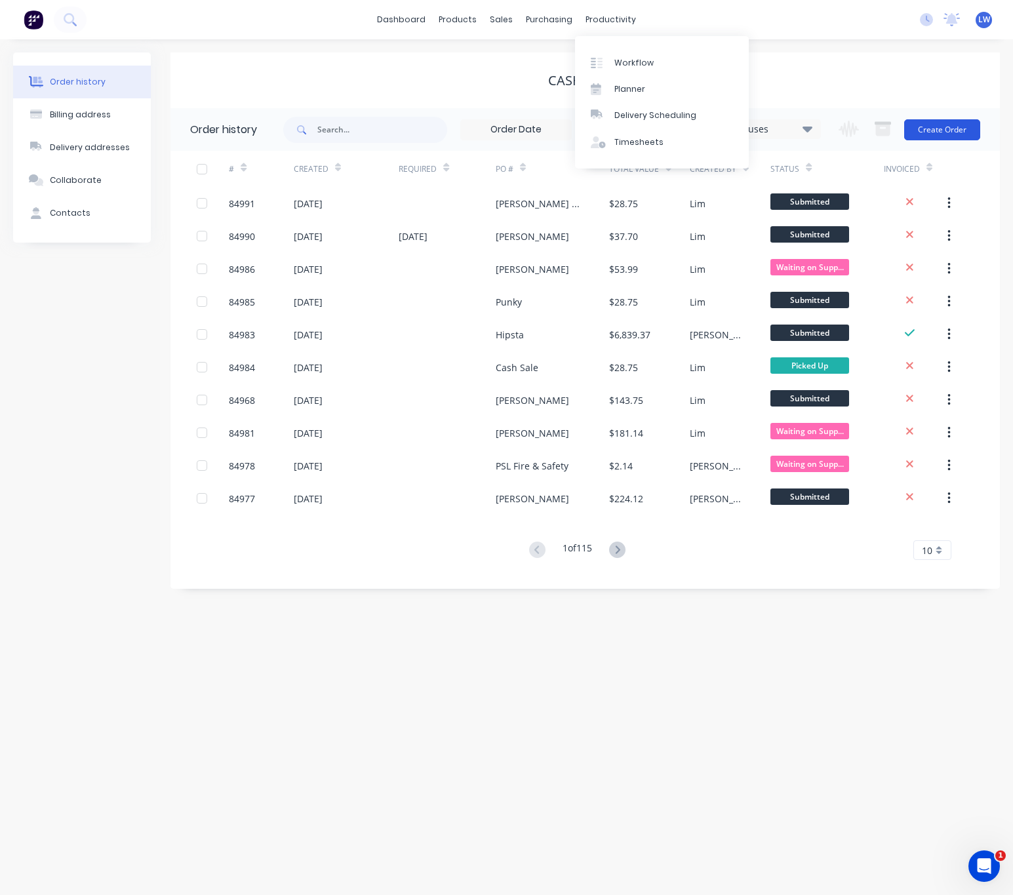
click at [942, 132] on button "Create Order" at bounding box center [942, 129] width 76 height 21
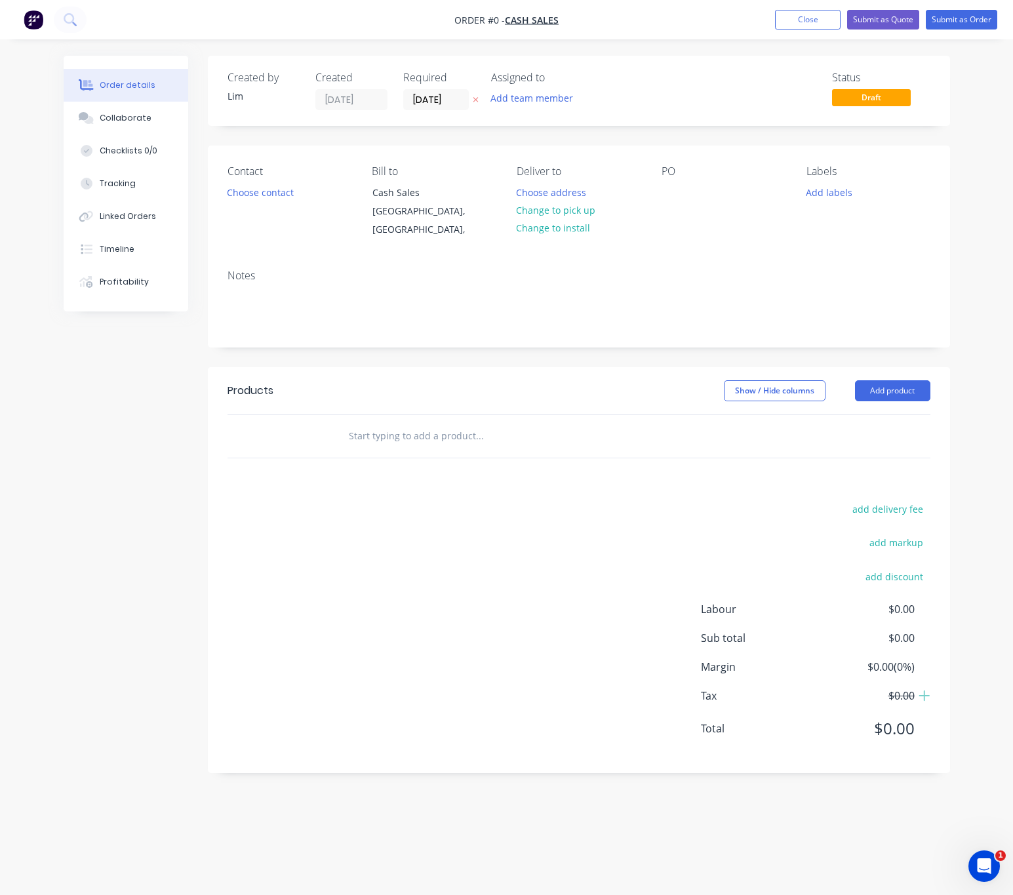
click at [480, 100] on button "button" at bounding box center [476, 99] width 14 height 15
click at [269, 191] on button "Choose contact" at bounding box center [260, 192] width 81 height 18
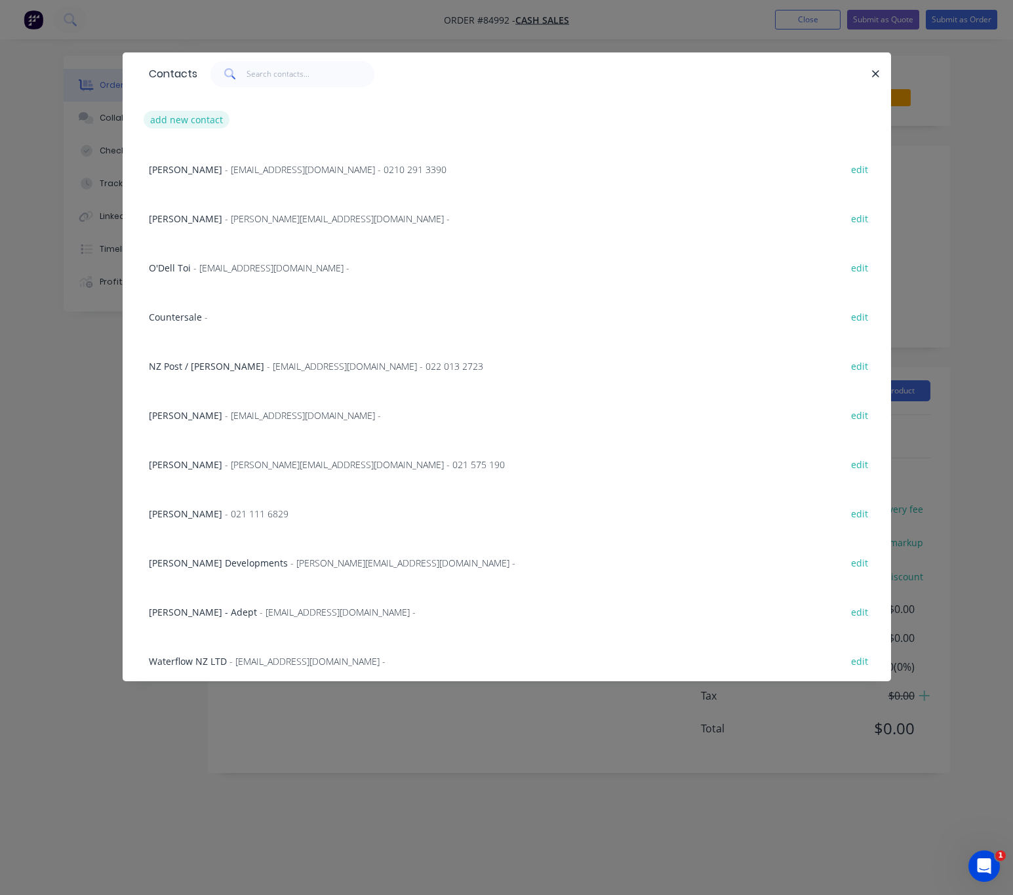
click at [183, 120] on button "add new contact" at bounding box center [187, 120] width 87 height 18
select select "AU"
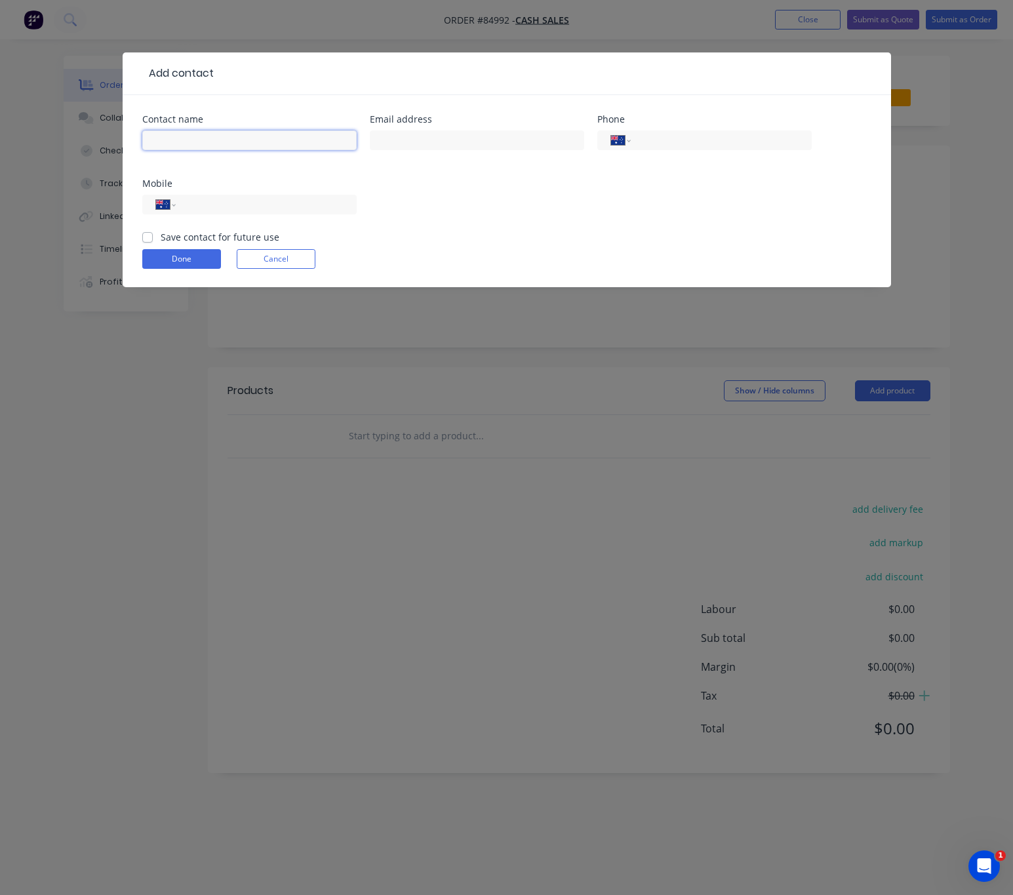
click at [216, 140] on input "text" at bounding box center [249, 140] width 214 height 20
type input "Scott"
click at [429, 142] on input "text" at bounding box center [477, 140] width 214 height 20
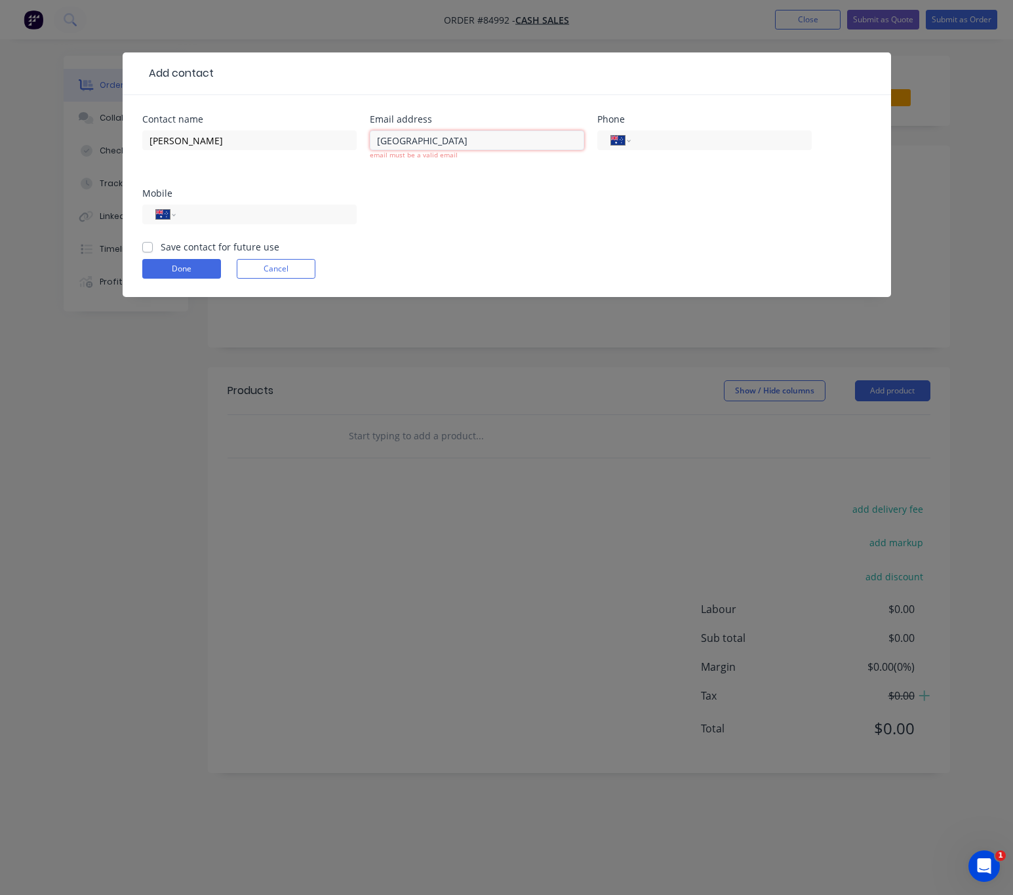
click at [429, 144] on input "auckland" at bounding box center [477, 140] width 214 height 20
paste input "Industries"
type input "aucklandIndustries@gmail.com"
click at [250, 201] on div "International Afghanistan Åland Islands Albania Algeria American Samoa Andorra …" at bounding box center [249, 220] width 214 height 39
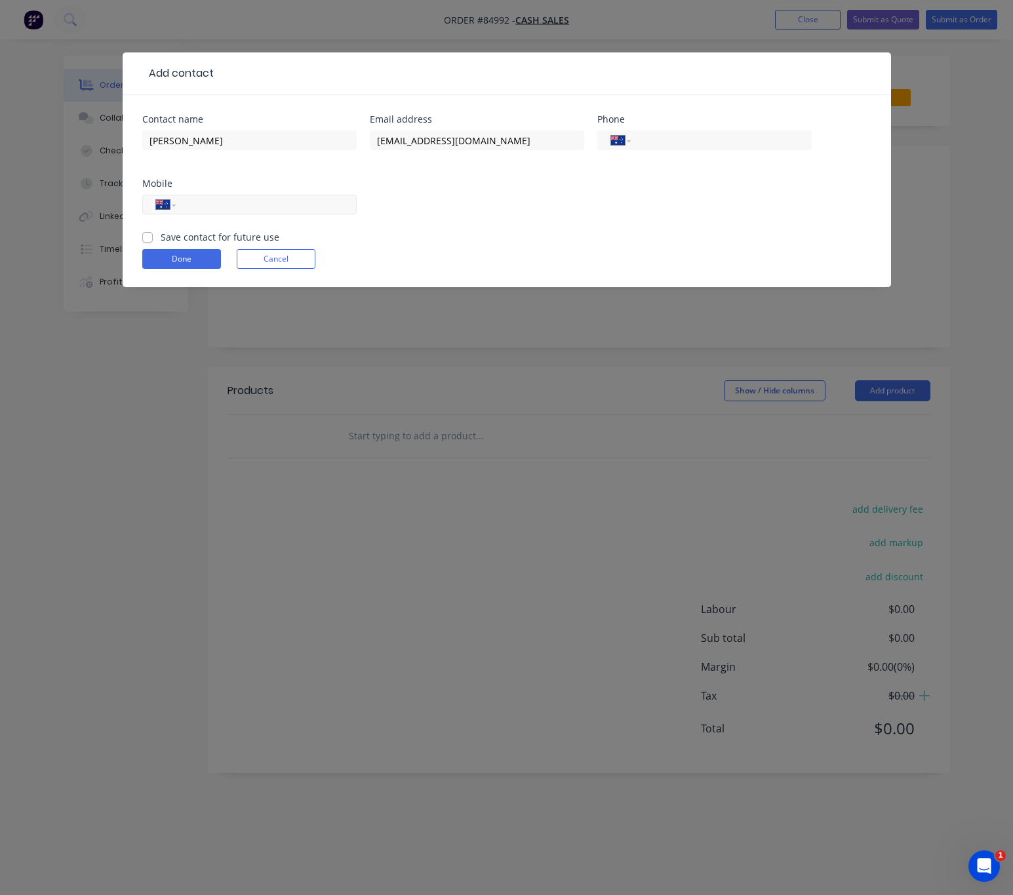
click at [256, 209] on input "tel" at bounding box center [263, 204] width 157 height 15
type input "(02) 1181 3754"
click at [161, 237] on label "Save contact for future use" at bounding box center [220, 237] width 119 height 14
click at [146, 237] on input "Save contact for future use" at bounding box center [147, 236] width 10 height 12
checkbox input "true"
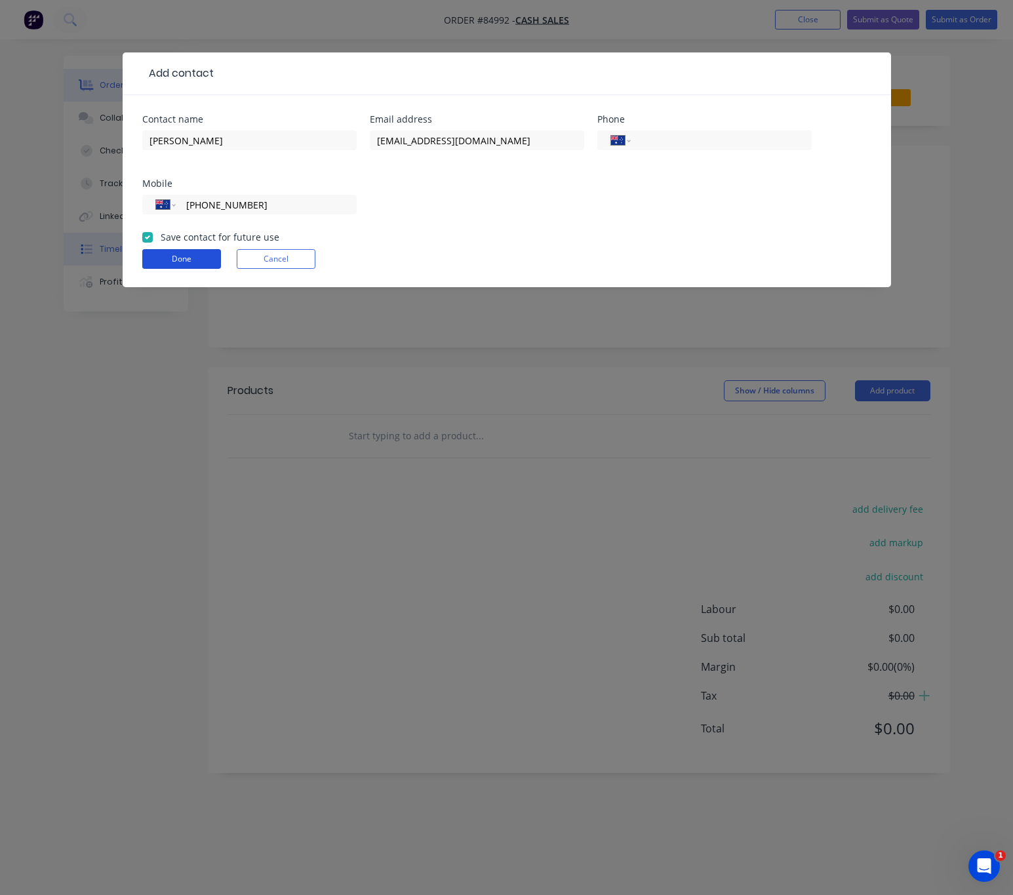
click at [180, 264] on button "Done" at bounding box center [181, 259] width 79 height 20
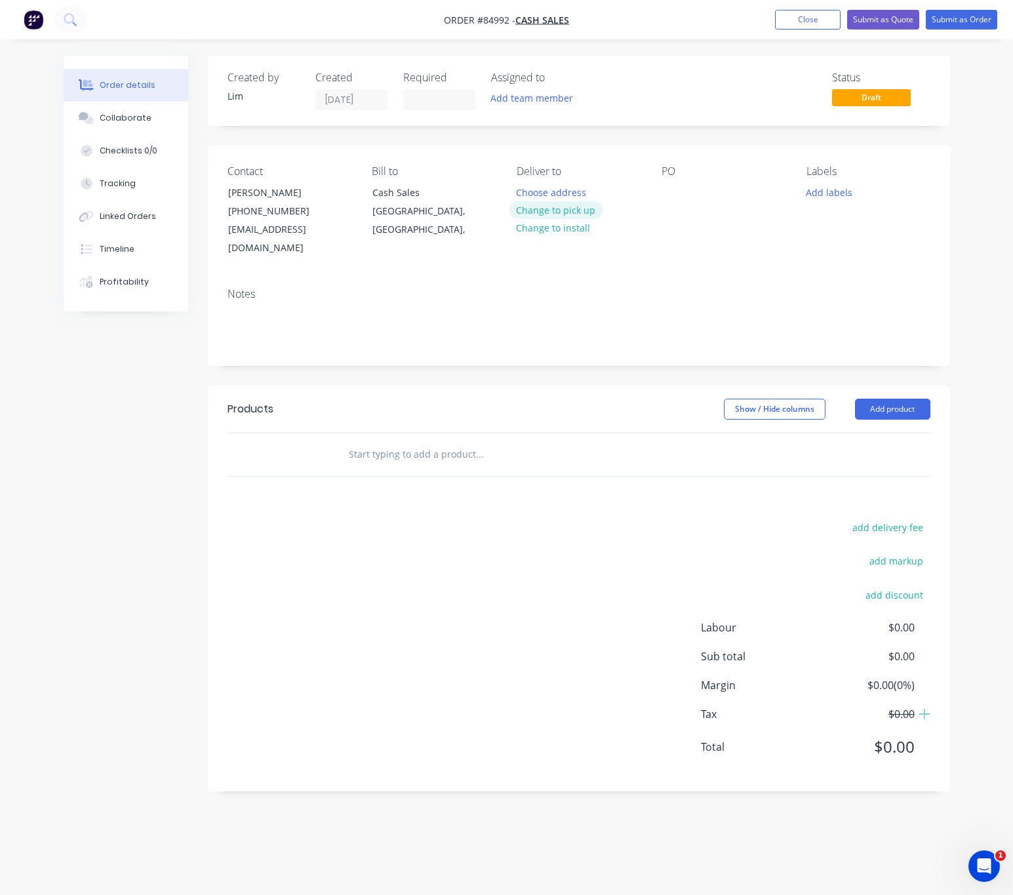
click at [582, 210] on button "Change to pick up" at bounding box center [555, 210] width 93 height 18
click at [663, 191] on div at bounding box center [671, 192] width 21 height 19
drag, startPoint x: 833, startPoint y: 197, endPoint x: 840, endPoint y: 203, distance: 9.3
click at [833, 197] on button "Add labels" at bounding box center [829, 192] width 60 height 18
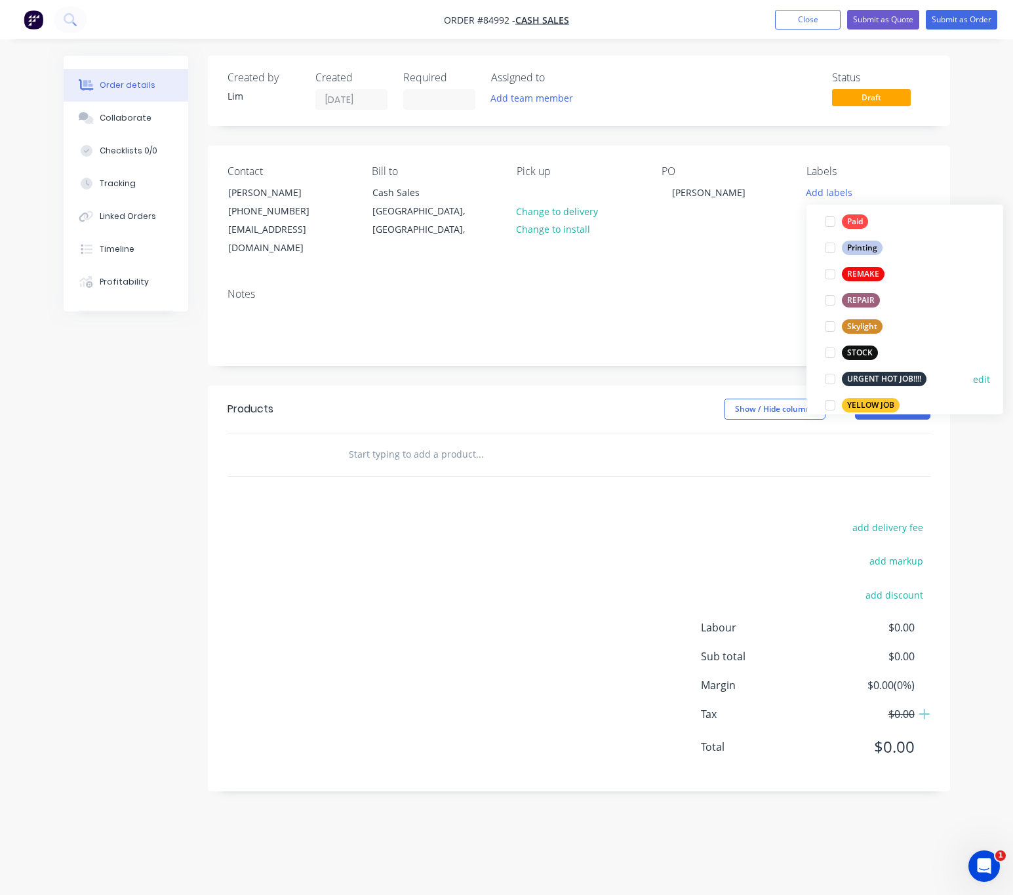
scroll to position [551, 0]
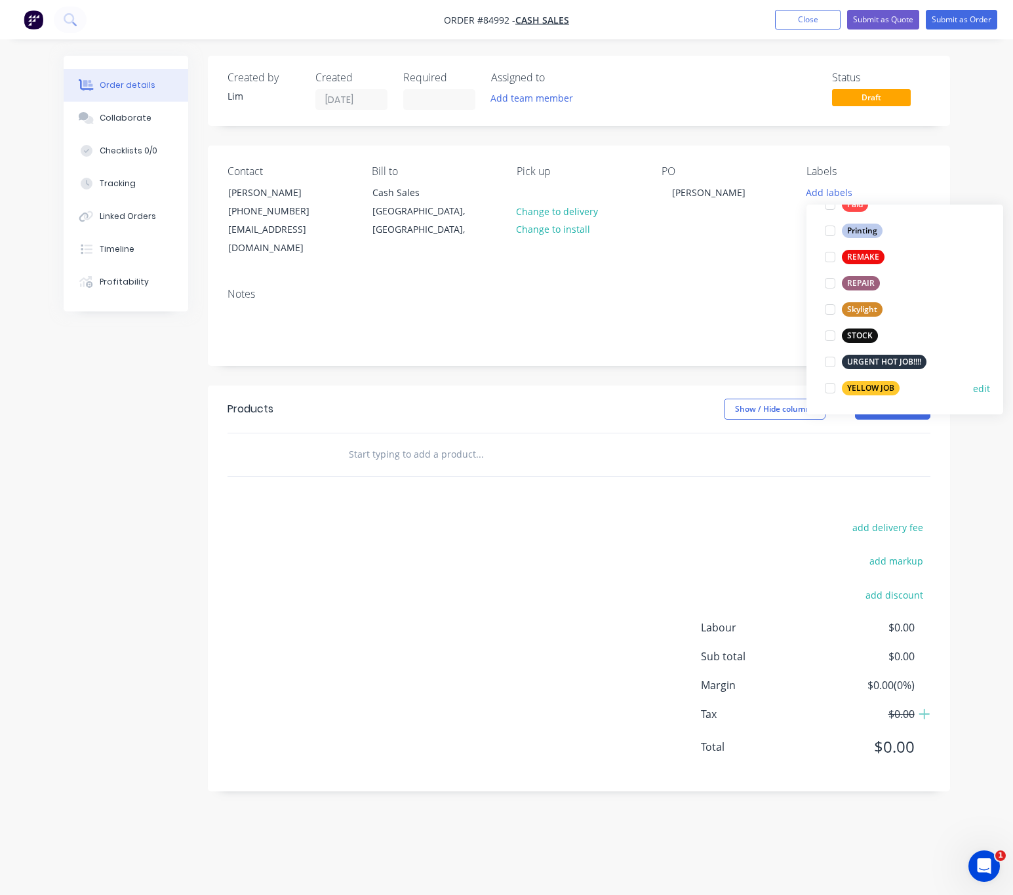
click at [881, 389] on div "YELLOW JOB" at bounding box center [871, 388] width 58 height 14
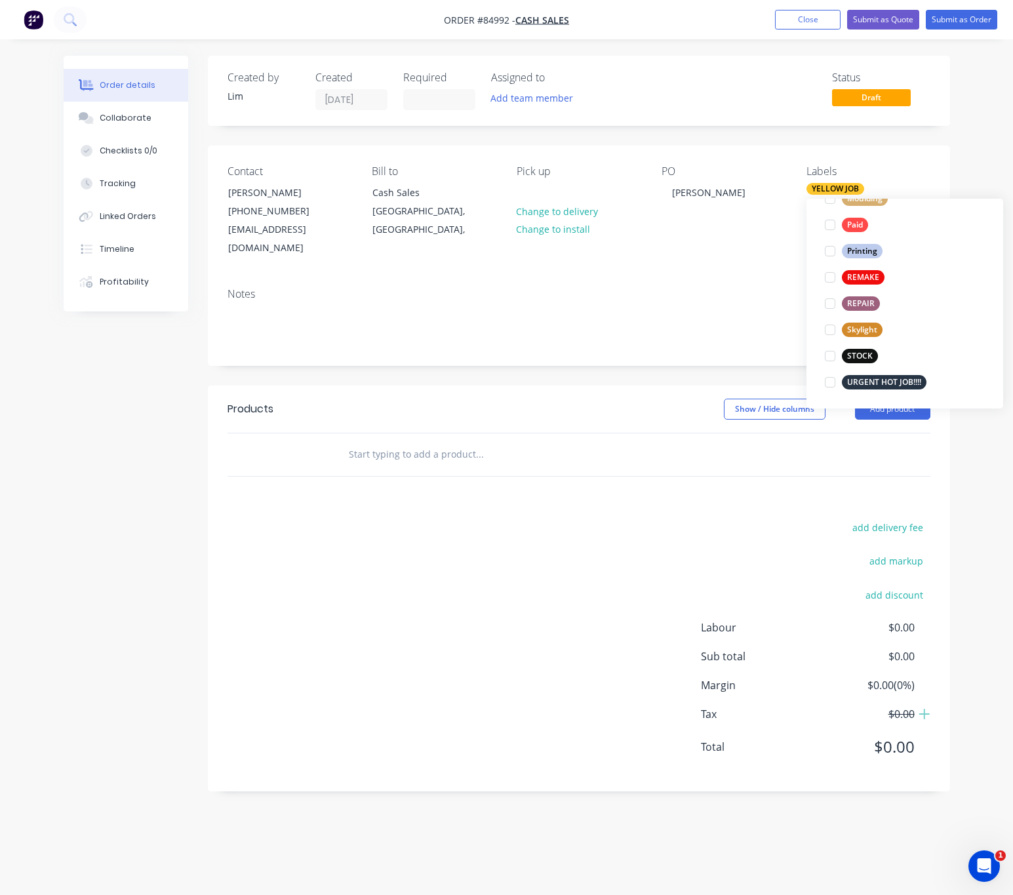
scroll to position [0, 0]
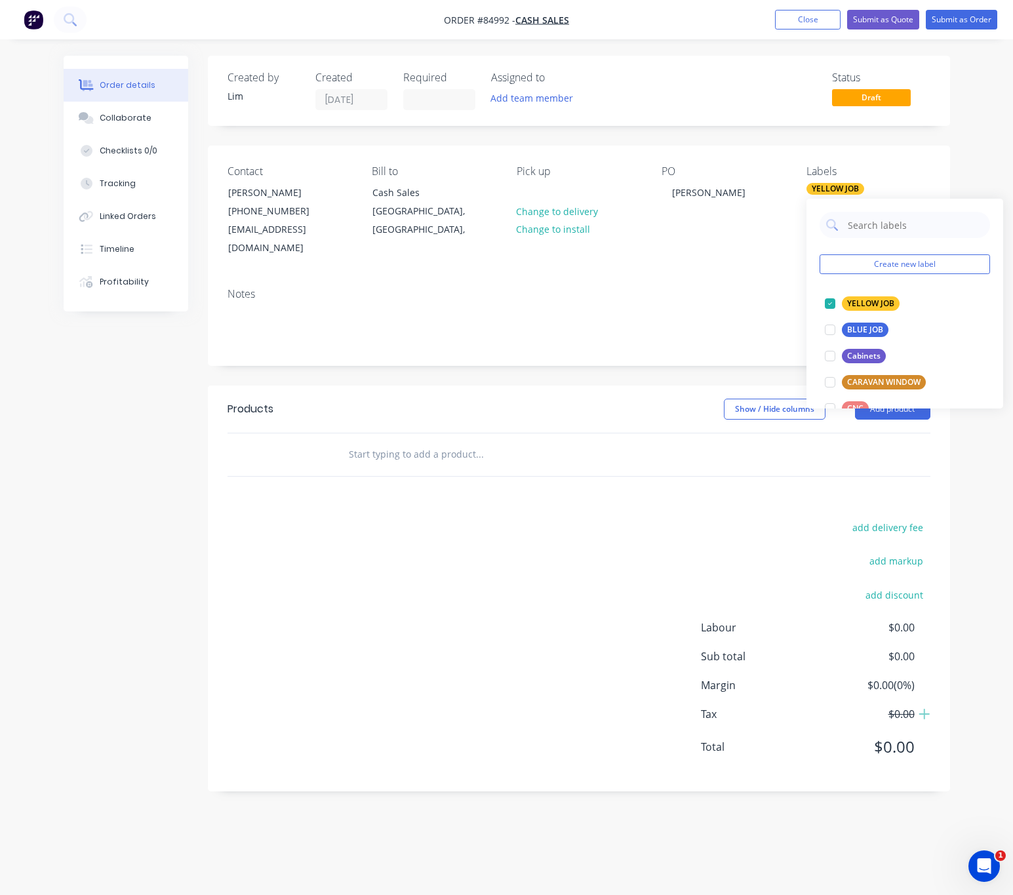
click at [409, 541] on div "add delivery fee add markup add discount Labour $0.00 Sub total $0.00 Margin $0…" at bounding box center [578, 645] width 703 height 253
click at [425, 441] on input "text" at bounding box center [479, 454] width 262 height 26
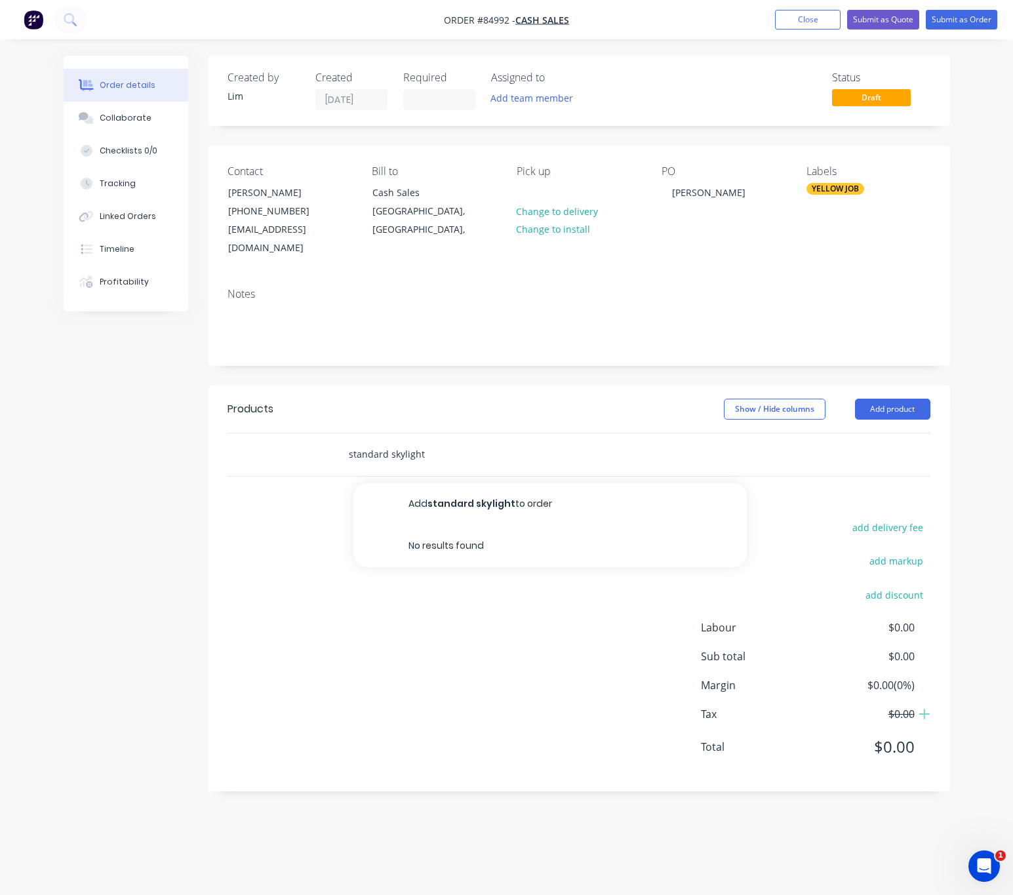
drag, startPoint x: 425, startPoint y: 442, endPoint x: 323, endPoint y: 441, distance: 102.9
click at [323, 437] on div "standard skylight Add standard skylight to order No results found" at bounding box center [578, 454] width 703 height 43
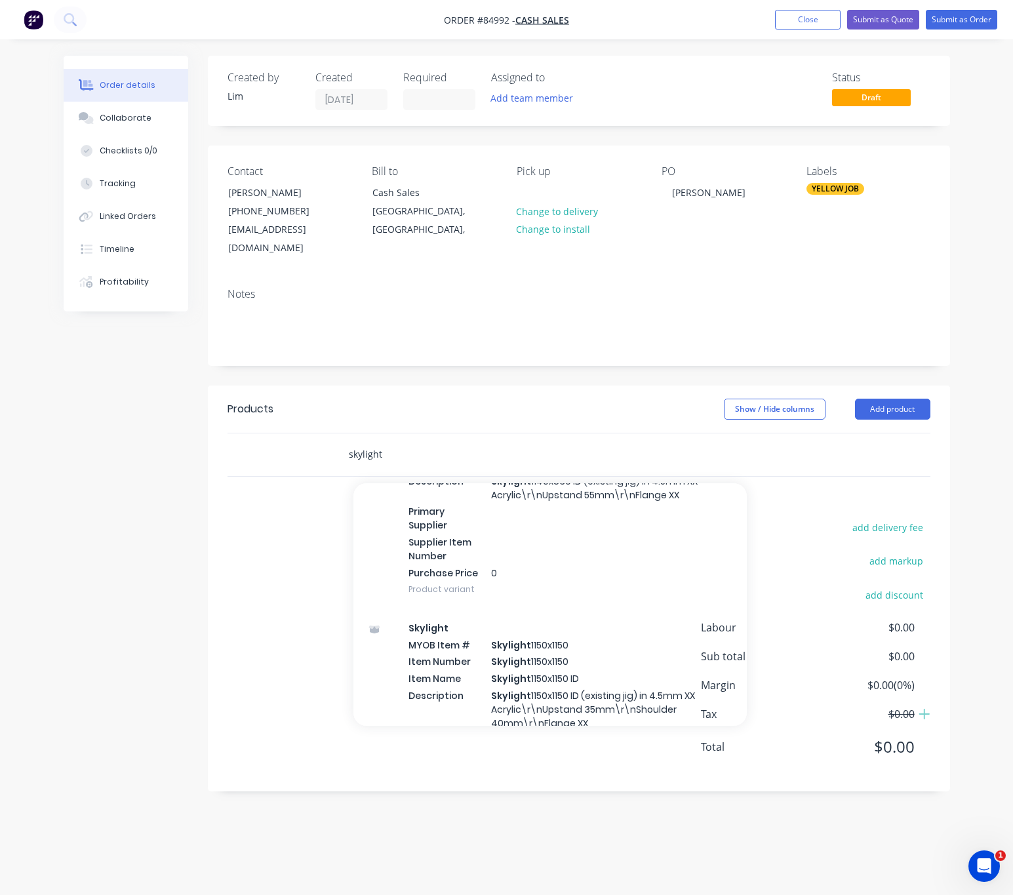
scroll to position [5651, 0]
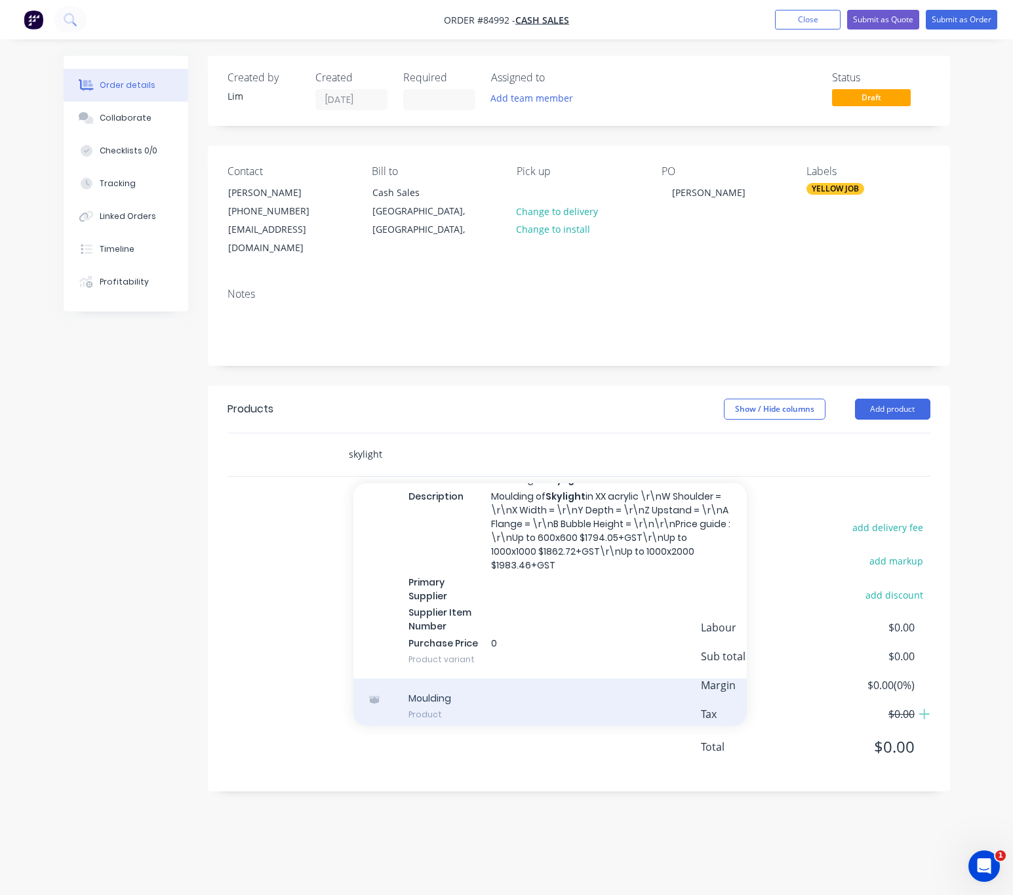
type input "skylight"
click at [530, 678] on div "Moulding Product" at bounding box center [549, 705] width 393 height 55
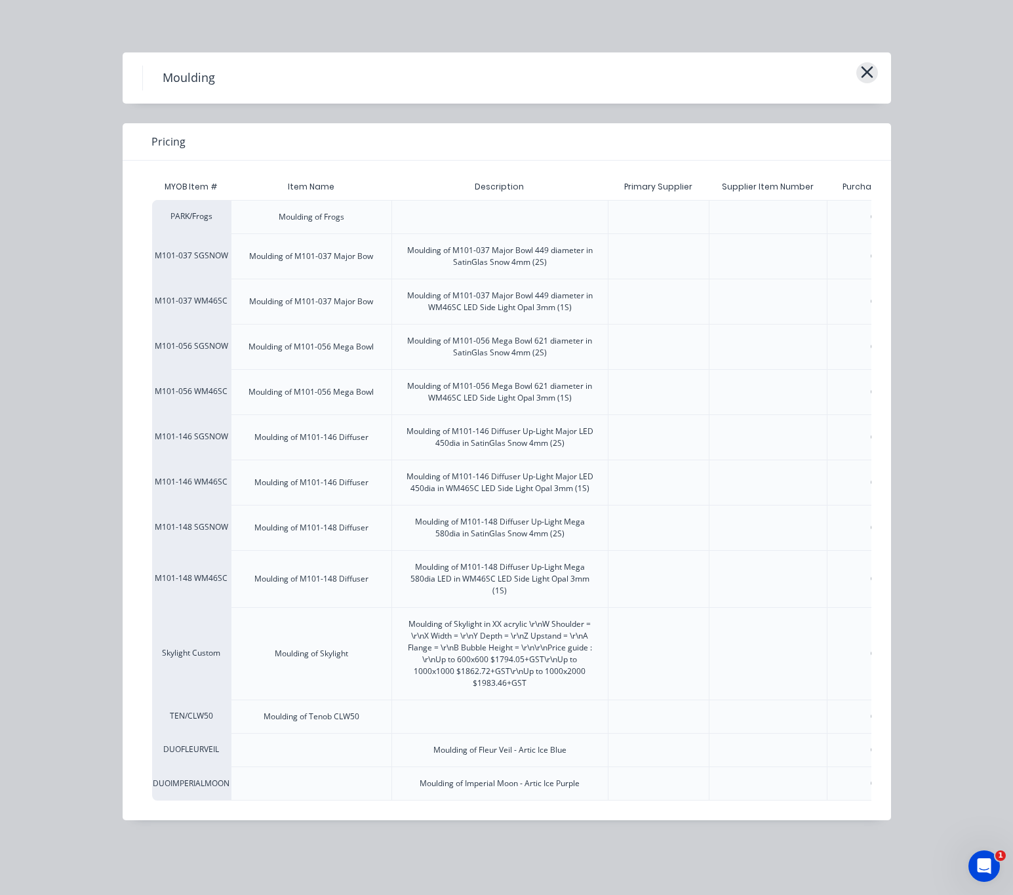
click at [868, 77] on icon "button" at bounding box center [867, 72] width 14 height 18
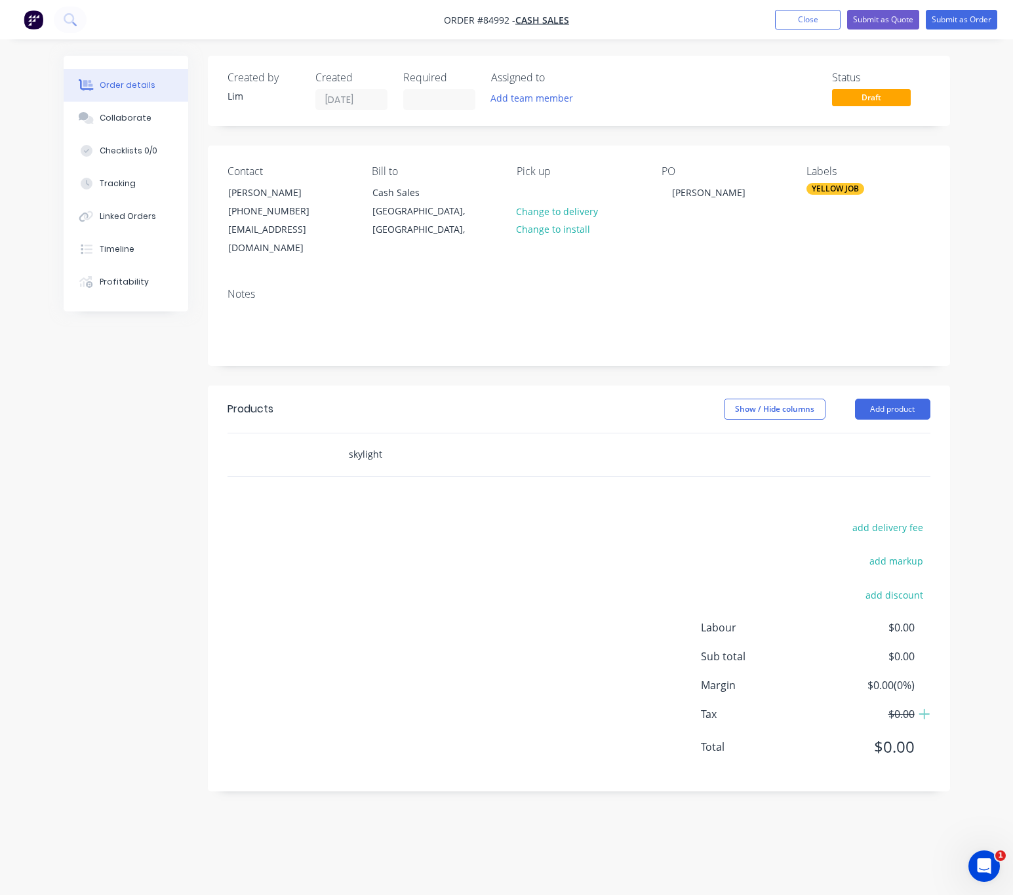
click at [416, 441] on input "skylight" at bounding box center [479, 454] width 262 height 26
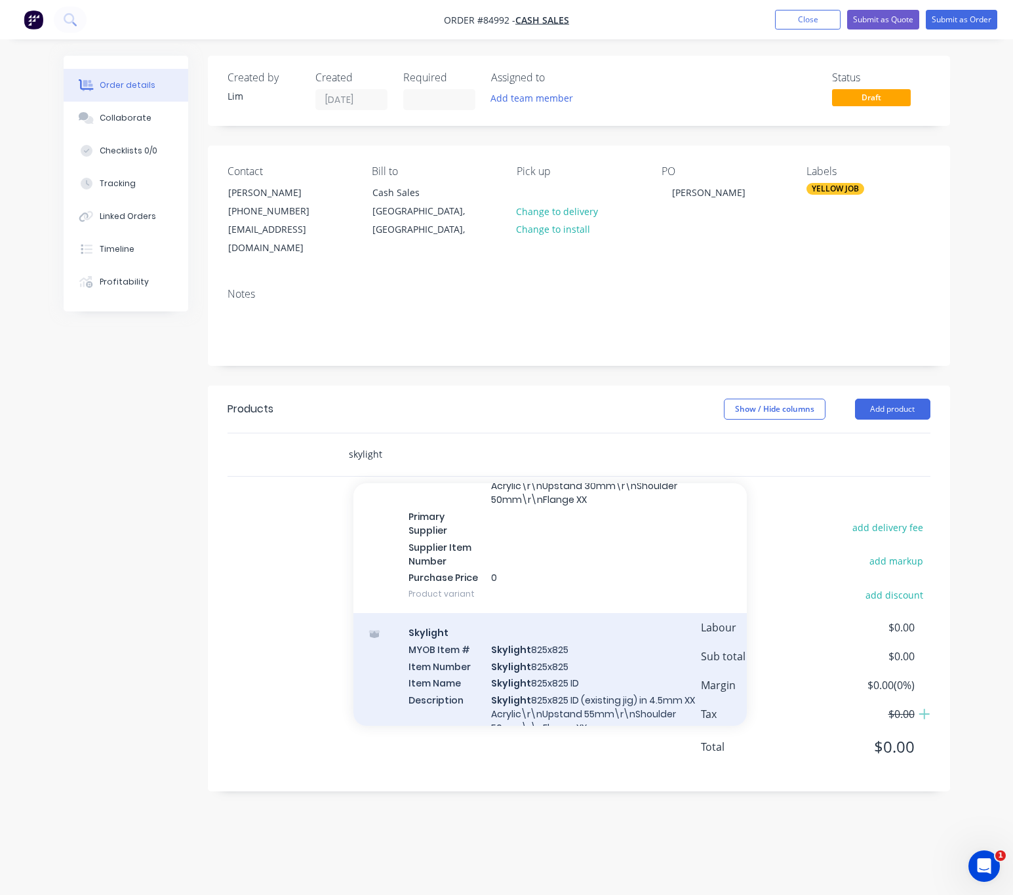
scroll to position [4219, 0]
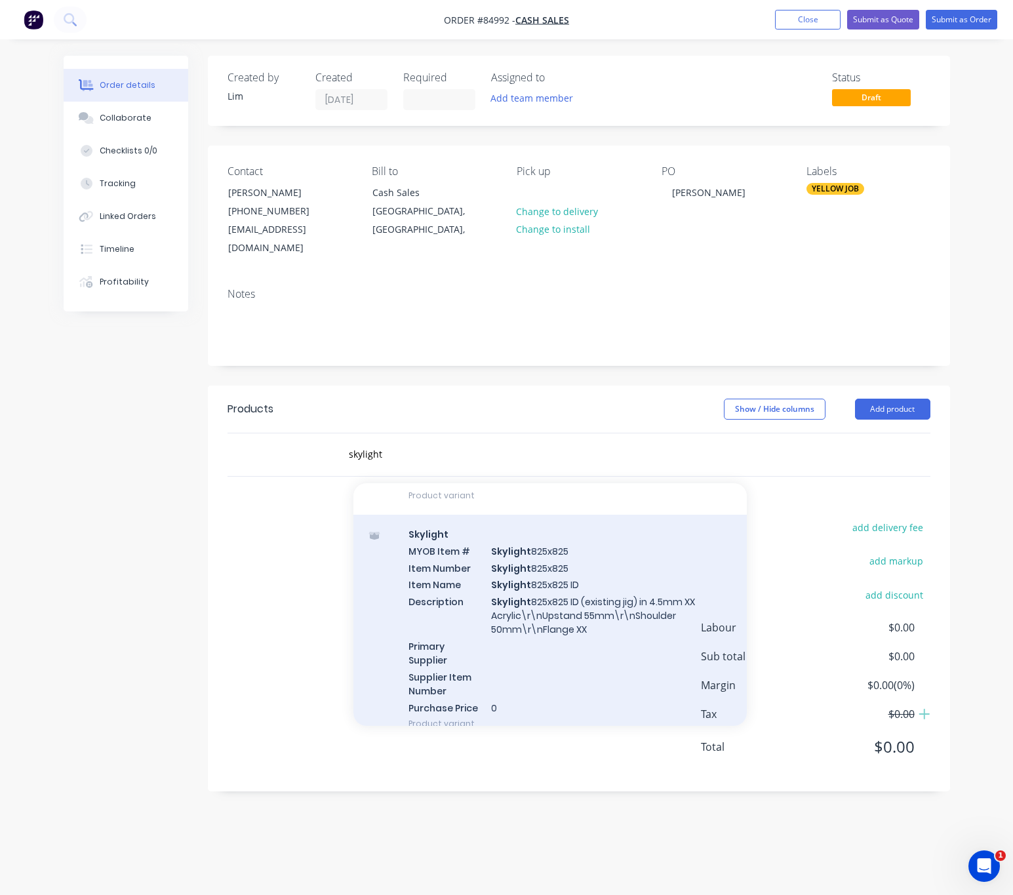
click at [549, 600] on div "Skylight MYOB Item # Skylight 825x825 Item Number Skylight 825x825 Item Name Sk…" at bounding box center [549, 629] width 393 height 228
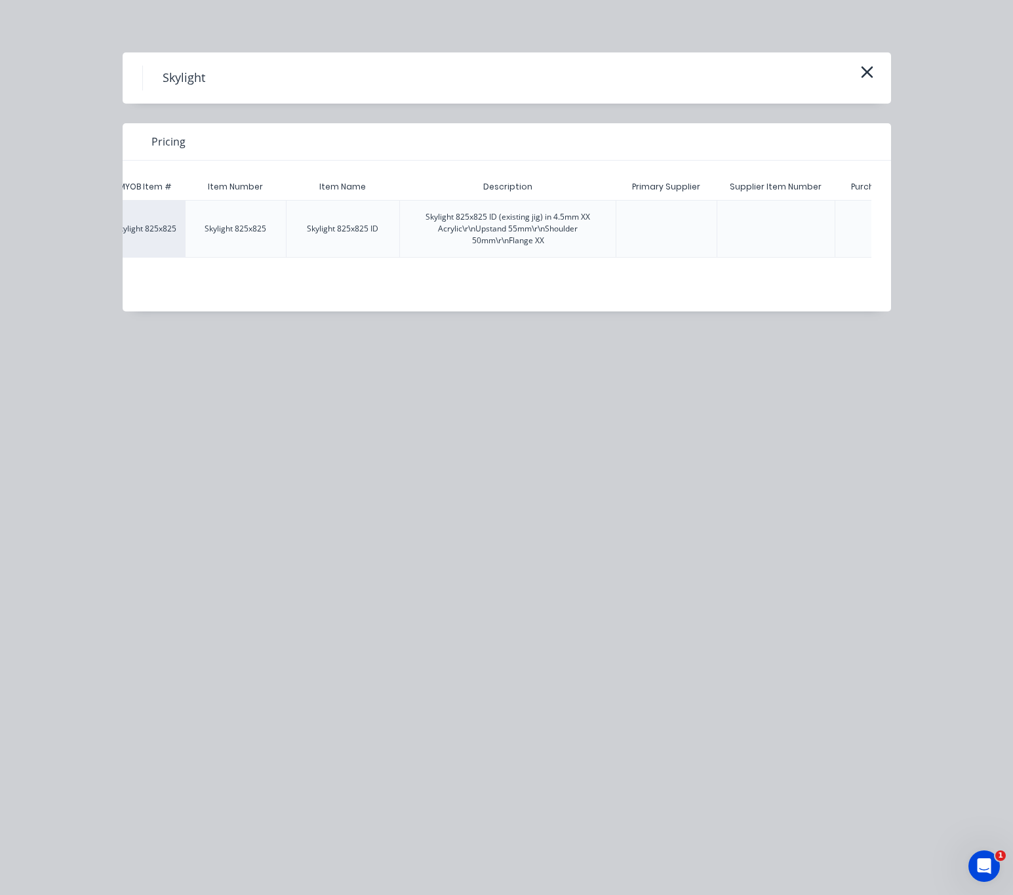
scroll to position [0, 177]
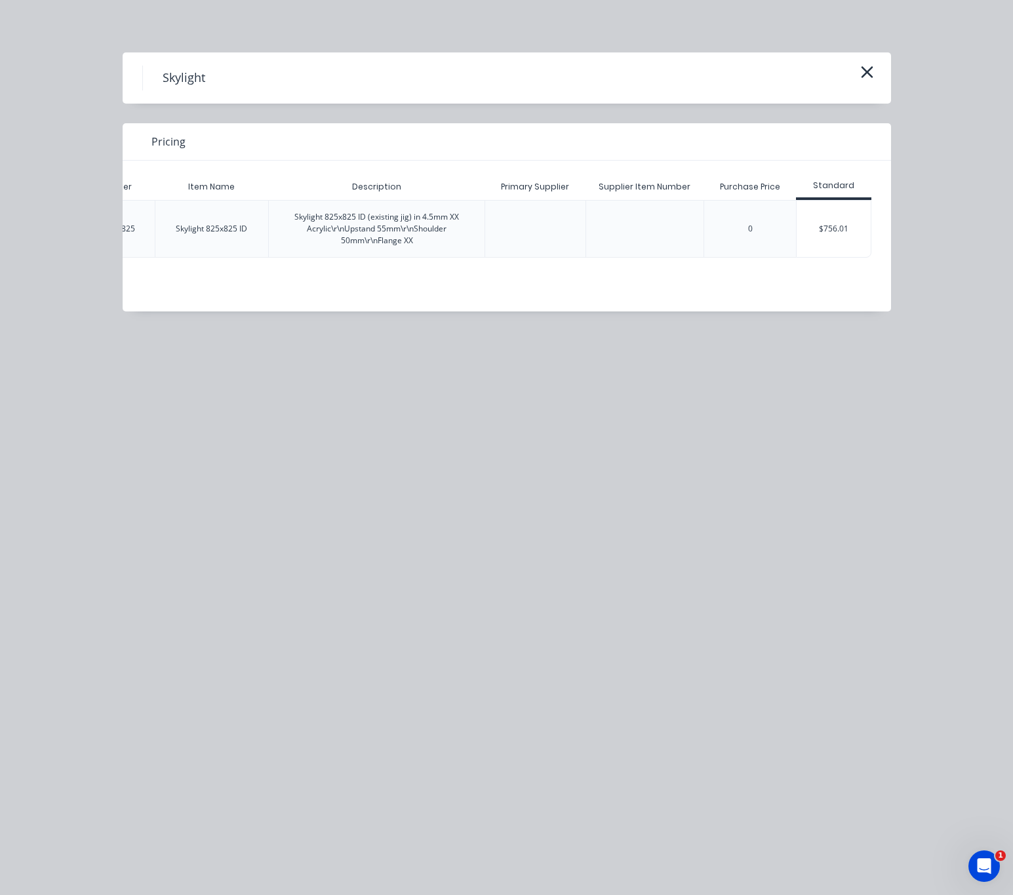
click at [836, 231] on div "$756.01" at bounding box center [833, 229] width 74 height 56
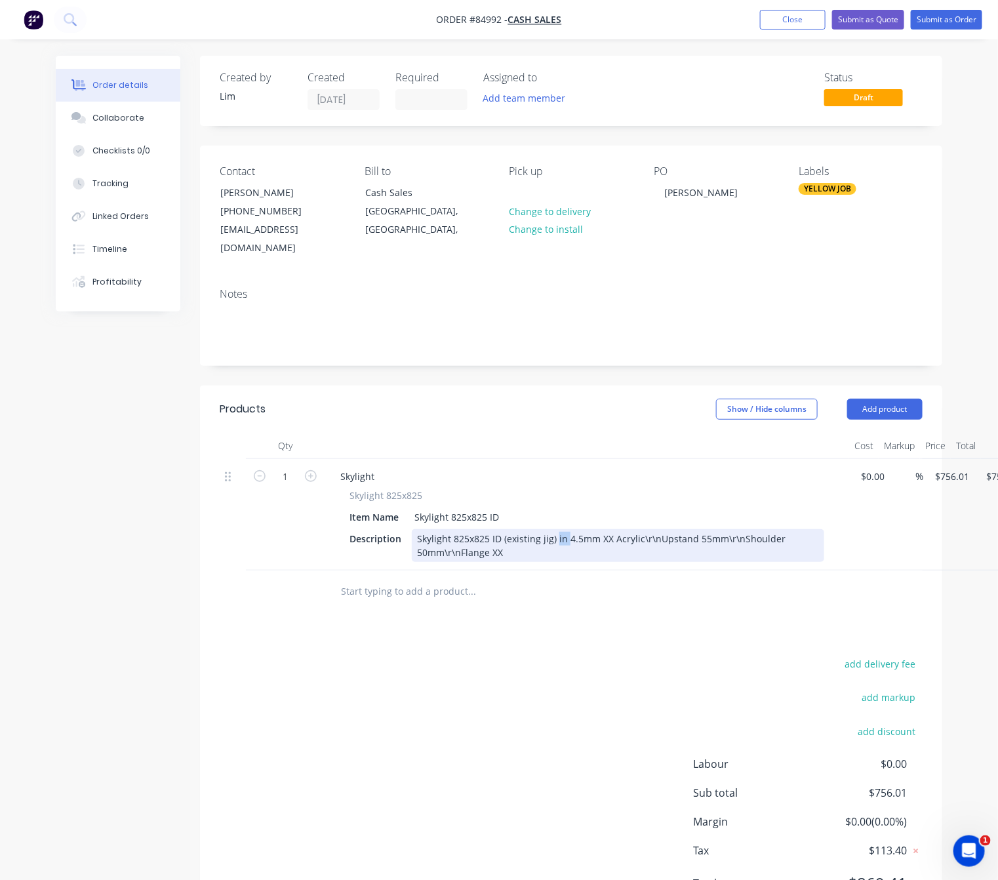
drag, startPoint x: 564, startPoint y: 519, endPoint x: 553, endPoint y: 519, distance: 11.1
click at [553, 529] on div "Skylight 825x825 ID (existing jig) in 4.5mm XX Acrylic\r\nUpstand 55mm\r\nShoul…" at bounding box center [618, 545] width 412 height 33
click at [488, 533] on div "Skylight 825x825 ID (existing jig) Material: 4.5mm XX Acrylic\r\nUpstand 55mm\r…" at bounding box center [590, 545] width 356 height 33
drag, startPoint x: 555, startPoint y: 535, endPoint x: 539, endPoint y: 531, distance: 16.9
click at [539, 531] on div "Skylight 825x825 ID (existing jig) Material: 4.5mm Clear Acrylic\r\nUpstand 55m…" at bounding box center [596, 545] width 368 height 33
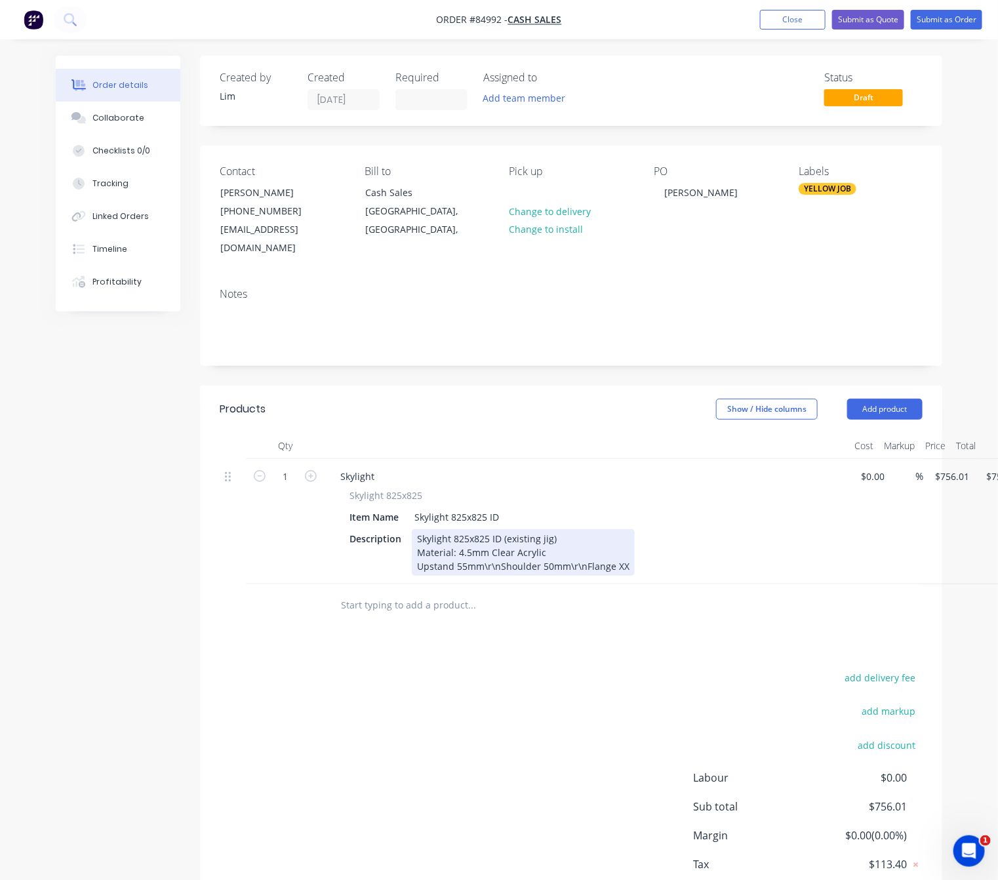
drag, startPoint x: 449, startPoint y: 545, endPoint x: 514, endPoint y: 555, distance: 65.7
click at [450, 545] on div "Skylight 825x825 ID (existing jig) Material: 4.5mm Clear Acrylic Upstand 55mm\r…" at bounding box center [523, 552] width 223 height 47
click at [449, 547] on div "Skylight 825x825 ID (existing jig) Material: 4.5mm Clear Acrylic Upstand 55mm\r…" at bounding box center [523, 552] width 223 height 47
click at [453, 549] on div "Skylight 825x825 ID (existing jig) Material: 4.5mm Clear Acrylic Upstand 55mm\r…" at bounding box center [523, 552] width 223 height 47
drag, startPoint x: 500, startPoint y: 551, endPoint x: 484, endPoint y: 549, distance: 15.9
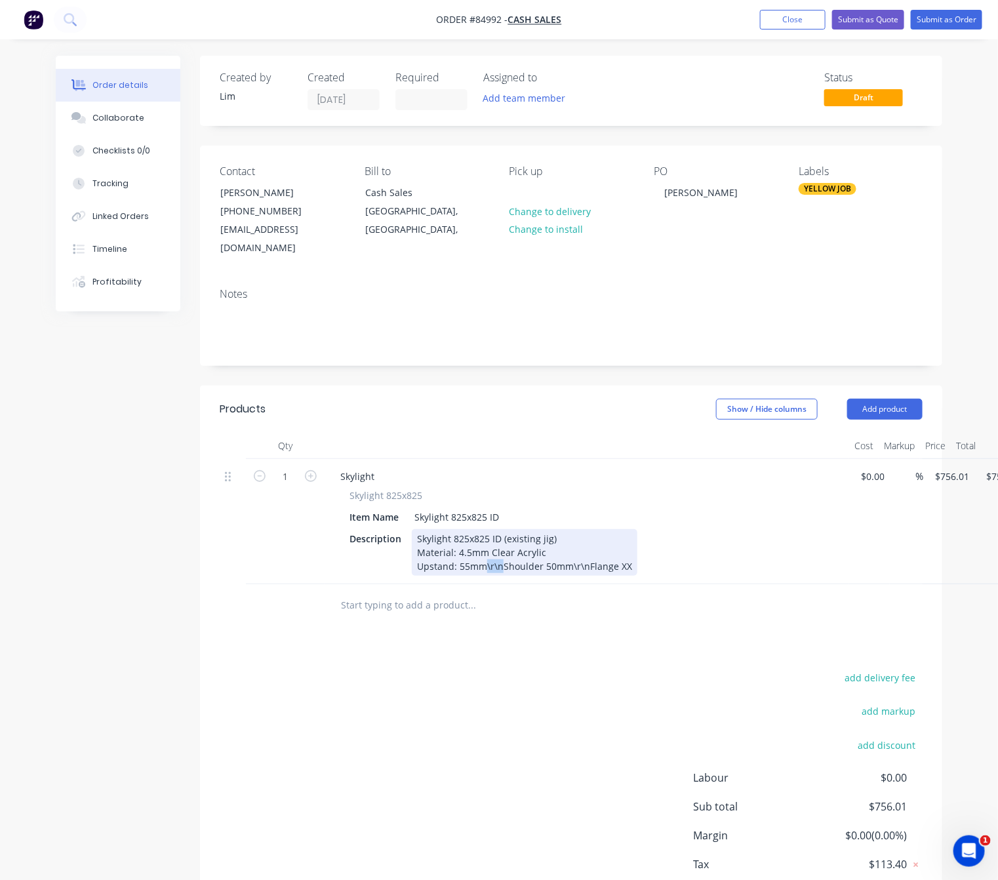
click at [484, 549] on div "Skylight 825x825 ID (existing jig) Material: 4.5mm Clear Acrylic Upstand: 55mm\…" at bounding box center [525, 552] width 226 height 47
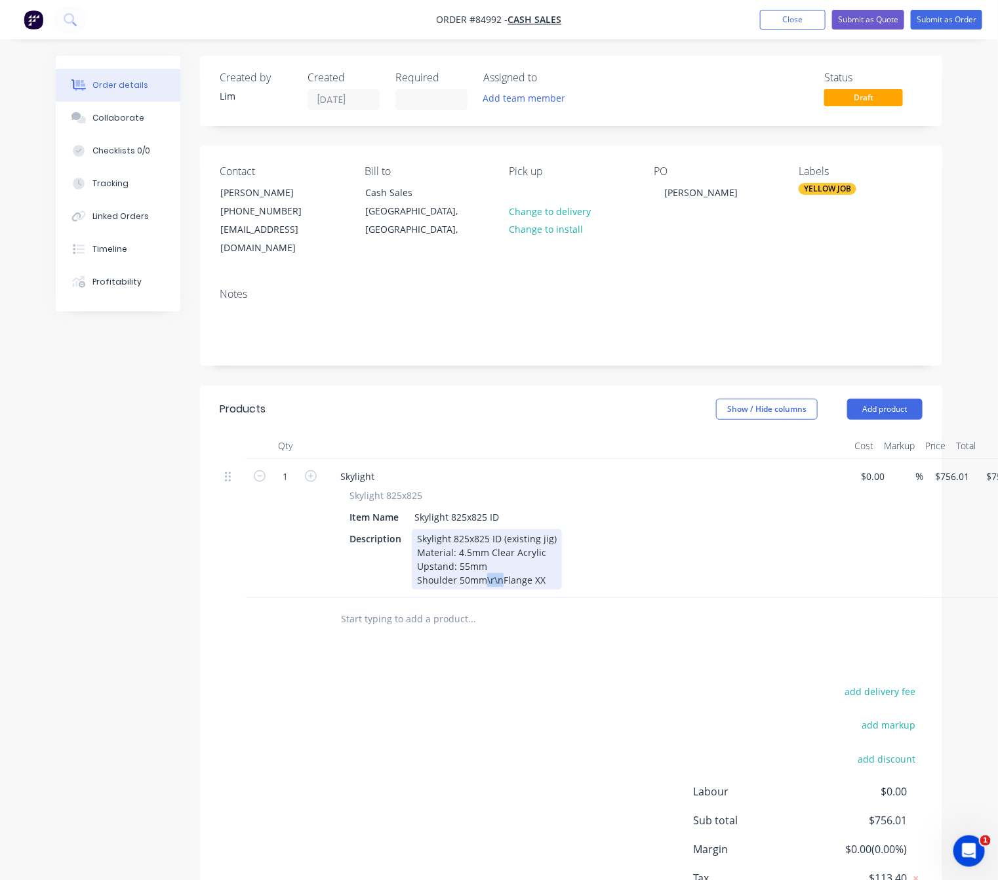
drag, startPoint x: 498, startPoint y: 563, endPoint x: 482, endPoint y: 563, distance: 15.7
click at [482, 563] on div "Skylight 825x825 ID (existing jig) Material: 4.5mm Clear Acrylic Upstand: 55mm …" at bounding box center [487, 559] width 150 height 60
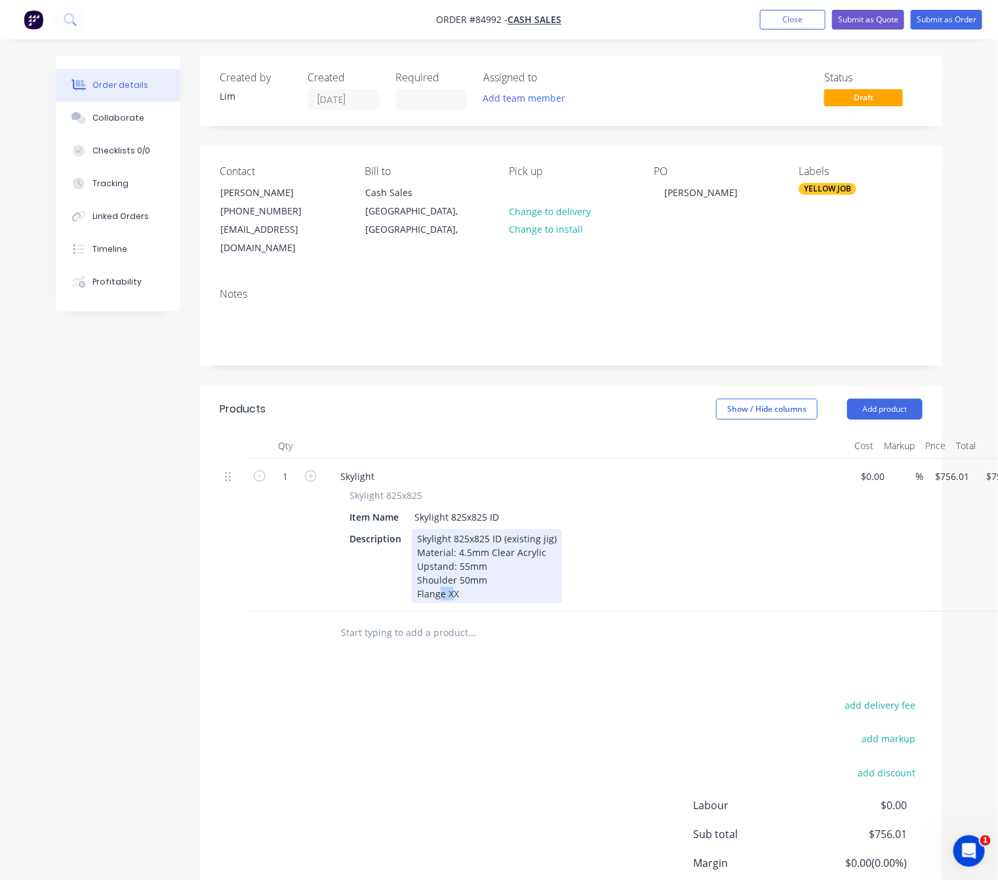
drag, startPoint x: 454, startPoint y: 572, endPoint x: 439, endPoint y: 572, distance: 15.7
click at [439, 572] on div "Skylight 825x825 ID (existing jig) Material: 4.5mm Clear Acrylic Upstand: 55mm …" at bounding box center [487, 566] width 150 height 74
click at [467, 578] on div "Skylight 825x825 ID (existing jig) Material: 4.5mm Clear Acrylic Upstand: 55mm …" at bounding box center [487, 566] width 150 height 74
drag, startPoint x: 463, startPoint y: 579, endPoint x: 444, endPoint y: 576, distance: 18.5
click at [444, 576] on div "Skylight 825x825 ID (existing jig) Material: 4.5mm Clear Acrylic Upstand: 55mm …" at bounding box center [487, 566] width 150 height 74
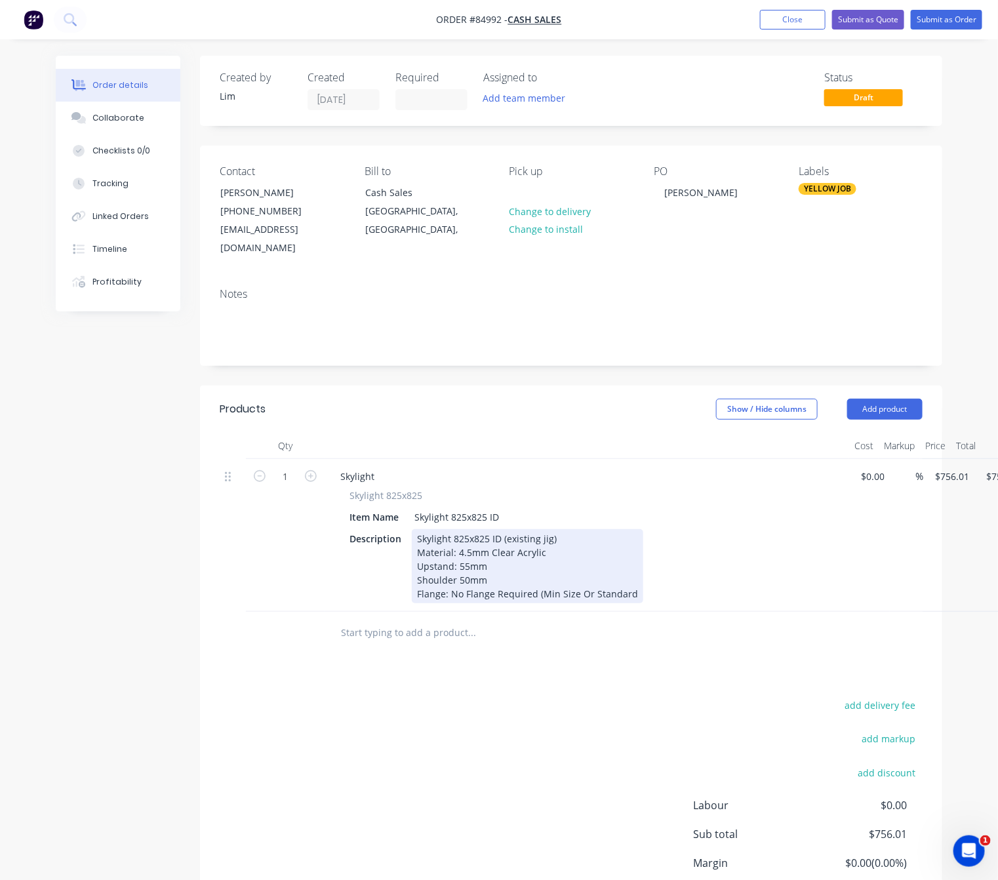
click at [586, 574] on div "Skylight 825x825 ID (existing jig) Material: 4.5mm Clear Acrylic Upstand: 55mm …" at bounding box center [527, 566] width 231 height 74
click at [649, 575] on div "Skylight 825x825 ID (existing jig) Material: 4.5mm Clear Acrylic Upstand: 55mm …" at bounding box center [537, 566] width 250 height 74
click at [531, 577] on div "Skylight 825x825 ID (existing jig) Material: 4.5mm Clear Acrylic Upstand: 55mm …" at bounding box center [538, 566] width 253 height 74
click at [541, 576] on div "Skylight 825x825 ID (existing jig) Material: 4.5mm Clear Acrylic Upstand: 55mm …" at bounding box center [540, 566] width 256 height 74
drag, startPoint x: 646, startPoint y: 581, endPoint x: 654, endPoint y: 581, distance: 7.9
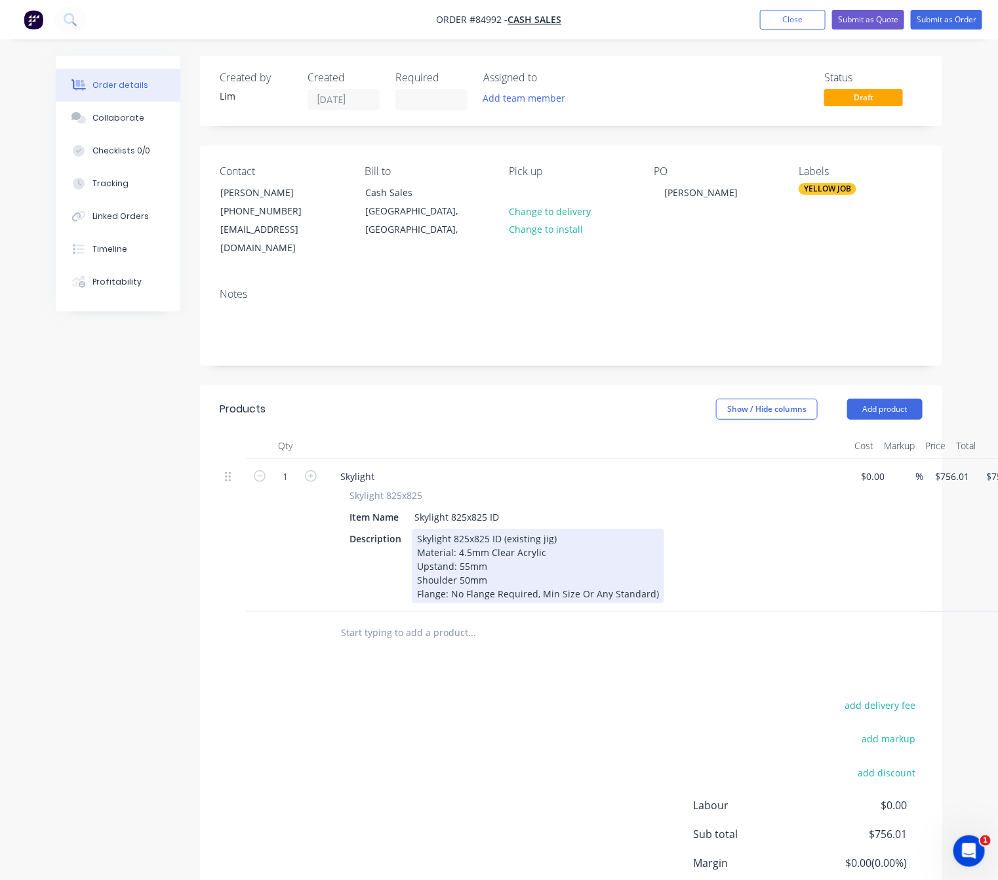
click at [654, 581] on div "Description Skylight 825x825 ID (existing jig) Material: 4.5mm Clear Acrylic Up…" at bounding box center [584, 566] width 480 height 74
click at [654, 578] on div "Skylight 825x825 ID (existing jig) Material: 4.5mm Clear Acrylic Upstand: 55mm …" at bounding box center [562, 566] width 300 height 74
drag, startPoint x: 651, startPoint y: 578, endPoint x: 665, endPoint y: 577, distance: 14.5
click at [651, 577] on div "Skylight 825x825 ID (existing jig) Material: 4.5mm Clear Acrylic Upstand: 55mm …" at bounding box center [562, 566] width 301 height 74
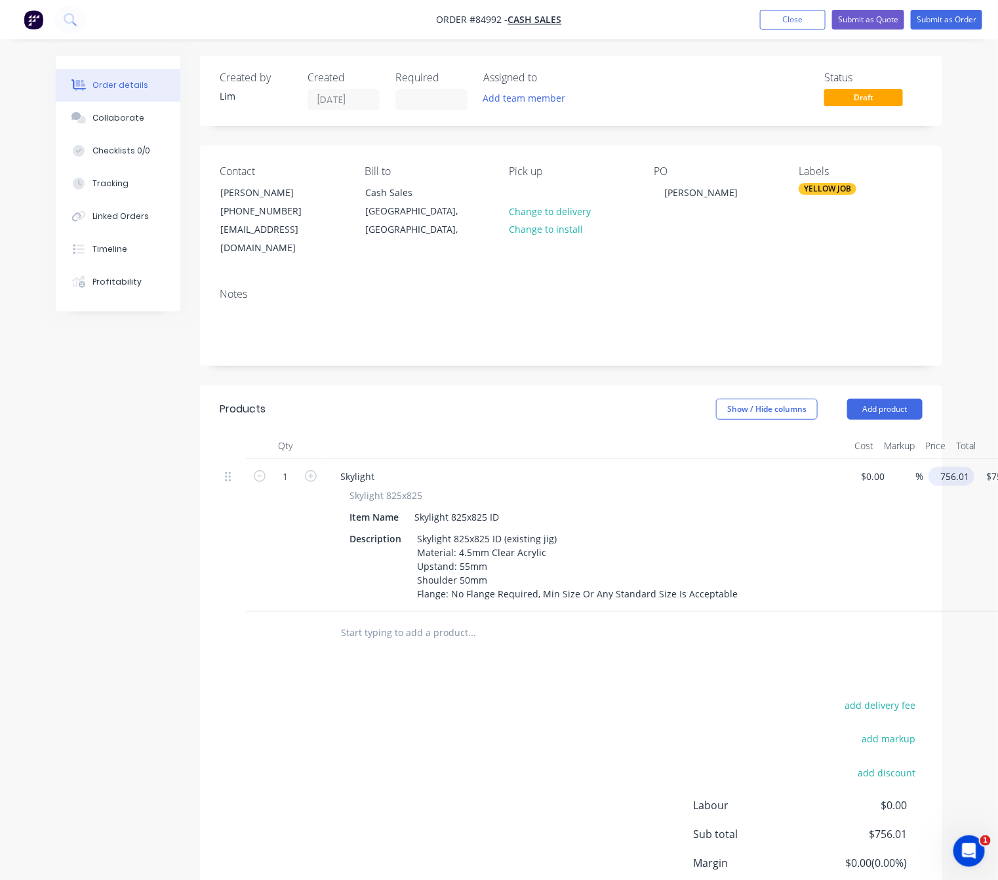
click at [931, 467] on div "756.01 $756.01" at bounding box center [951, 476] width 46 height 19
type input "$831.61"
drag, startPoint x: 567, startPoint y: 728, endPoint x: 585, endPoint y: 737, distance: 20.2
click at [567, 728] on div "add delivery fee add markup add discount Labour $0.00 Sub total $831.61 Margin …" at bounding box center [571, 822] width 703 height 253
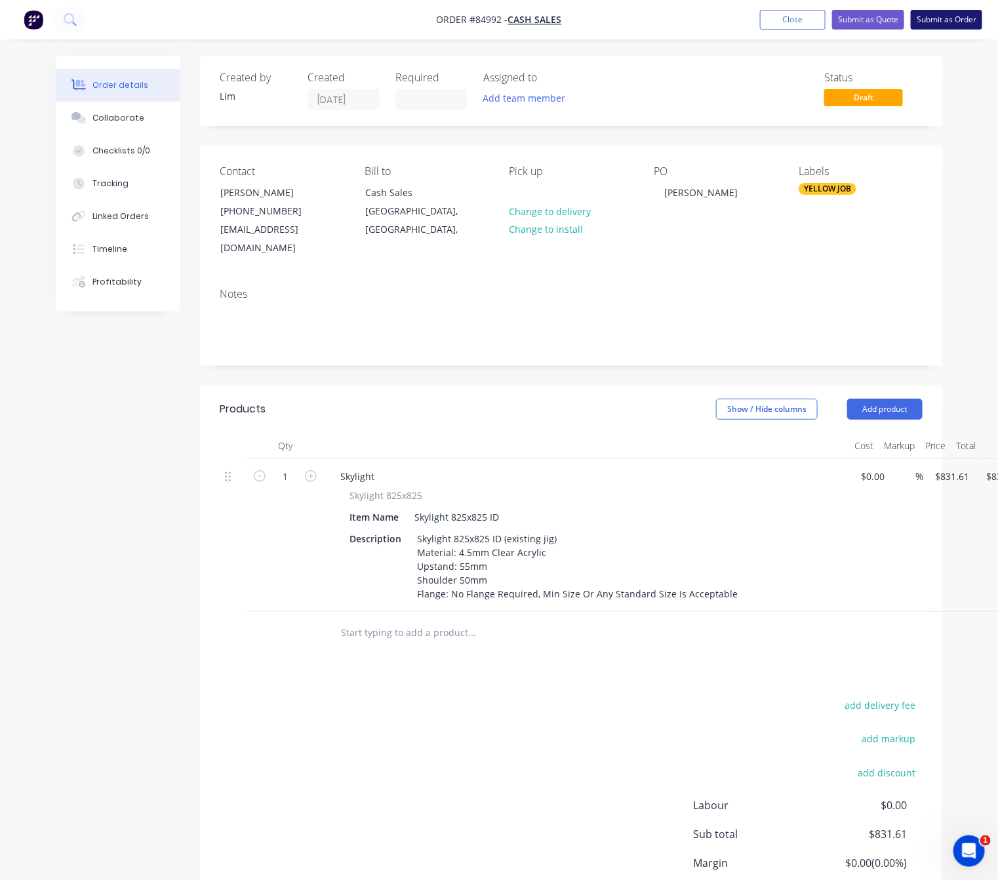
click at [958, 18] on button "Submit as Order" at bounding box center [946, 20] width 71 height 20
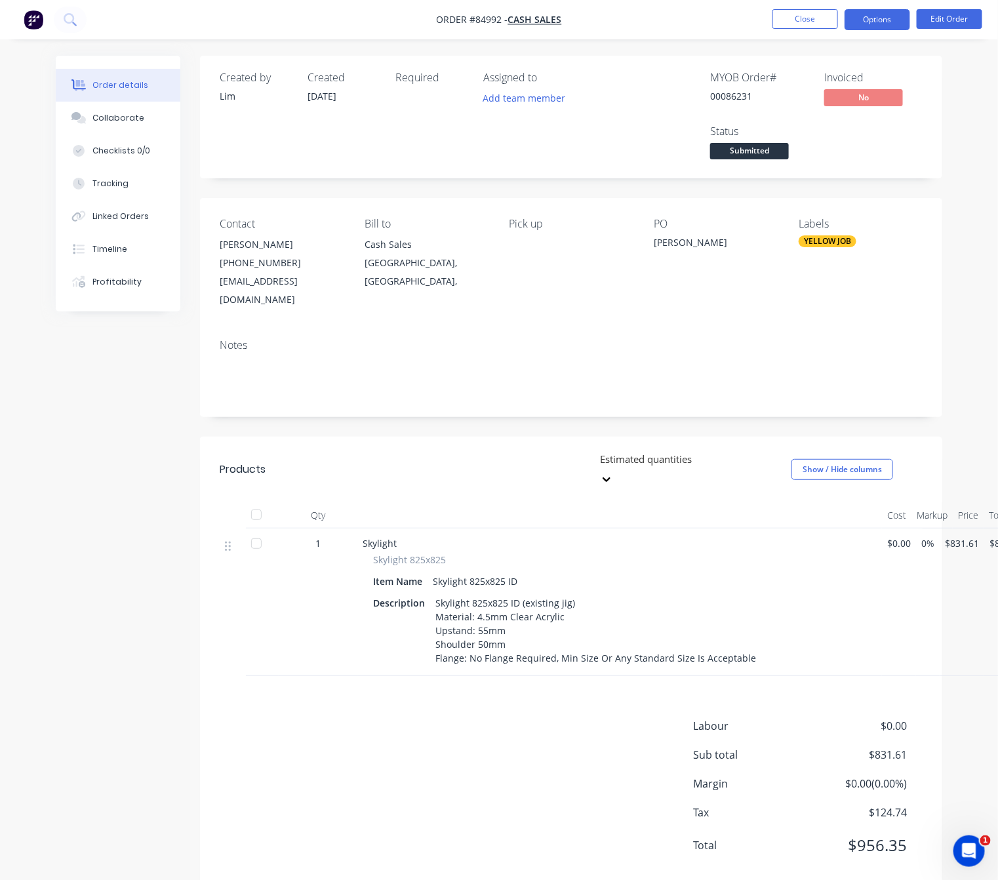
click at [894, 16] on button "Options" at bounding box center [877, 19] width 66 height 21
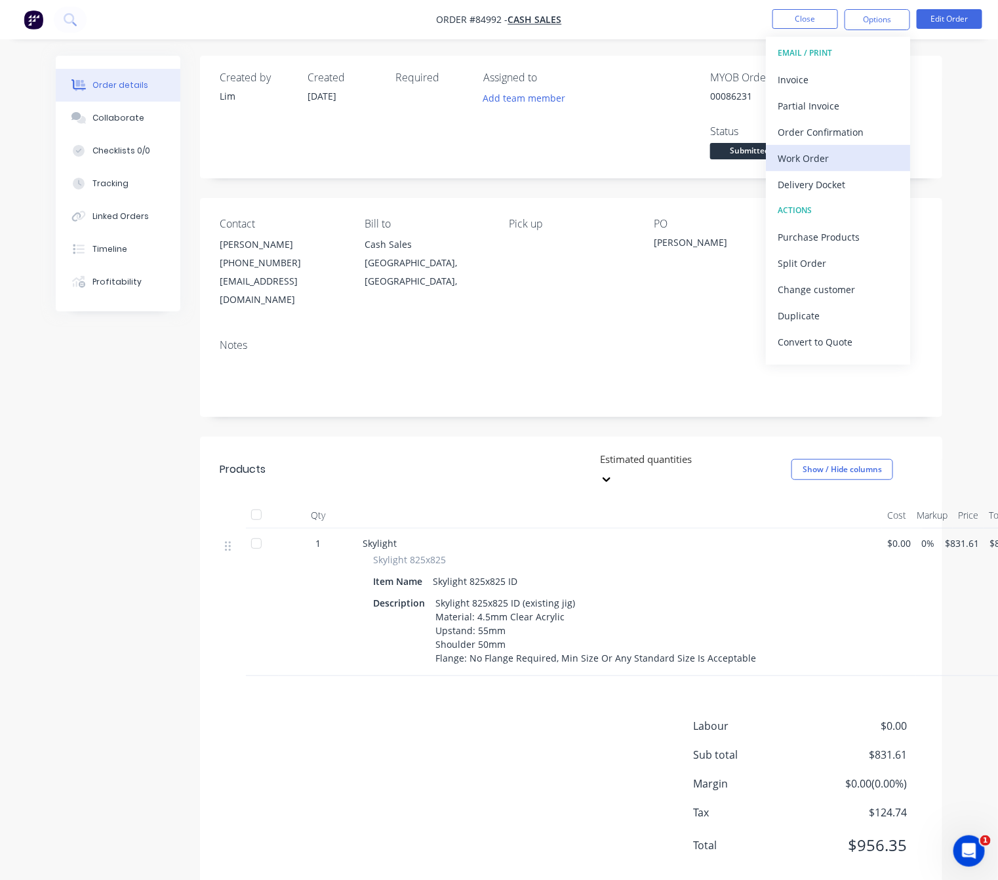
click at [823, 152] on div "Work Order" at bounding box center [837, 158] width 121 height 19
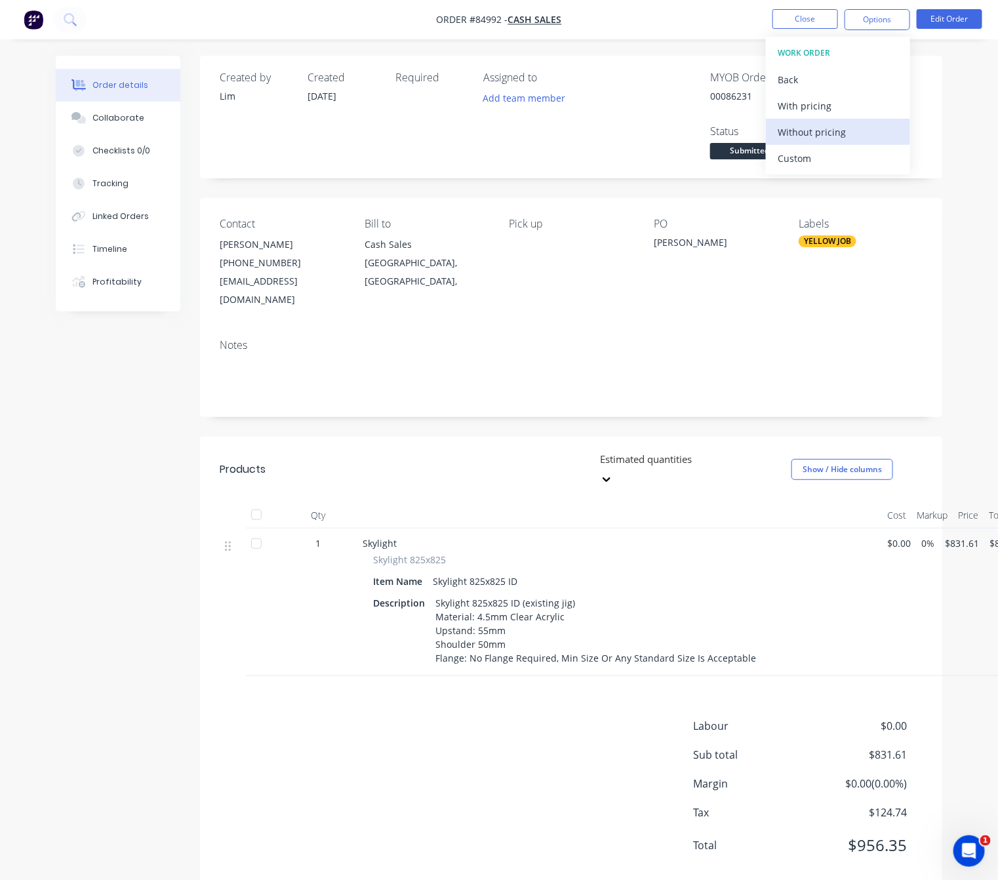
click at [832, 132] on div "Without pricing" at bounding box center [837, 132] width 121 height 19
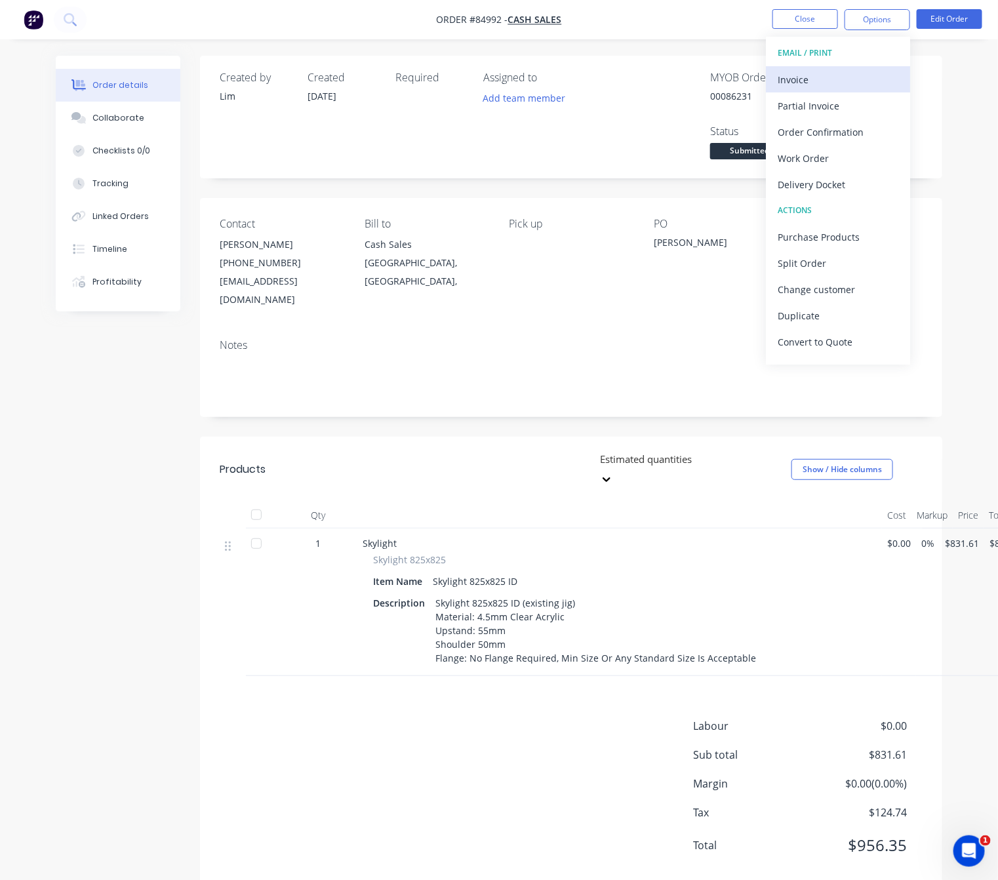
click at [838, 70] on div "Invoice" at bounding box center [837, 79] width 121 height 19
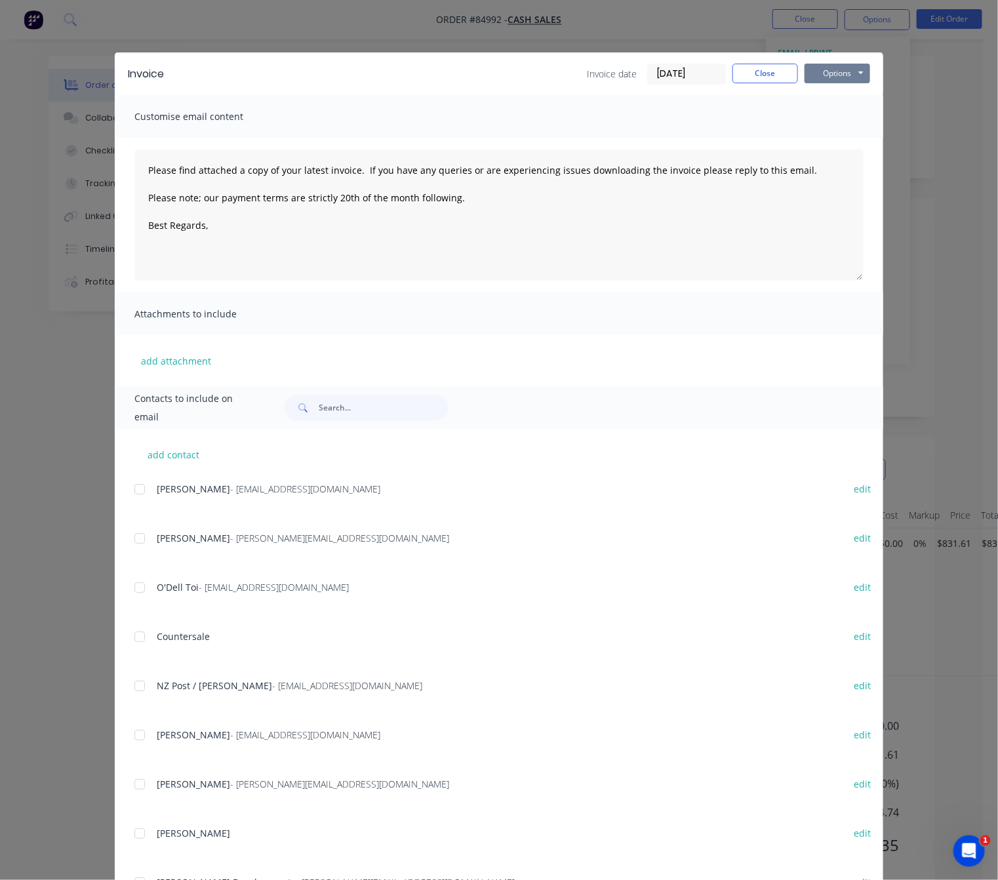
click at [842, 73] on button "Options" at bounding box center [837, 74] width 66 height 20
click at [854, 91] on button "Preview" at bounding box center [846, 97] width 84 height 22
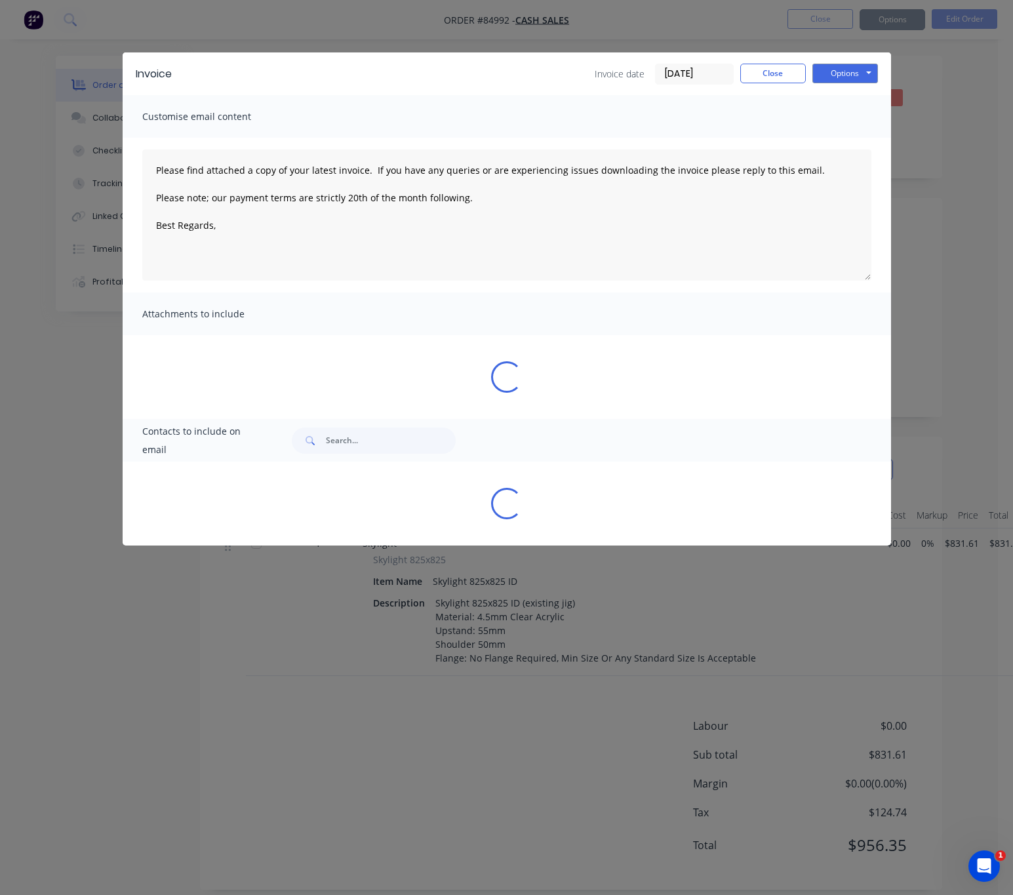
type textarea "Please find attached a copy of your latest invoice. If you have any queries or …"
